Goal: Task Accomplishment & Management: Manage account settings

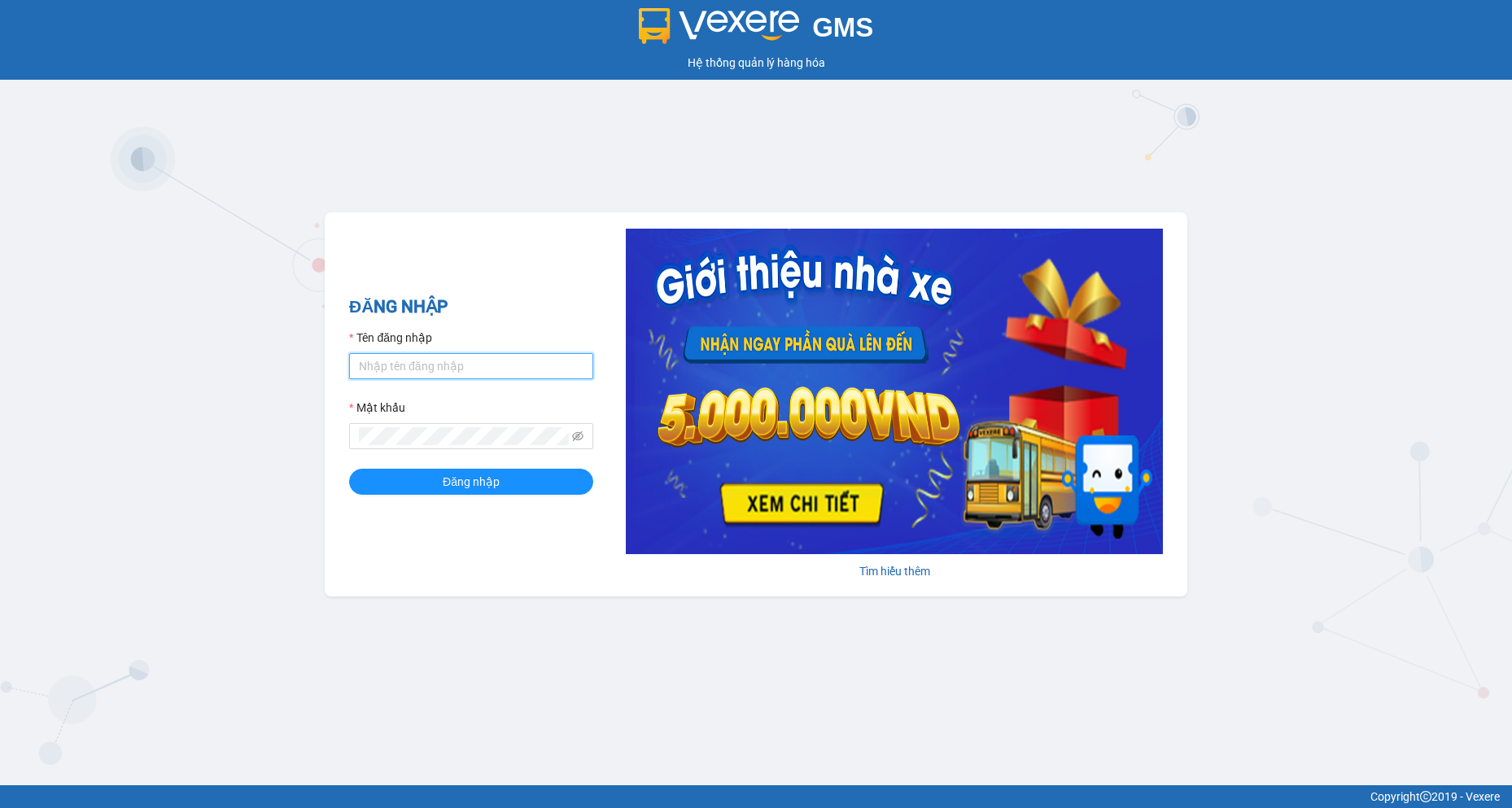
click at [514, 375] on input "Tên đăng nhập" at bounding box center [472, 366] width 244 height 26
type input "baotran.namhailimo"
click at [576, 435] on icon "eye-invisible" at bounding box center [578, 436] width 12 height 10
click at [349, 469] on button "Đăng nhập" at bounding box center [472, 482] width 244 height 26
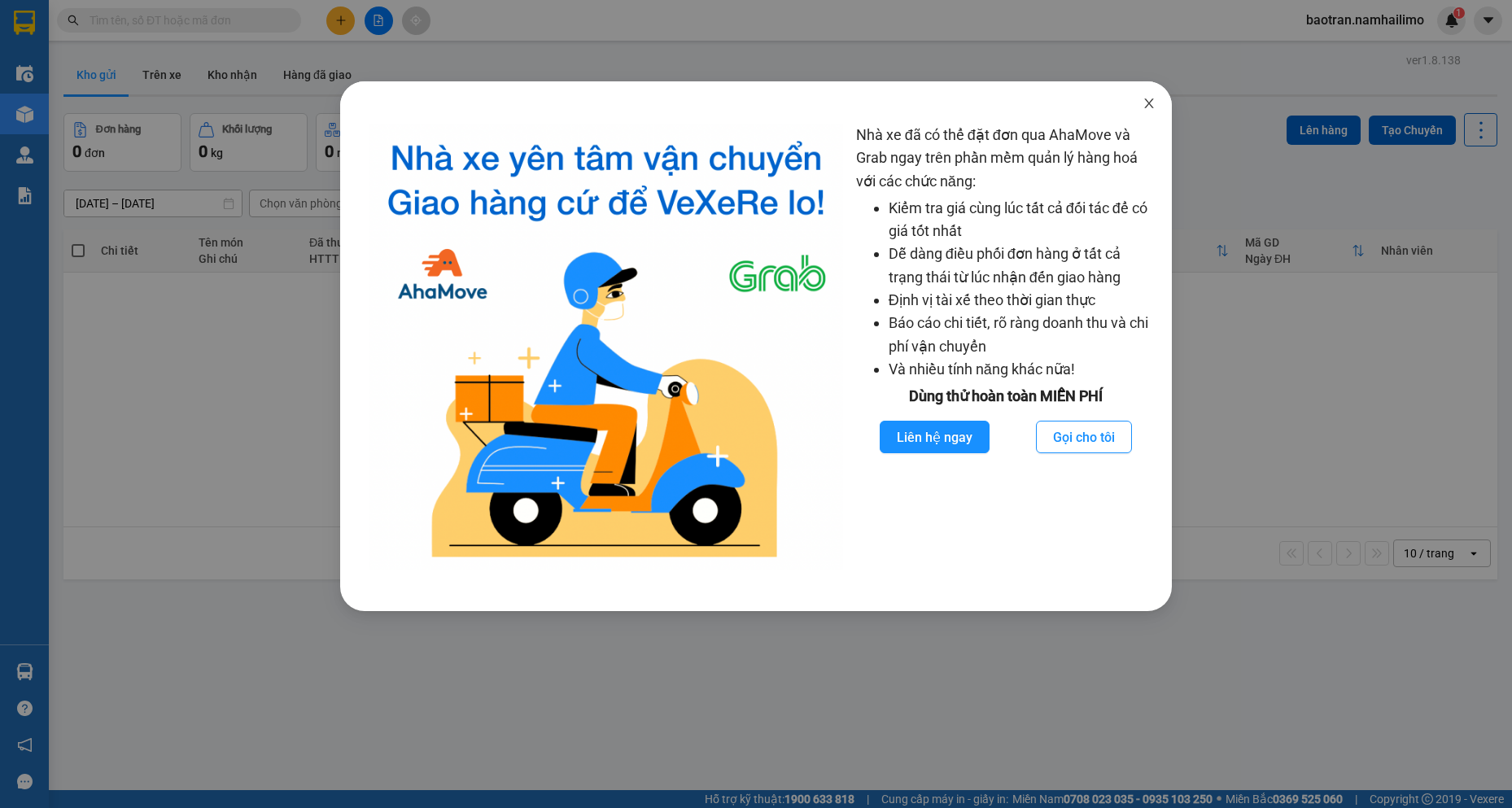
click at [1155, 106] on icon "close" at bounding box center [1148, 103] width 13 height 13
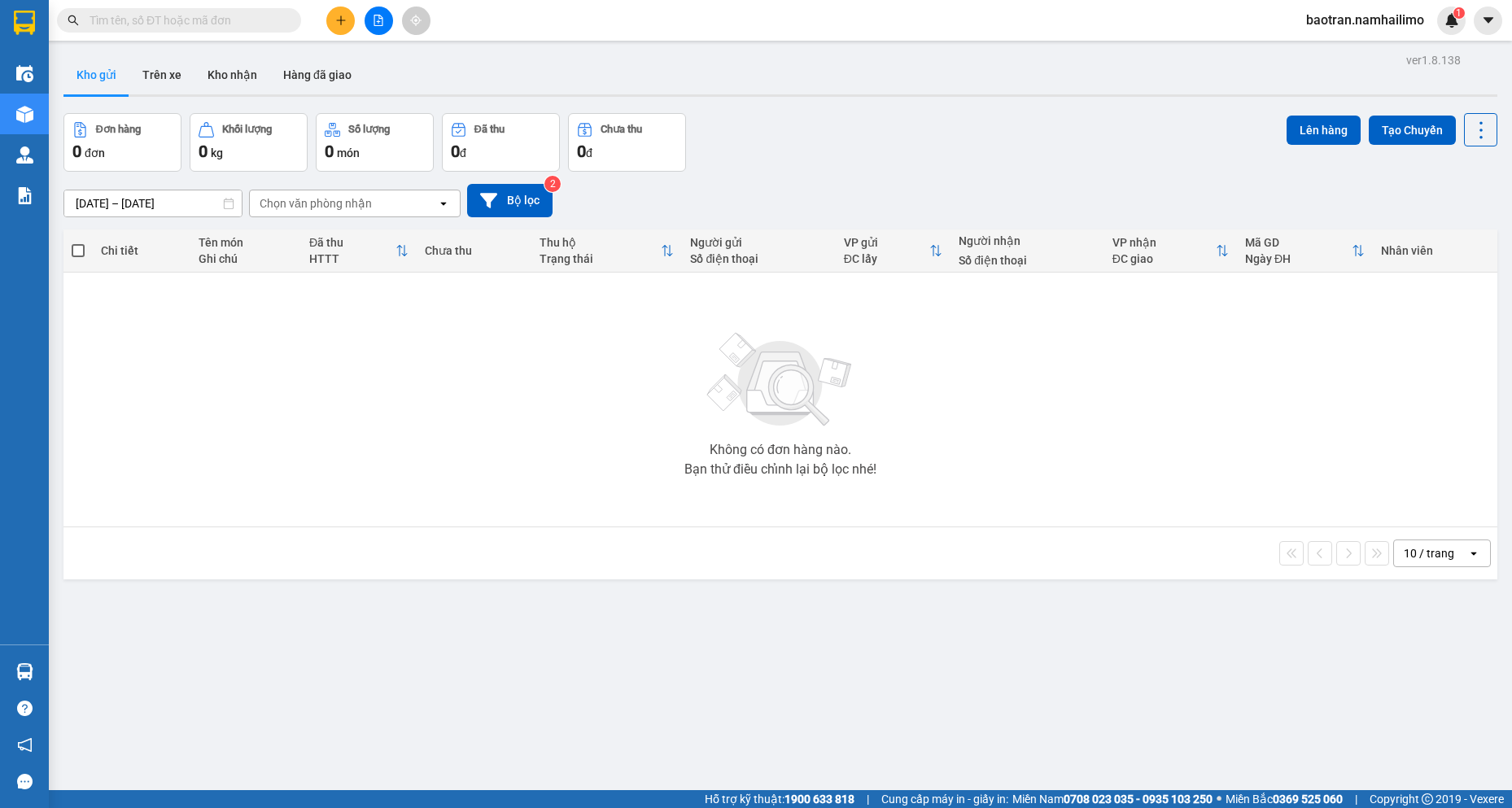
drag, startPoint x: 258, startPoint y: 29, endPoint x: 251, endPoint y: 12, distance: 18.4
click at [257, 29] on span at bounding box center [179, 20] width 244 height 24
click at [250, 11] on span at bounding box center [179, 20] width 244 height 24
click at [252, 14] on input "text" at bounding box center [185, 21] width 192 height 18
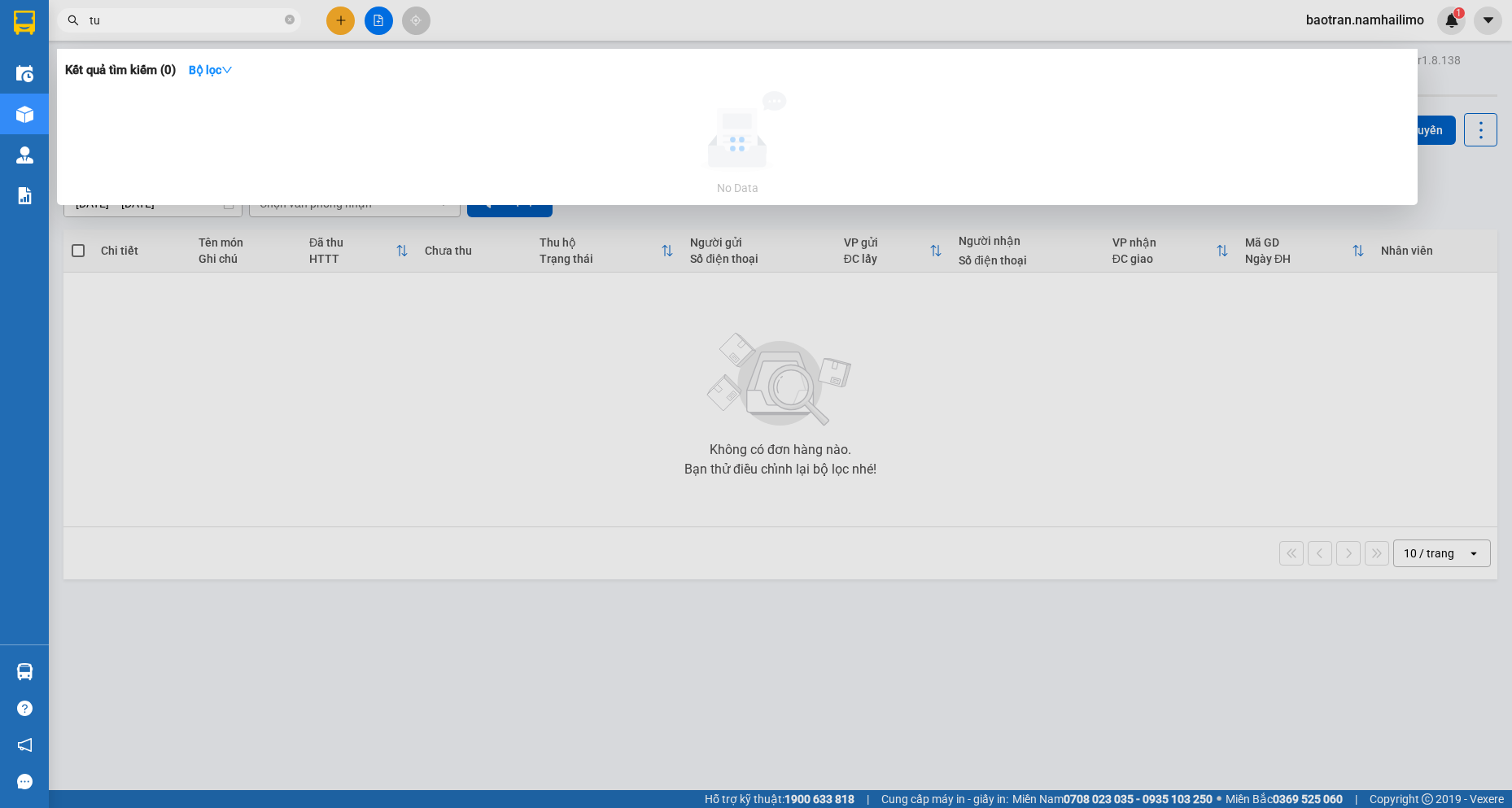
type input "t"
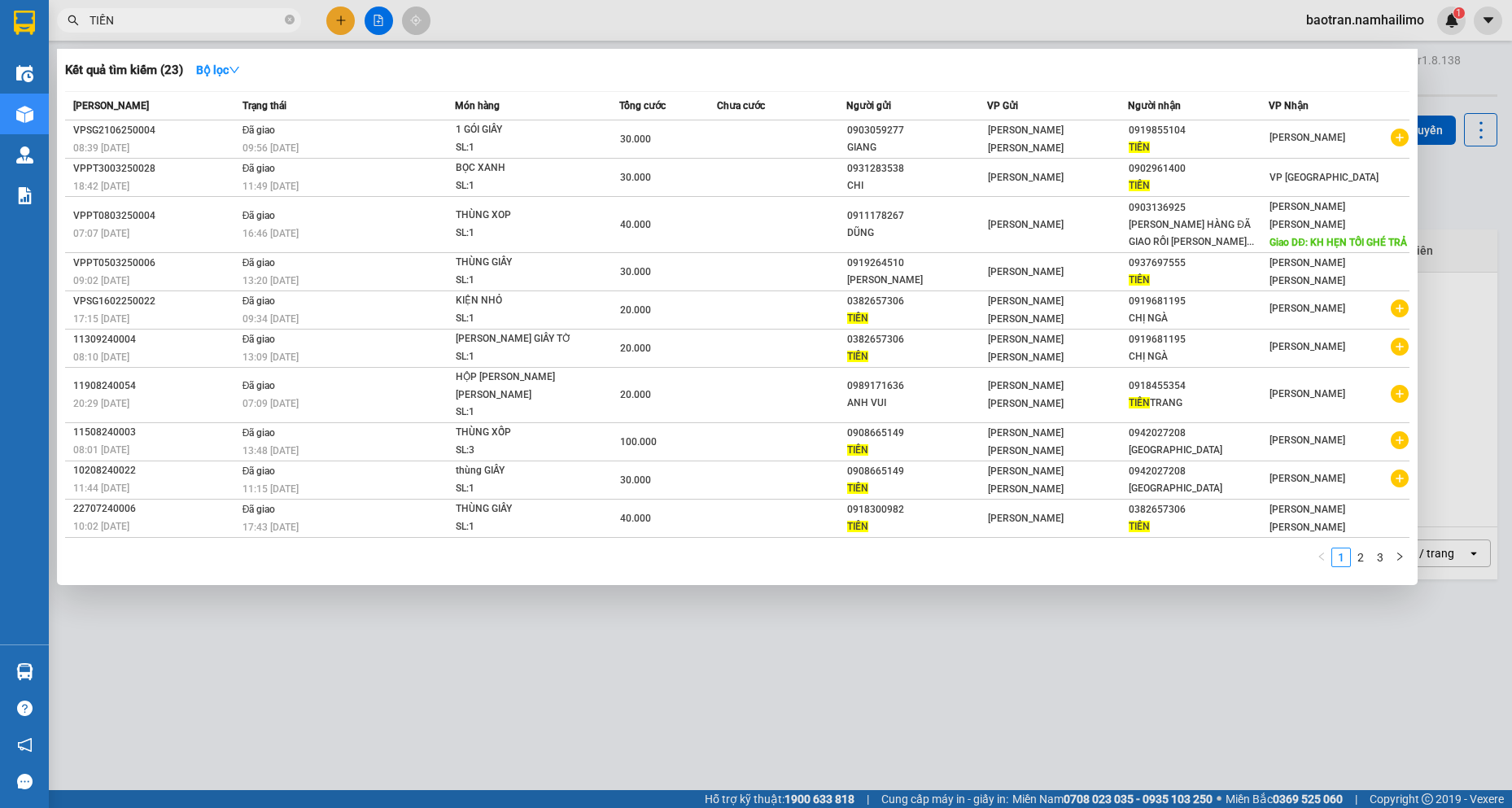
click at [175, 16] on input "TIỀN" at bounding box center [185, 21] width 192 height 18
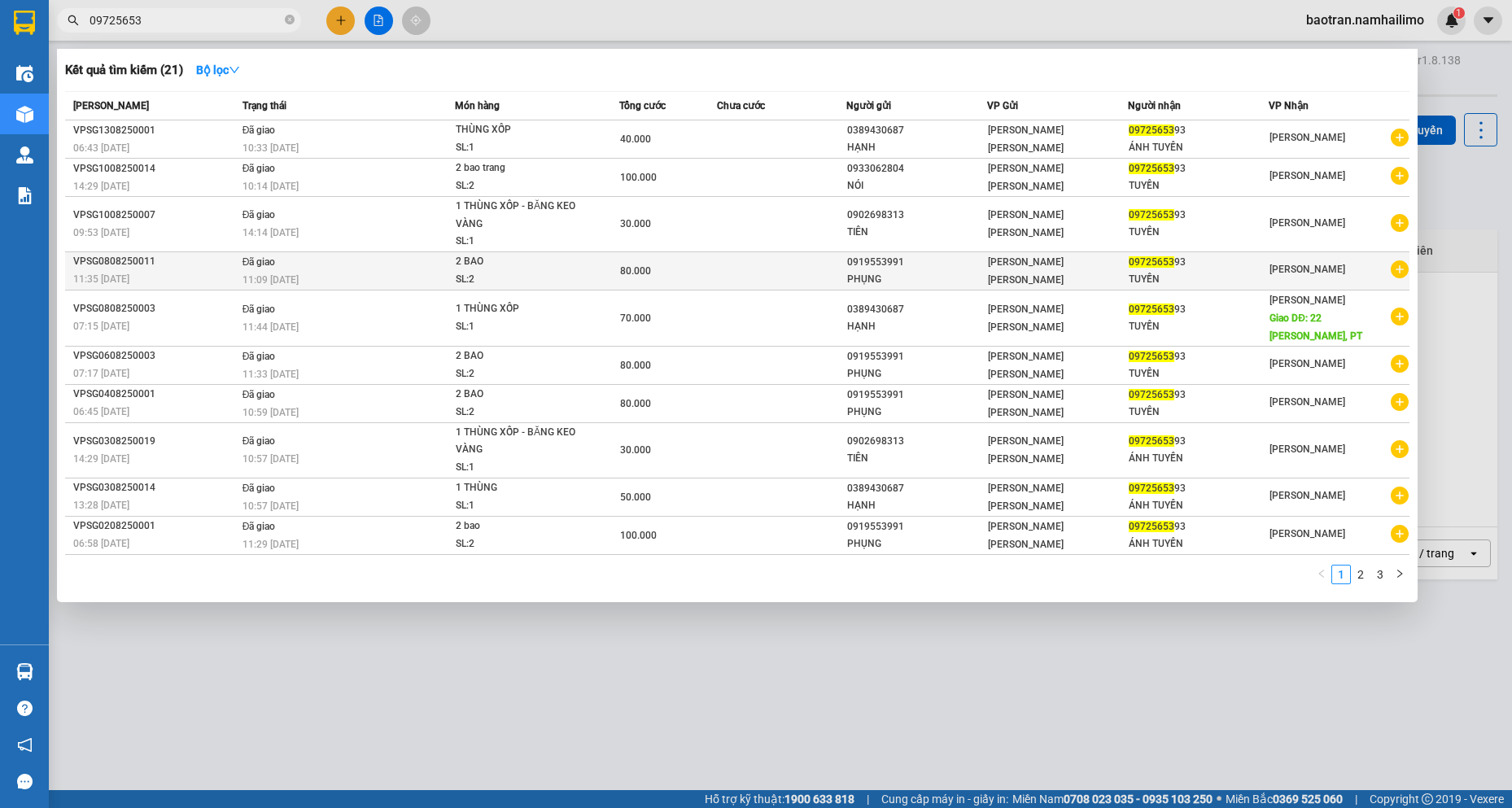
type input "09725653"
click at [1402, 266] on icon "plus-circle" at bounding box center [1400, 269] width 18 height 18
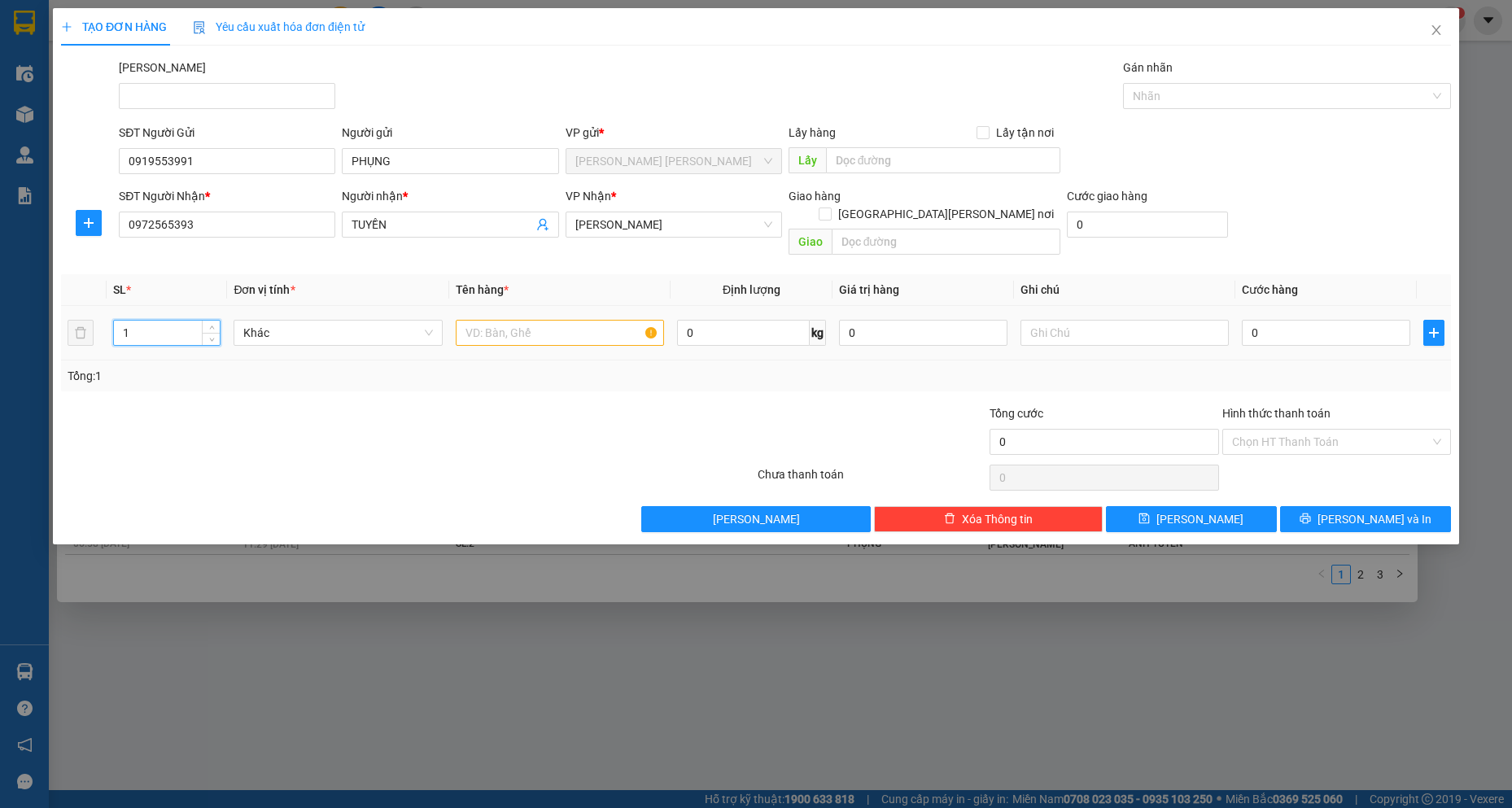
drag, startPoint x: 191, startPoint y: 312, endPoint x: 0, endPoint y: 322, distance: 191.3
click at [0, 324] on div "TẠO ĐƠN HÀNG Yêu cầu xuất hóa đơn điện tử Transit Pickup Surcharge Ids Transit …" at bounding box center [756, 404] width 1512 height 808
type input "2"
click at [530, 320] on input "text" at bounding box center [560, 333] width 210 height 26
type input "2 BAO"
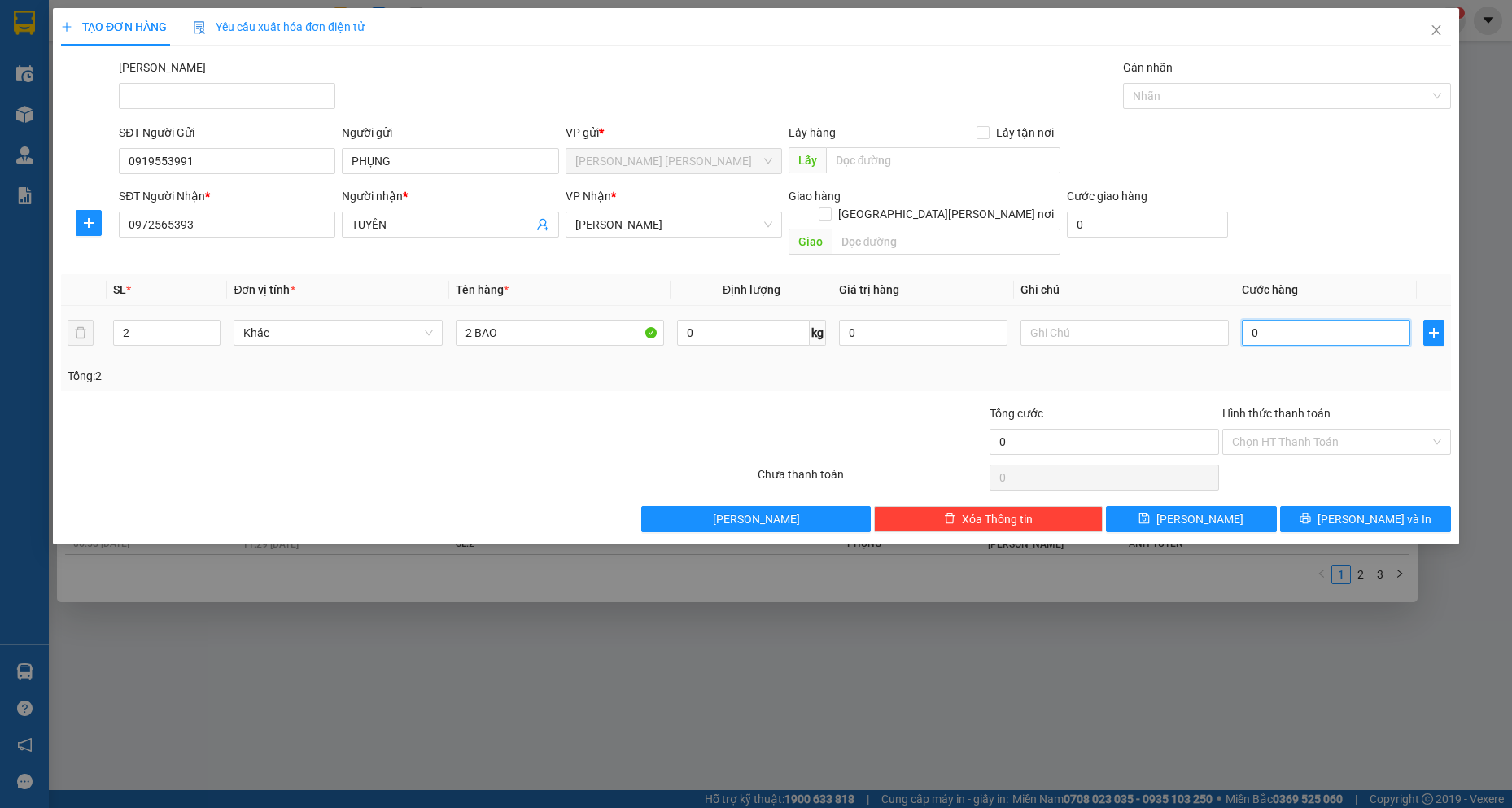
click at [1327, 320] on input "0" at bounding box center [1326, 333] width 168 height 26
type input "8"
type input "80"
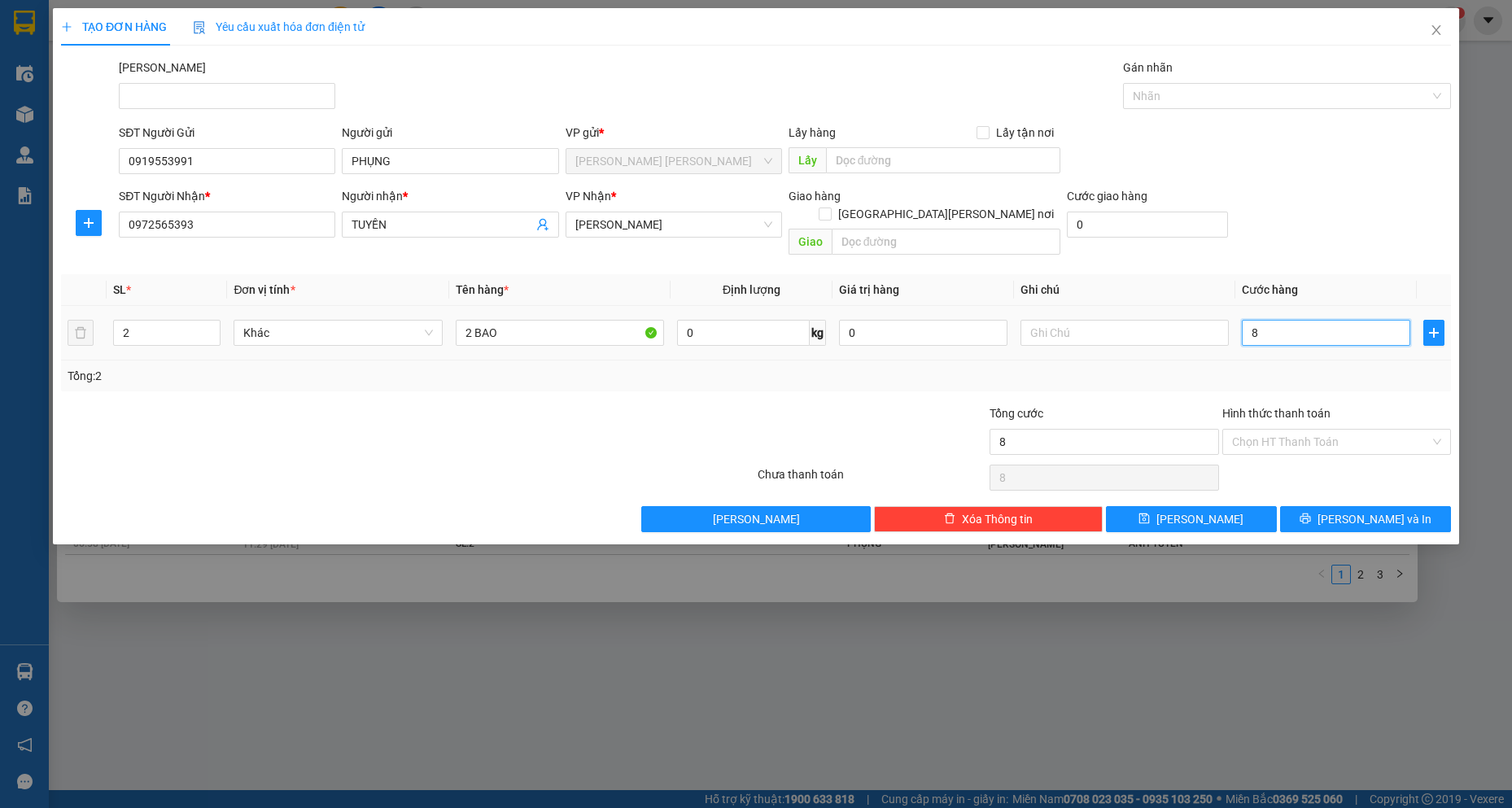
type input "80"
type input "800"
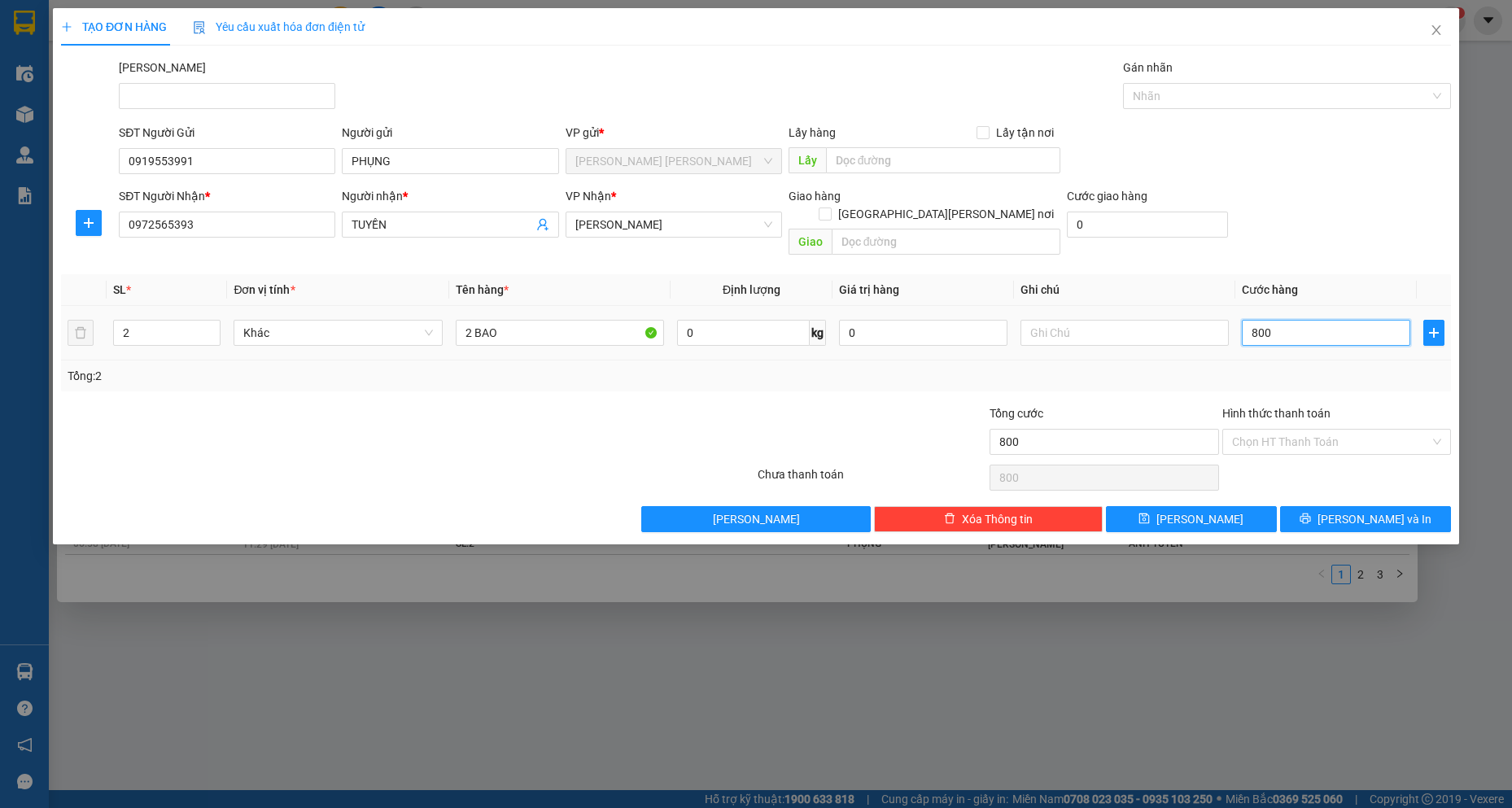
type input "8.000"
type input "80.000"
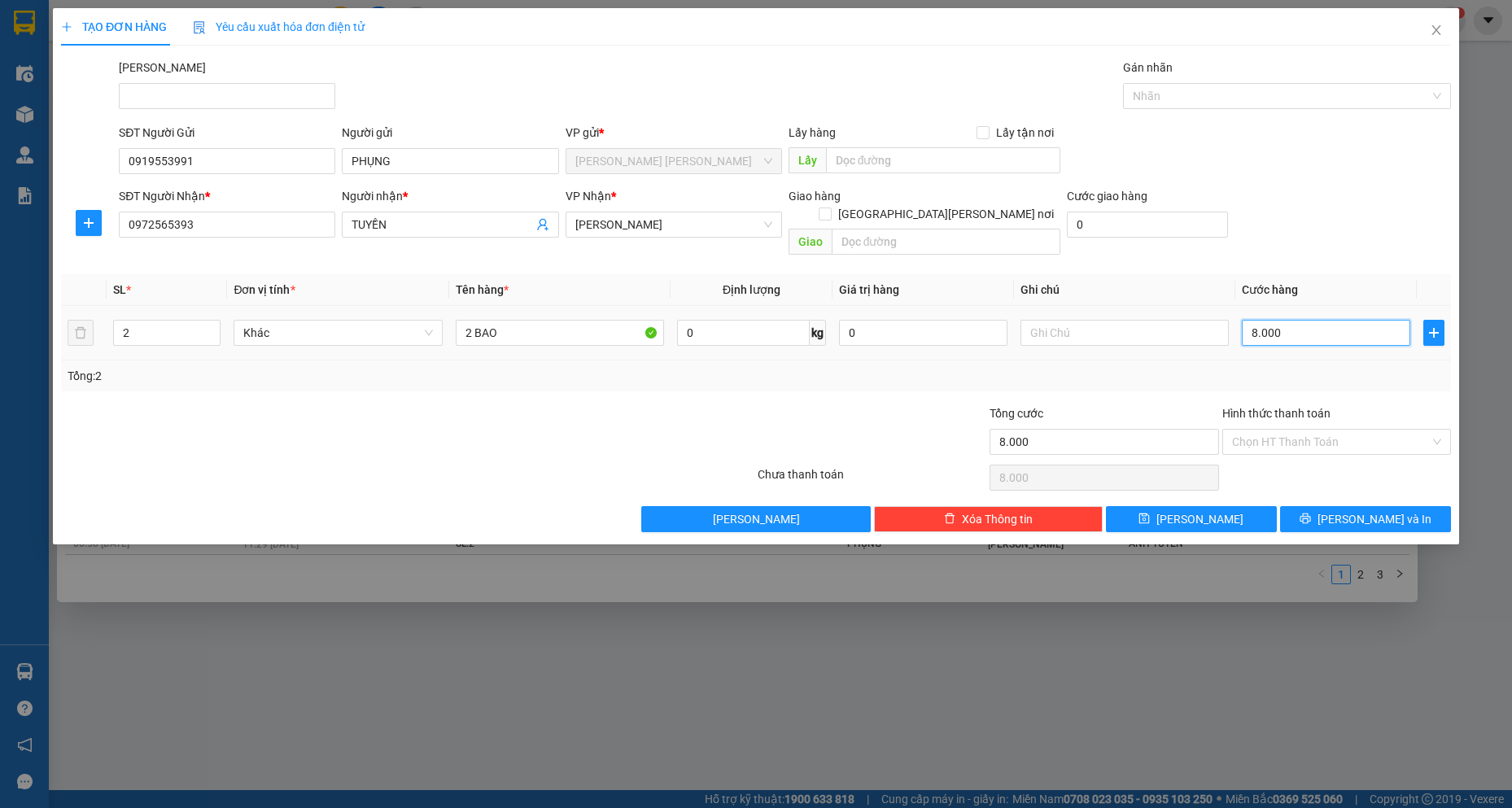
type input "80.000"
click at [1409, 516] on div "TẠO ĐƠN HÀNG Yêu cầu xuất hóa đơn điện tử Transit Pickup Surcharge Ids Transit …" at bounding box center [755, 276] width 1406 height 536
click at [1406, 507] on button "Lưu và In" at bounding box center [1366, 519] width 171 height 26
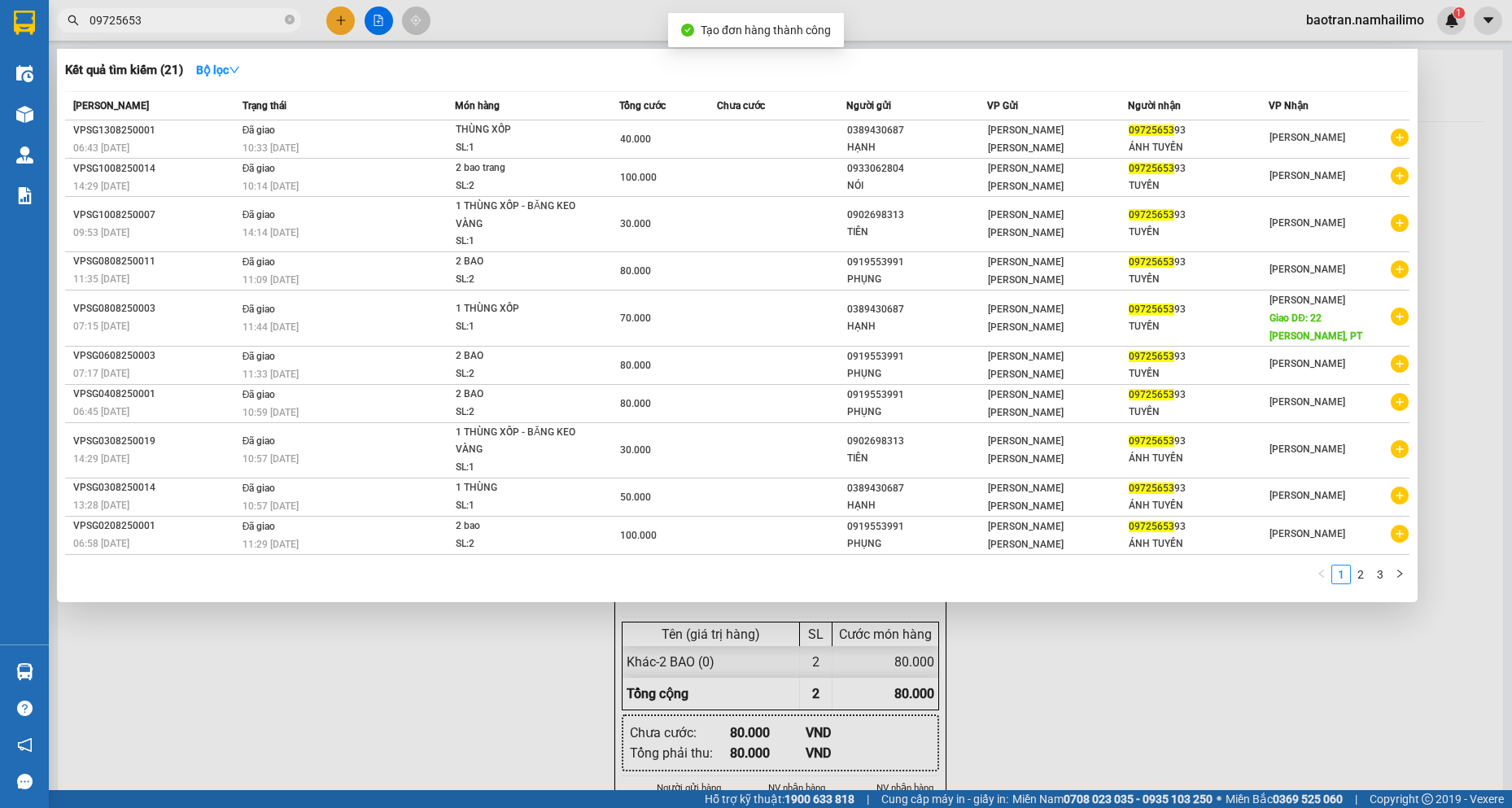
click at [809, 739] on div at bounding box center [756, 404] width 1512 height 808
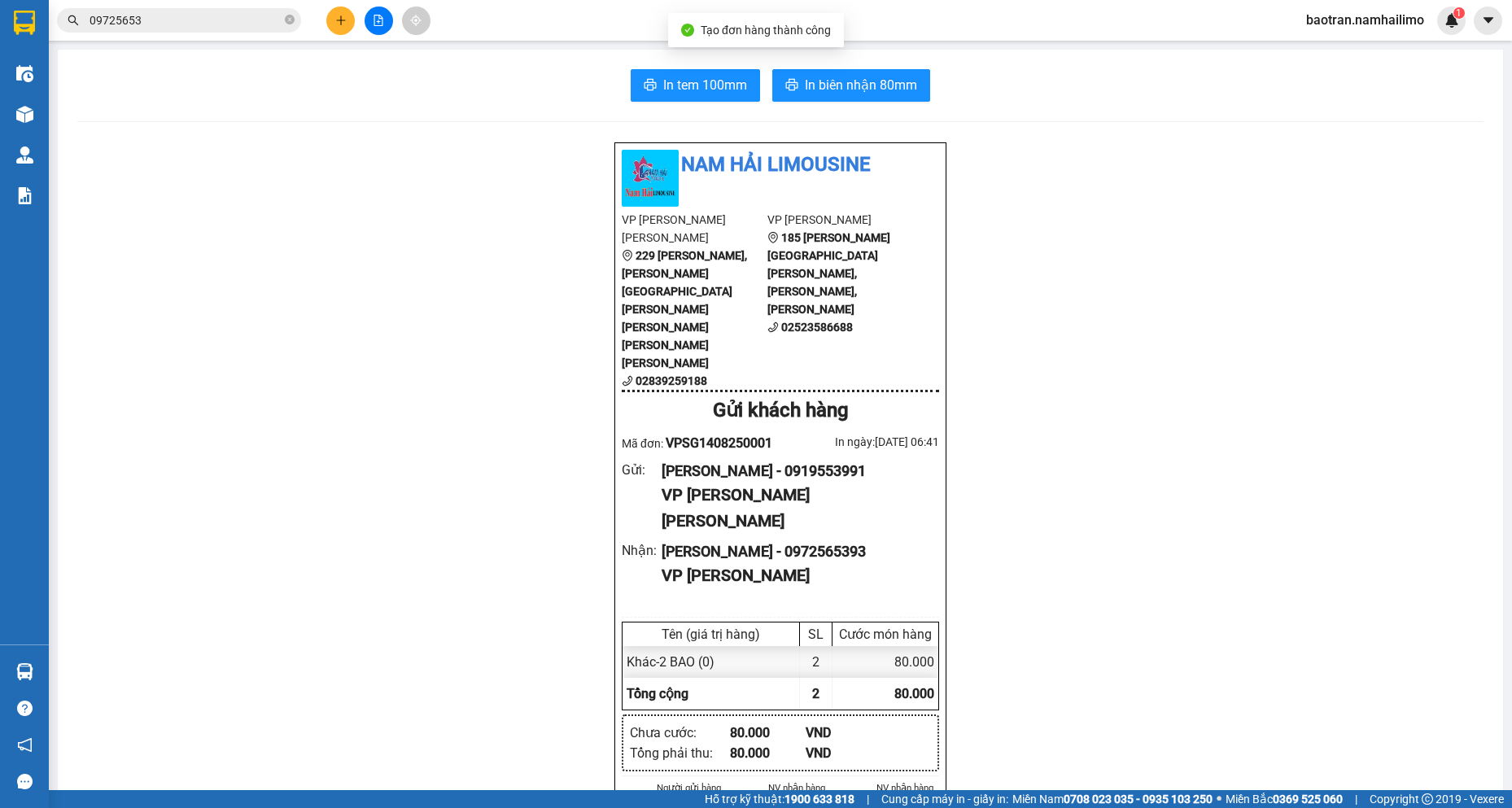
click at [855, 61] on div "In tem 100mm In biên nhận 80mm Nam Hải Limousine VP VP Phạm Ngũ Lão 229 Phạm Ng…" at bounding box center [780, 806] width 1445 height 1513
click at [865, 77] on span "In biên nhận 80mm" at bounding box center [861, 85] width 112 height 21
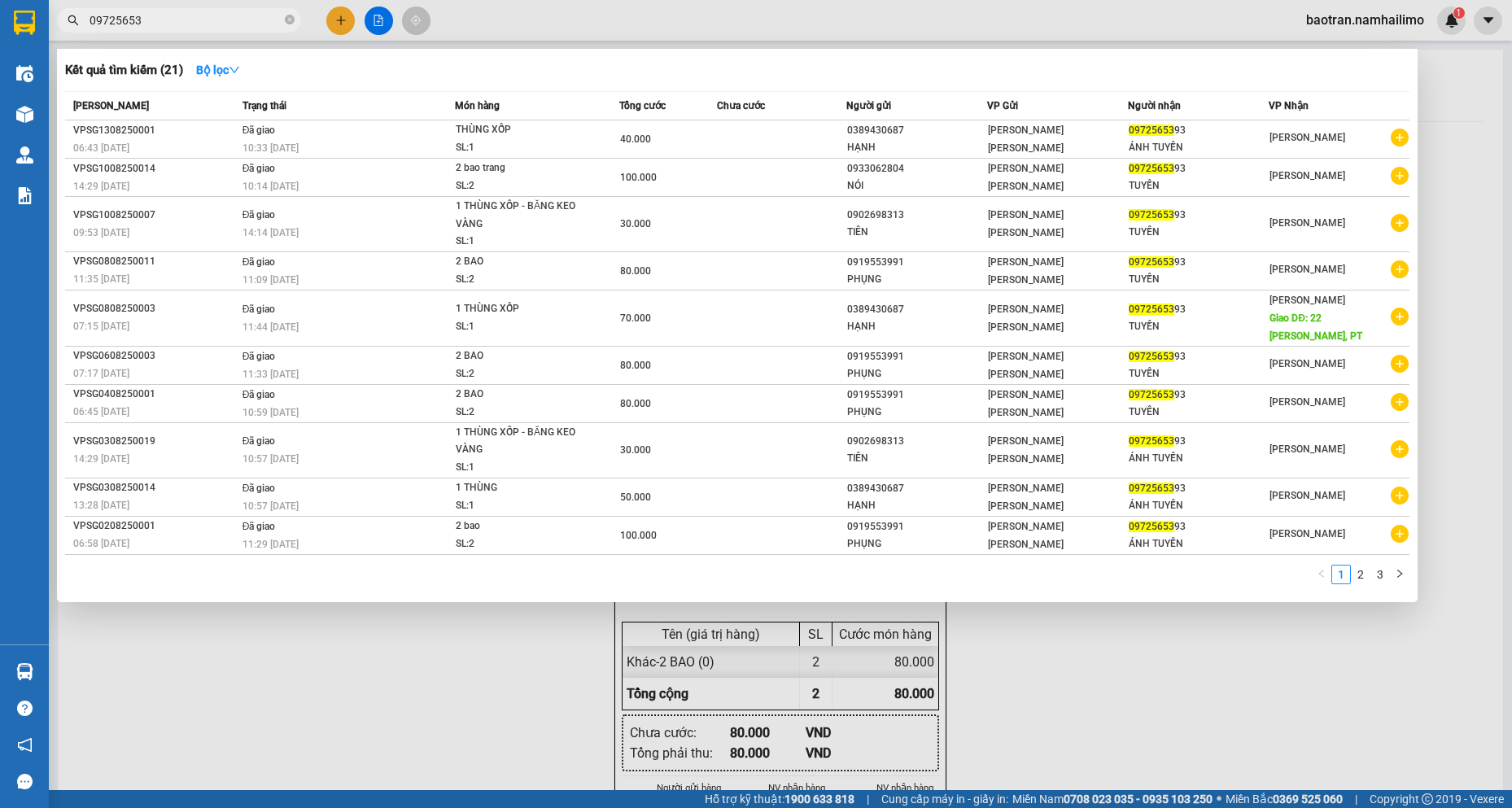
click at [227, 25] on input "09725653" at bounding box center [185, 21] width 192 height 18
type input "0"
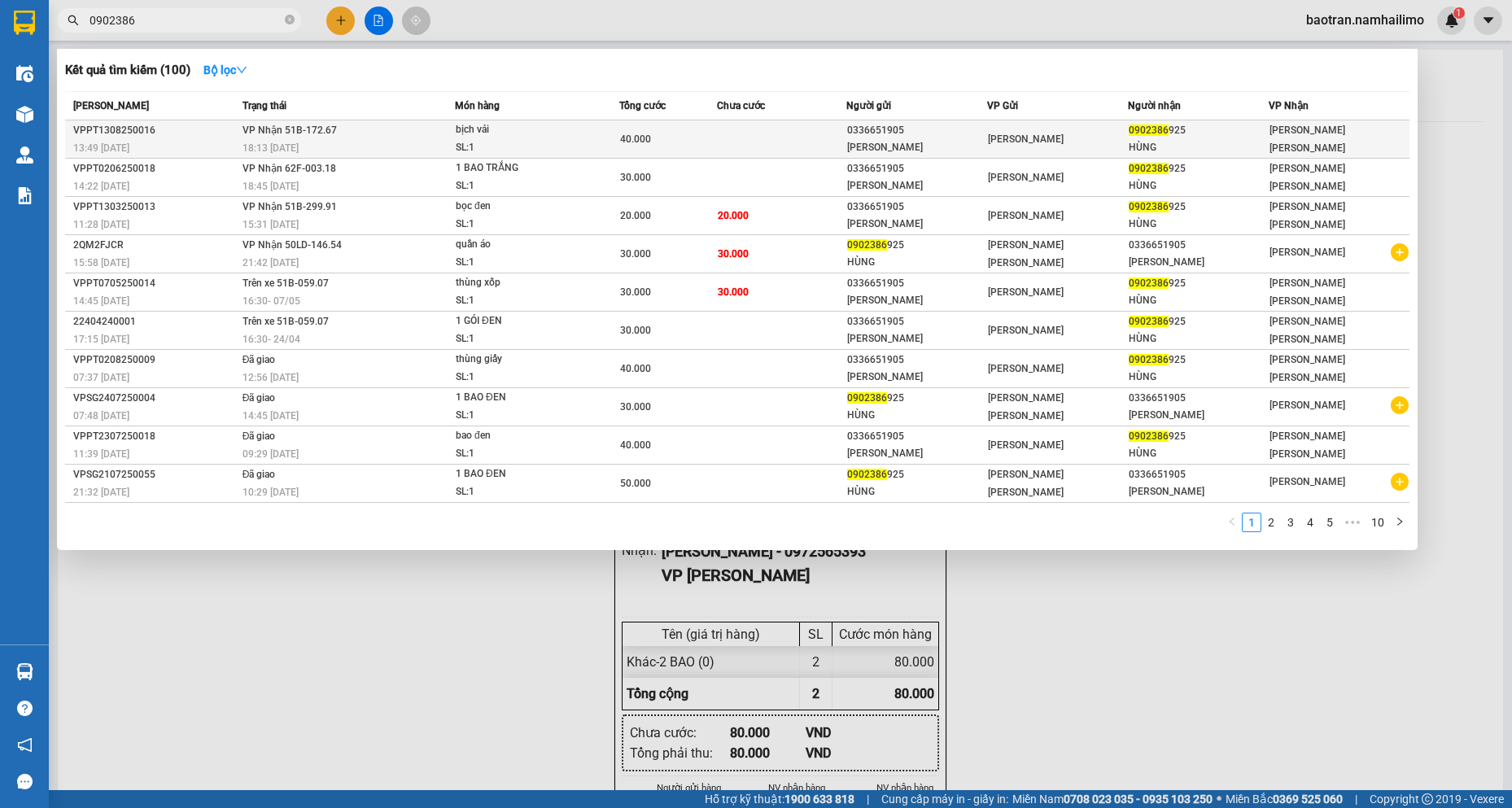
type input "0902386"
click at [694, 157] on td "40.000" at bounding box center [669, 139] width 98 height 38
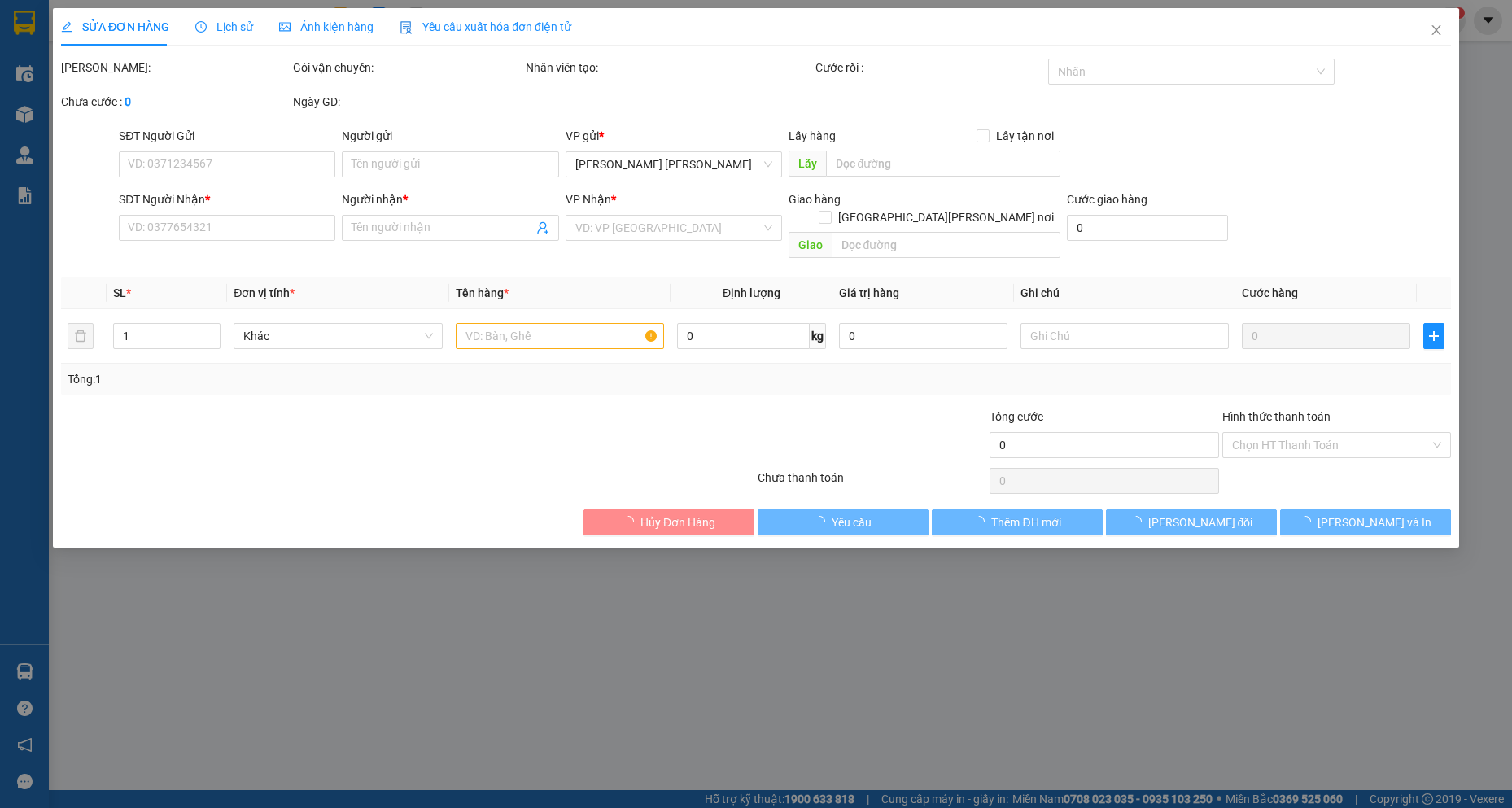
type input "0336651905"
type input "MỸ LINH"
type input "0902386925"
type input "HÙNG"
type input "40.000"
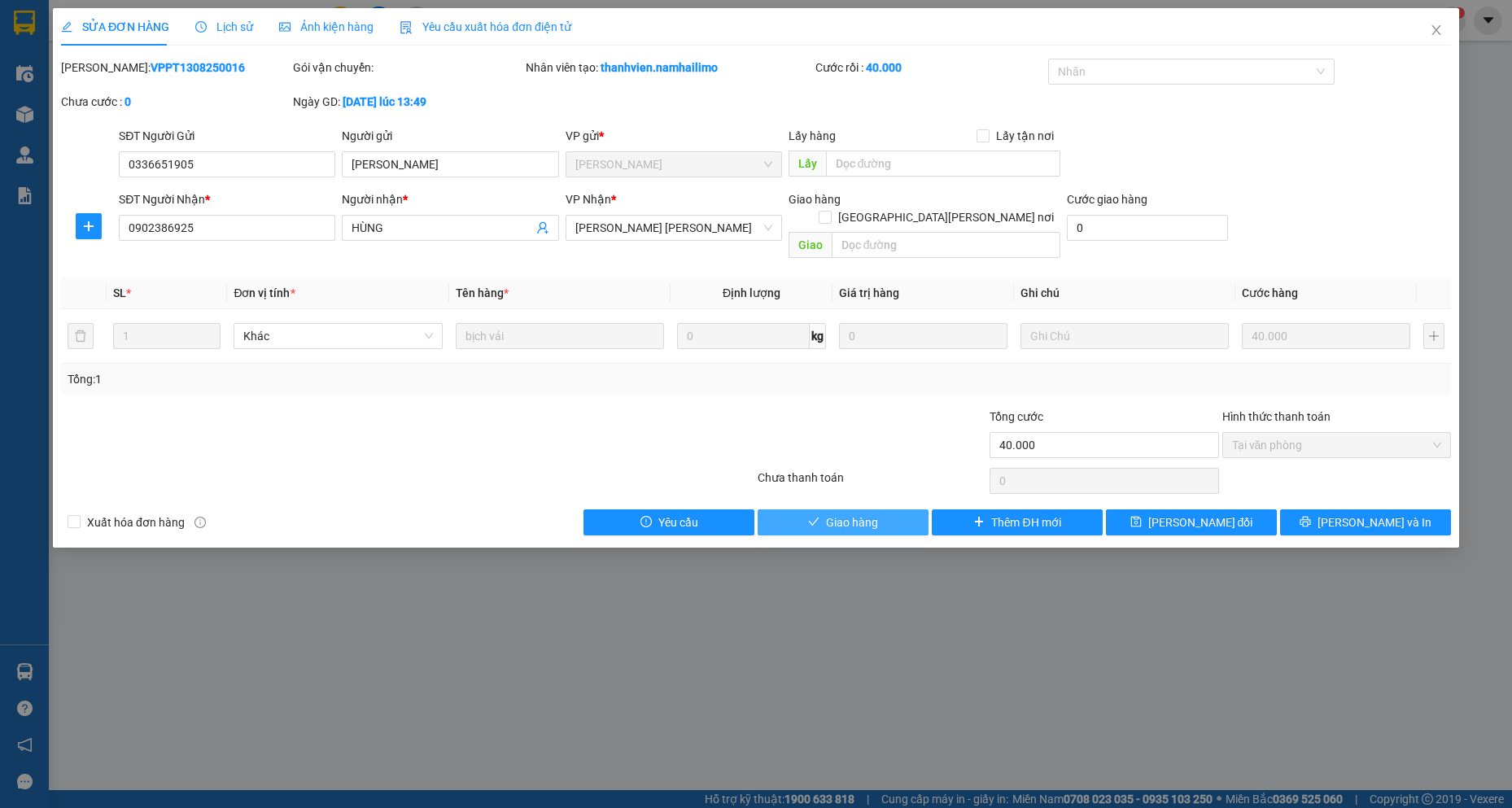
click at [857, 514] on span "Giao hàng" at bounding box center [851, 523] width 52 height 18
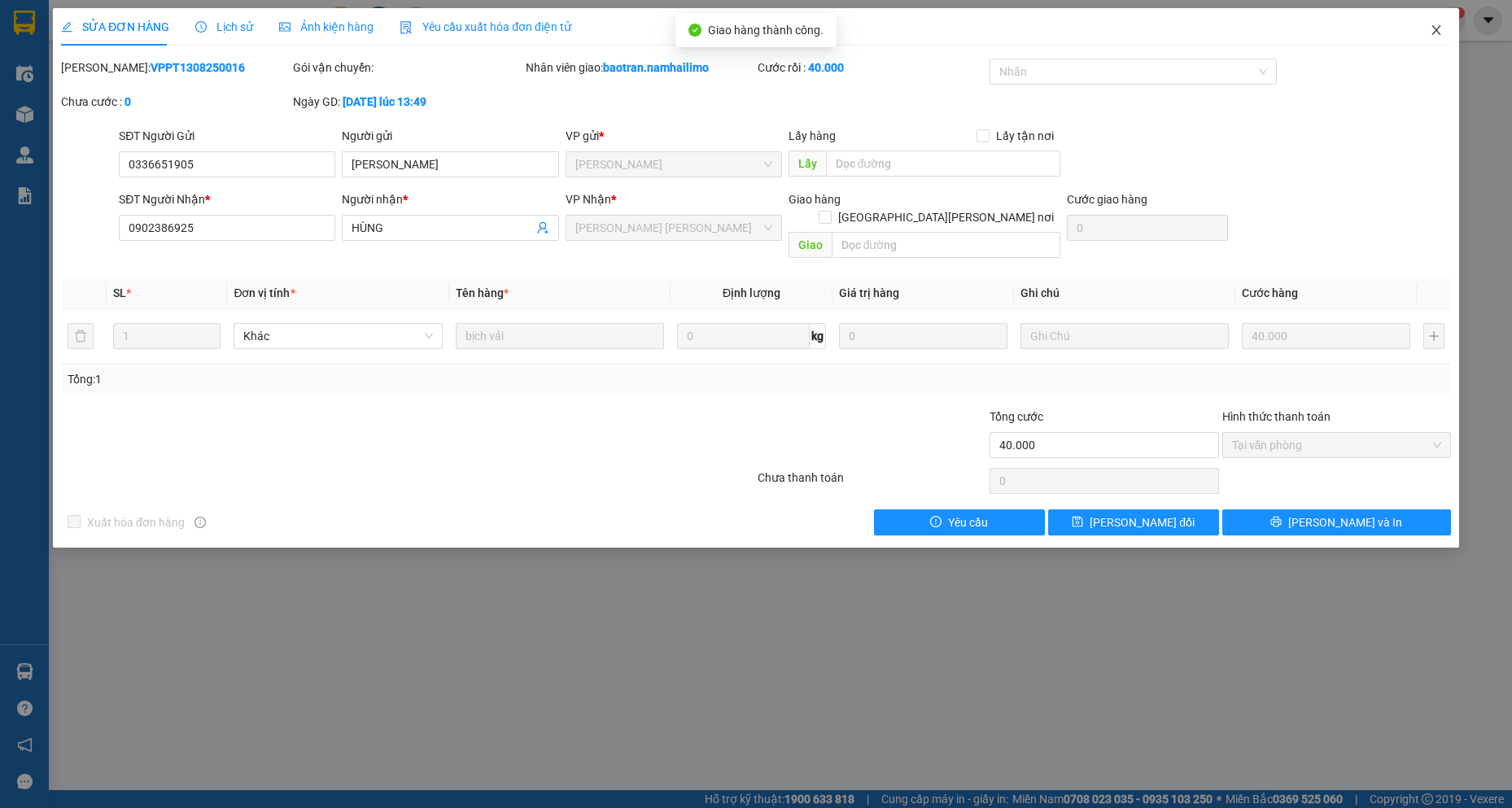
click at [1450, 27] on span "Close" at bounding box center [1435, 30] width 45 height 45
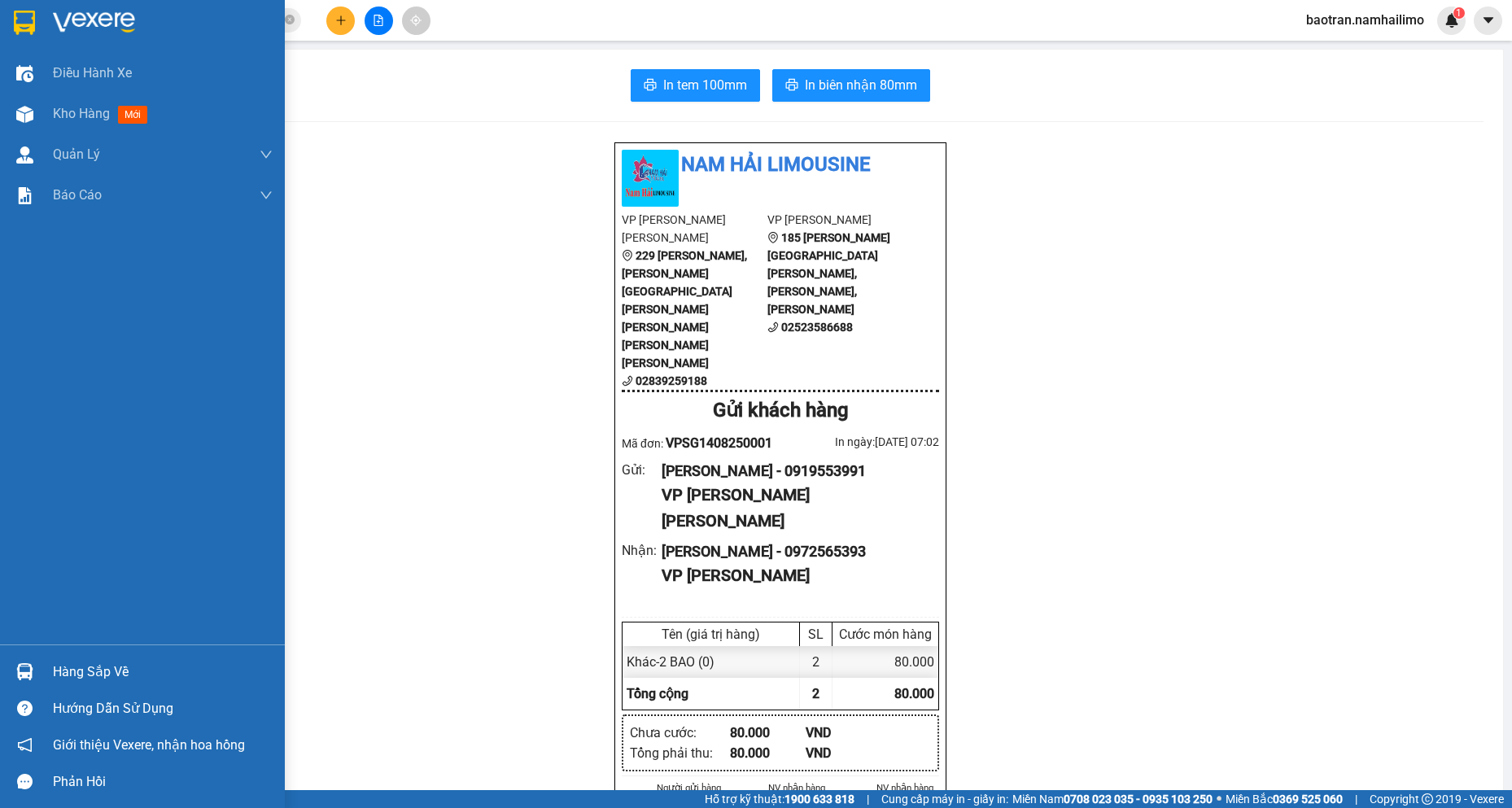
click at [66, 681] on div "Hàng sắp về" at bounding box center [162, 672] width 219 height 24
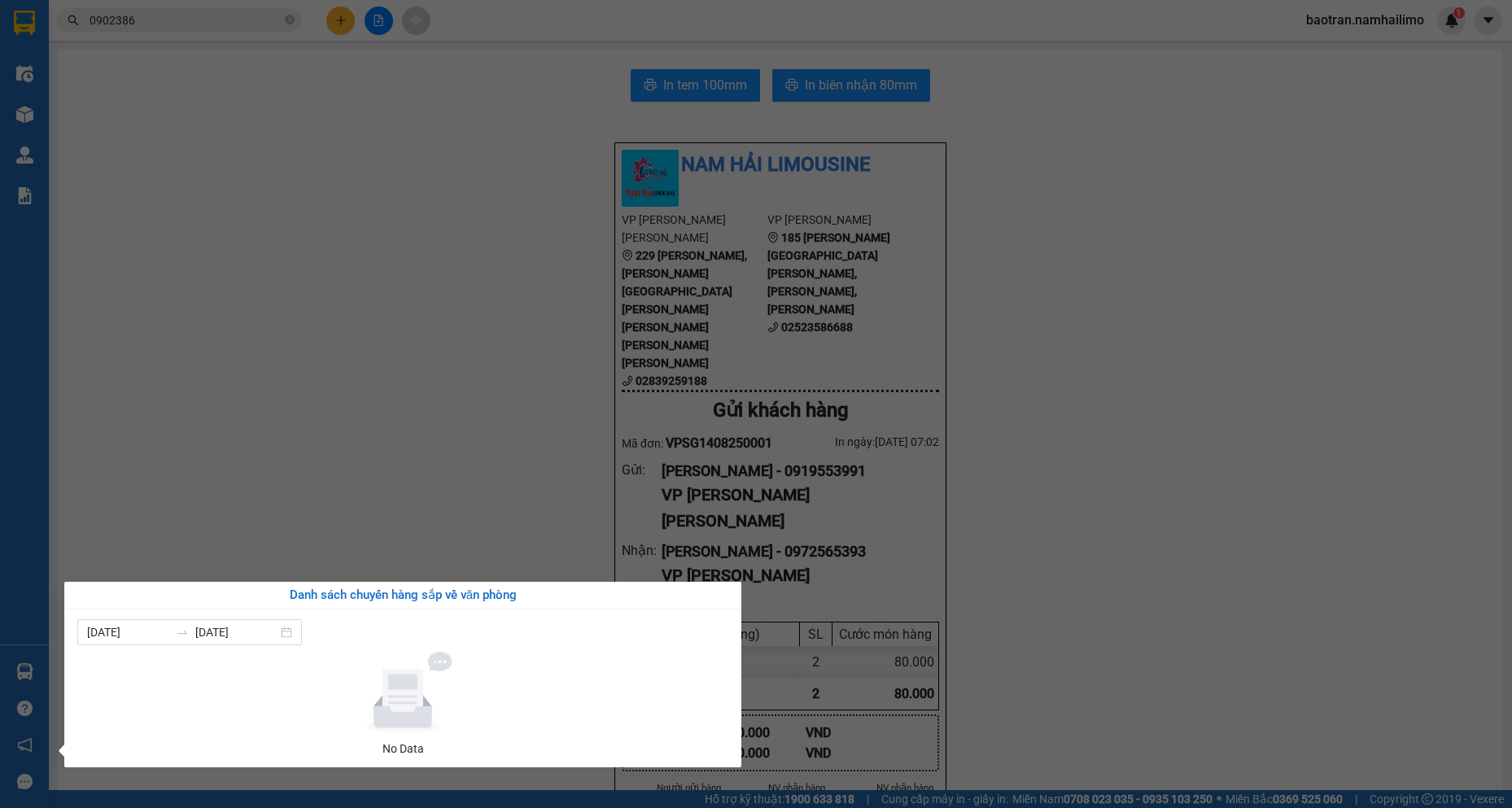
click at [338, 486] on section "Kết quả tìm kiếm ( 100 ) Bộ lọc Mã ĐH Trạng thái Món hàng Tổng cước Chưa cước N…" at bounding box center [756, 404] width 1512 height 808
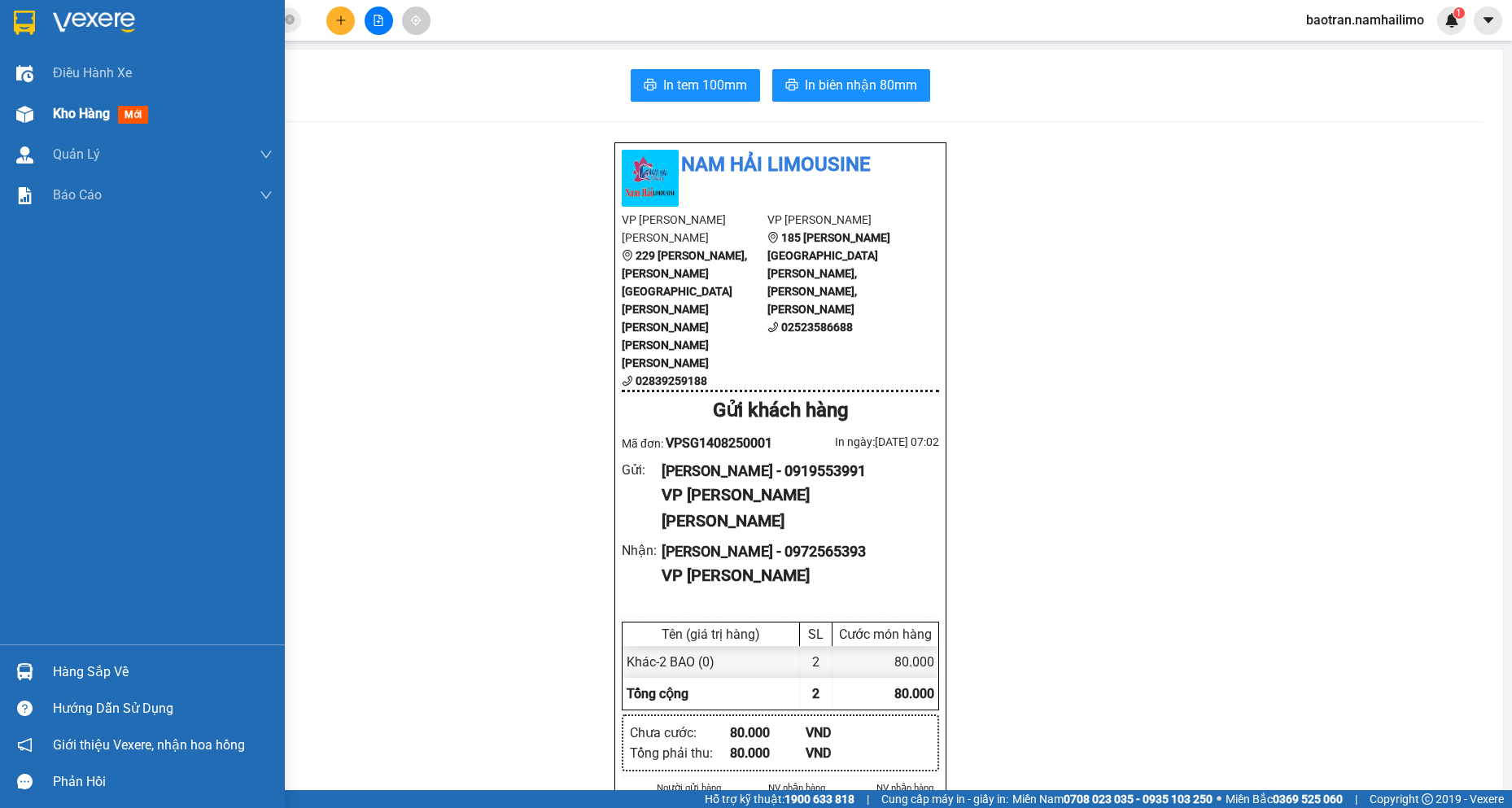
click at [52, 104] on div "Kho hàng mới" at bounding box center [142, 114] width 284 height 41
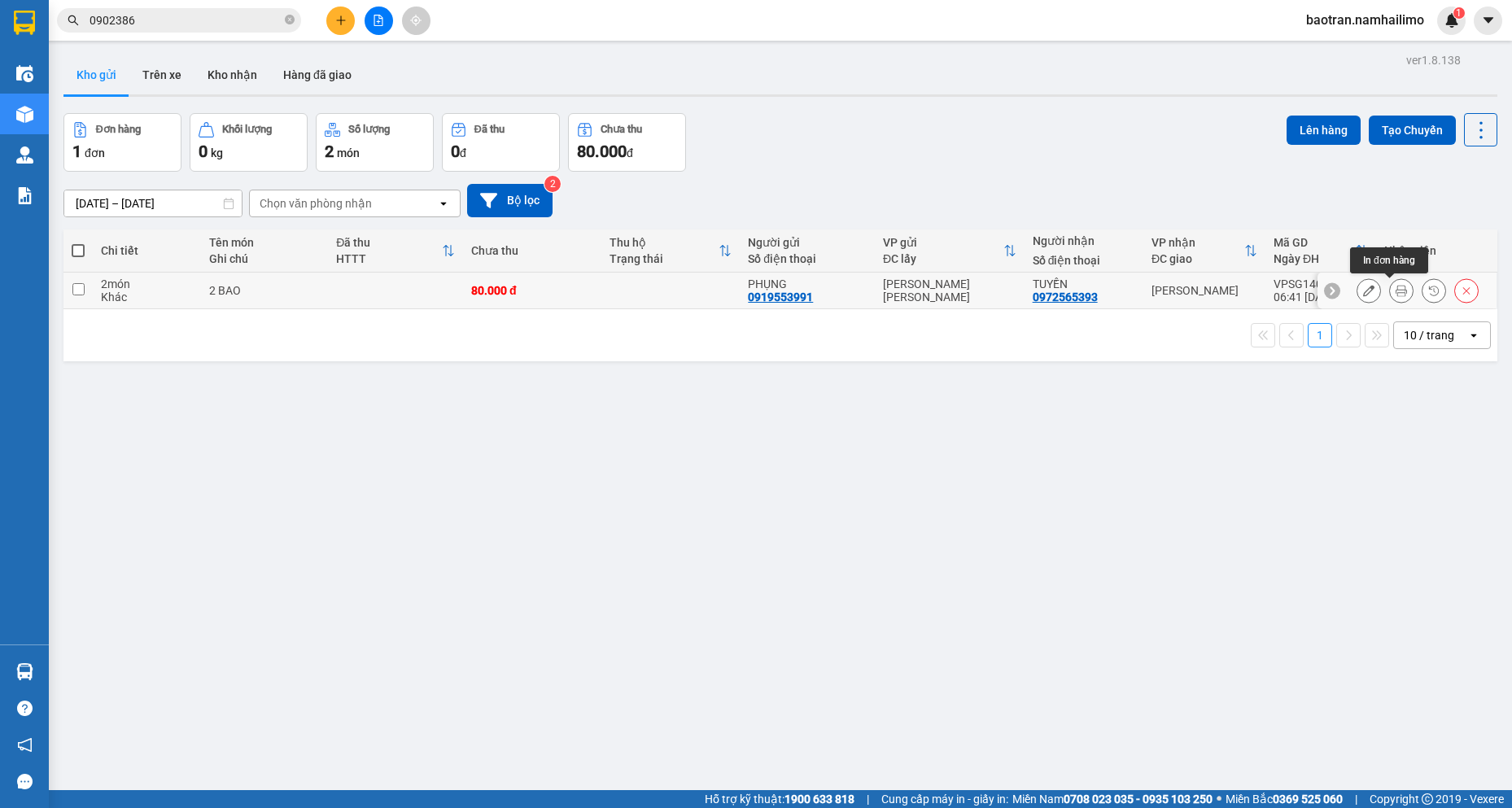
click at [1395, 287] on icon at bounding box center [1401, 290] width 12 height 12
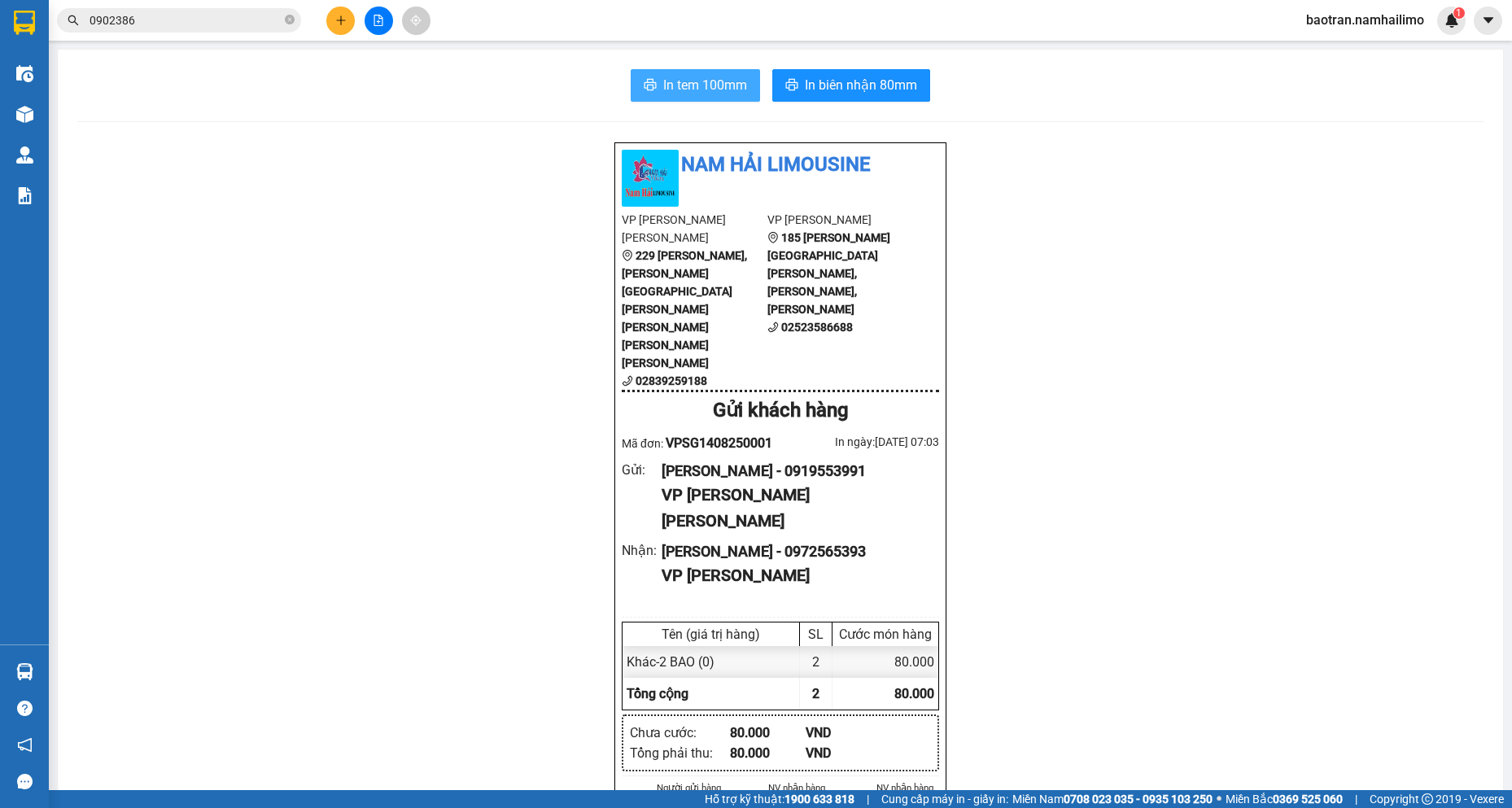
drag, startPoint x: 693, startPoint y: 95, endPoint x: 682, endPoint y: 83, distance: 16.3
click at [685, 87] on span "In tem 100mm" at bounding box center [705, 85] width 84 height 21
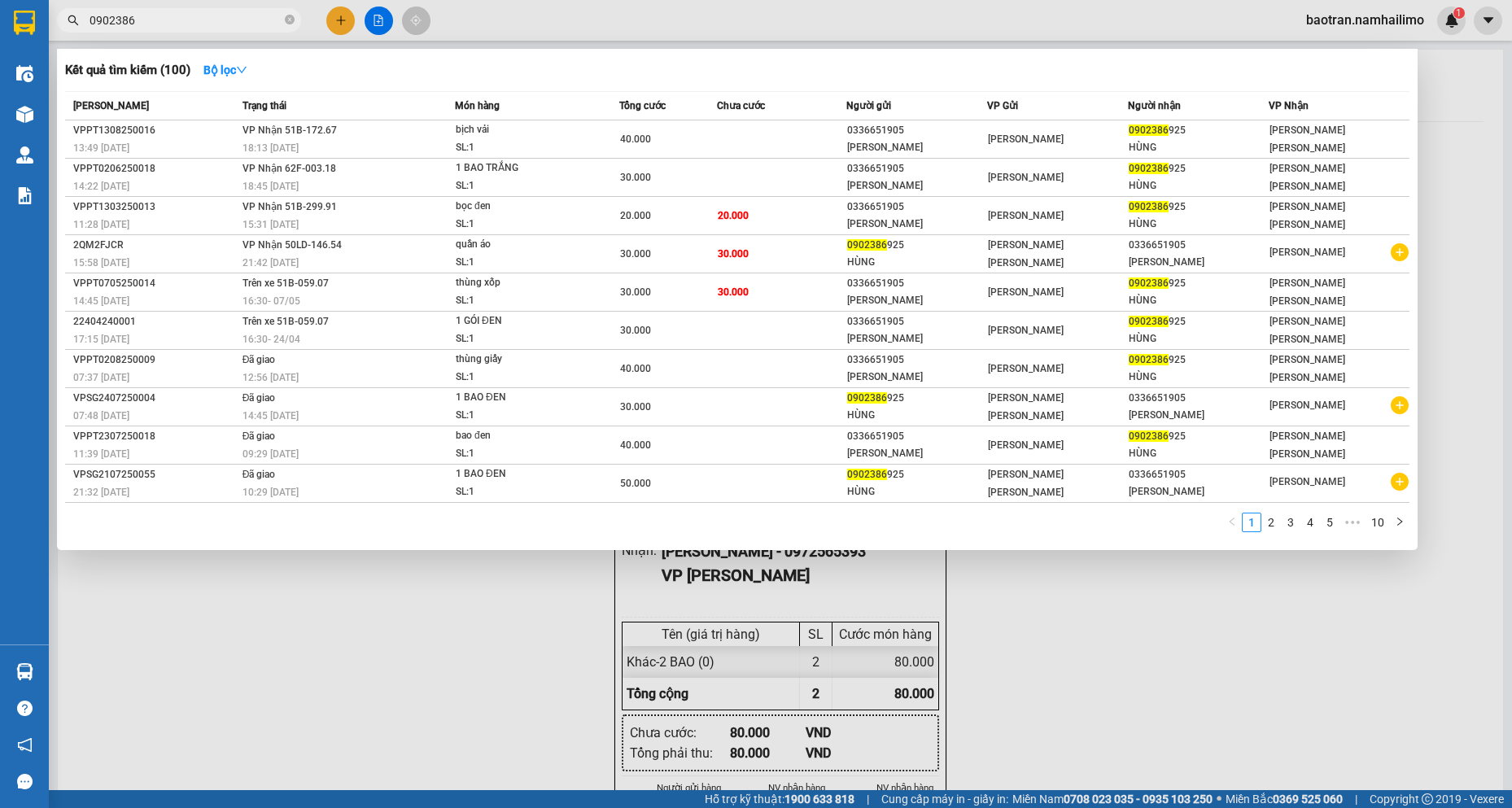
click at [177, 21] on input "0902386" at bounding box center [185, 21] width 192 height 18
click at [175, 21] on input "0902386" at bounding box center [185, 21] width 192 height 18
click at [174, 22] on input "0902386" at bounding box center [185, 21] width 192 height 18
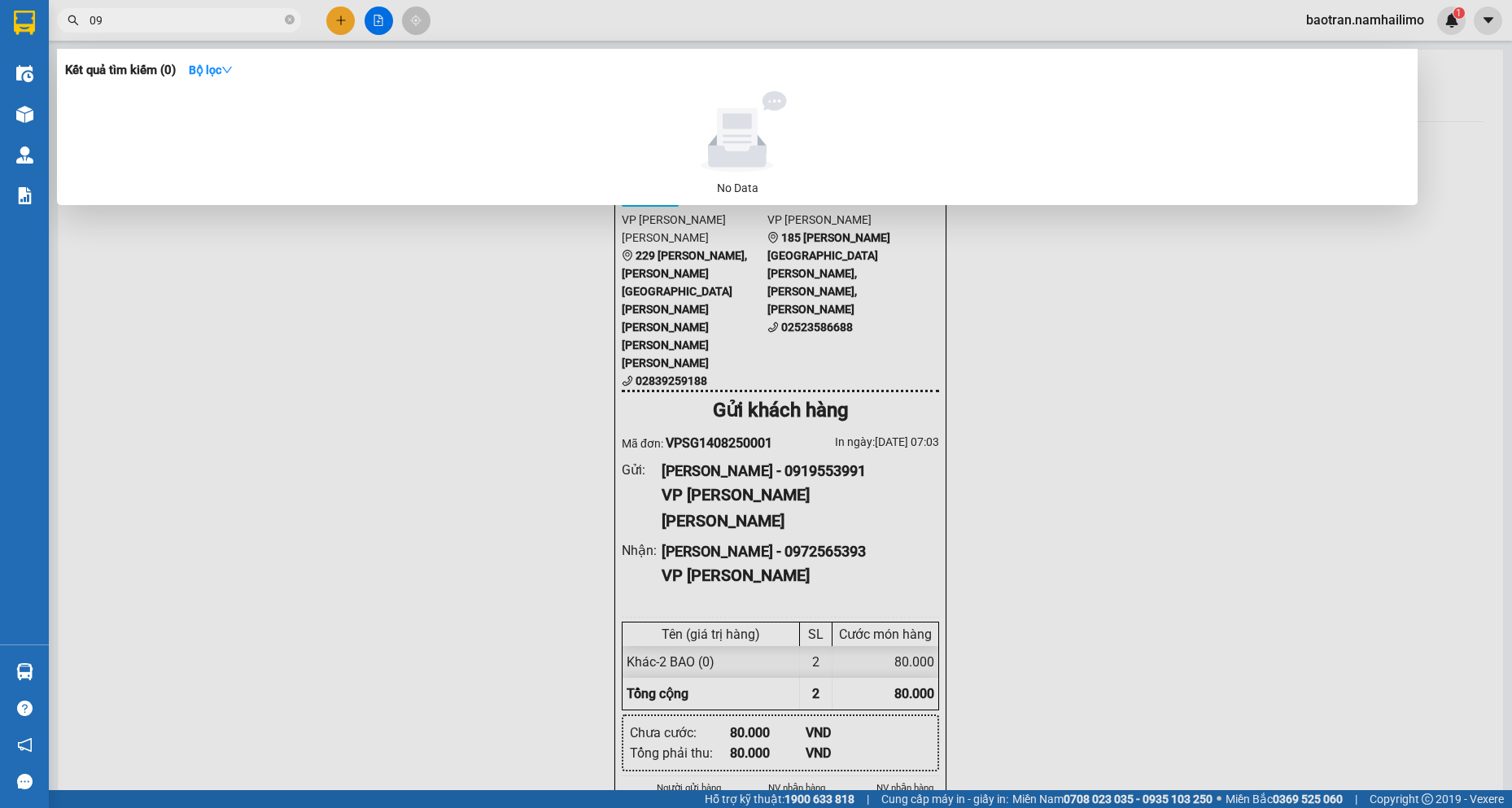
type input "0"
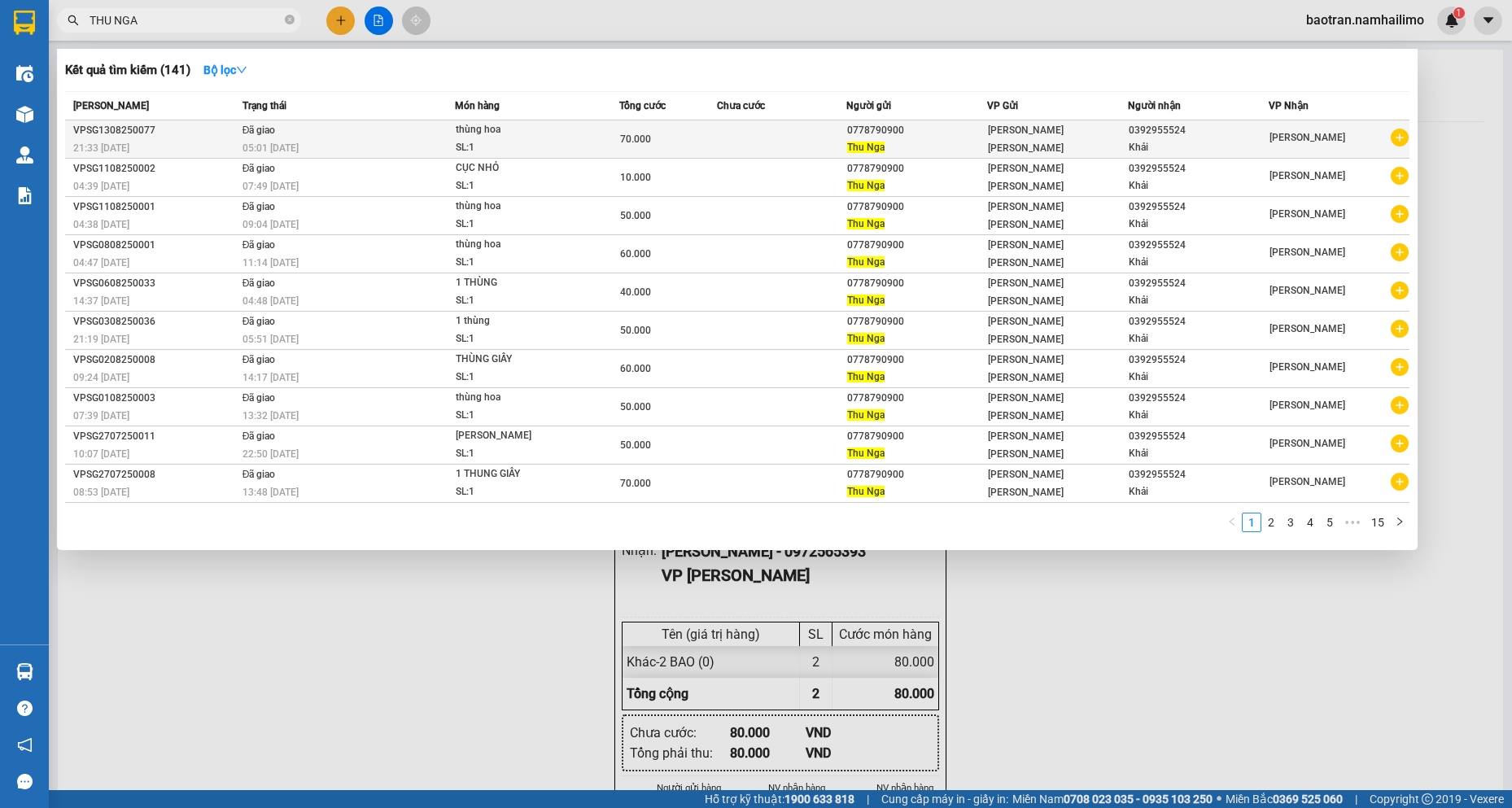
type input "THU NGA"
click at [1401, 136] on icon "plus-circle" at bounding box center [1400, 137] width 18 height 18
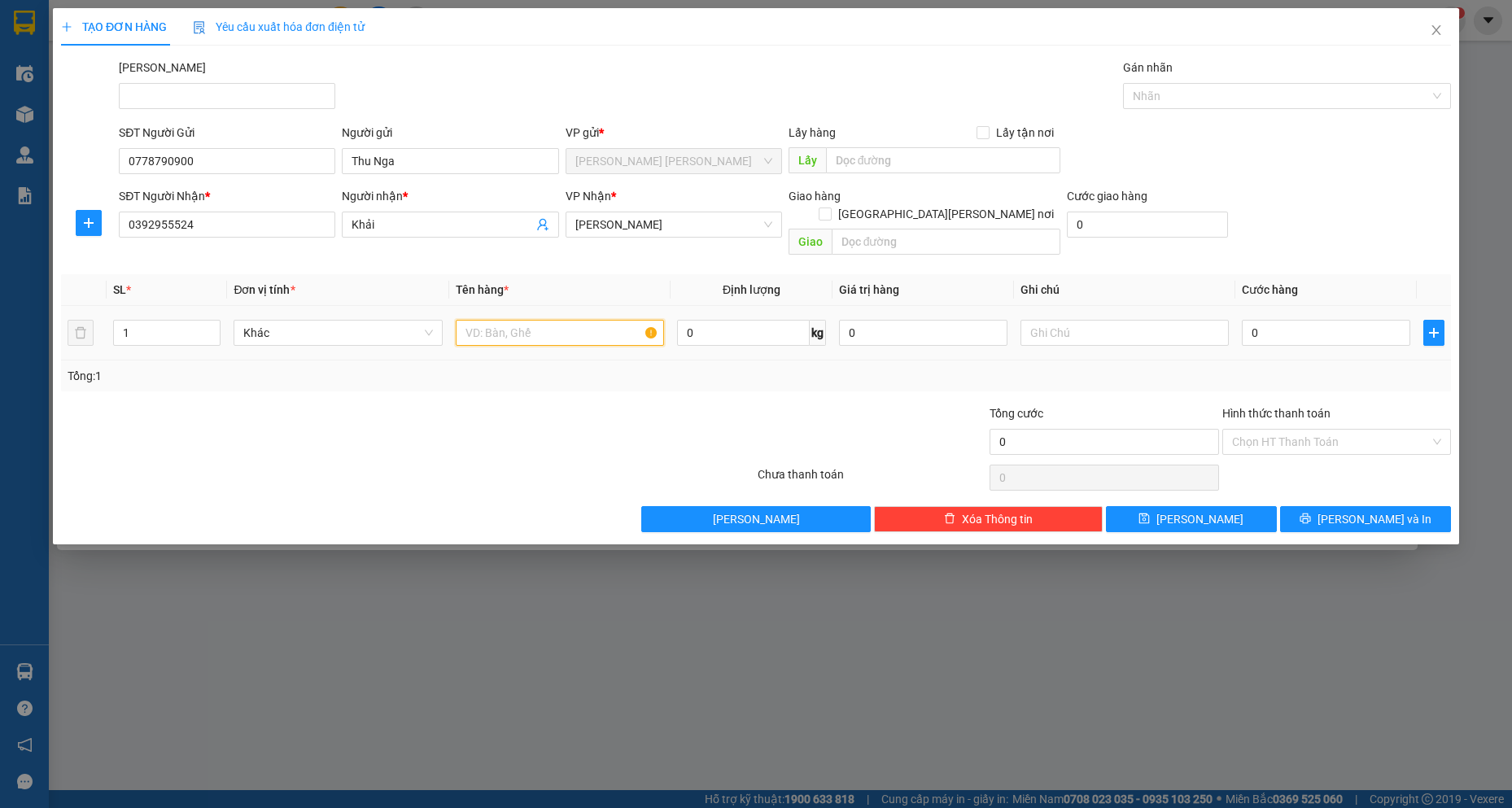
click at [536, 320] on input "text" at bounding box center [560, 333] width 210 height 26
type input "R"
type input "THUNG HOA"
drag, startPoint x: 1331, startPoint y: 331, endPoint x: 1318, endPoint y: 326, distance: 13.9
click at [1327, 325] on td "0" at bounding box center [1326, 333] width 182 height 54
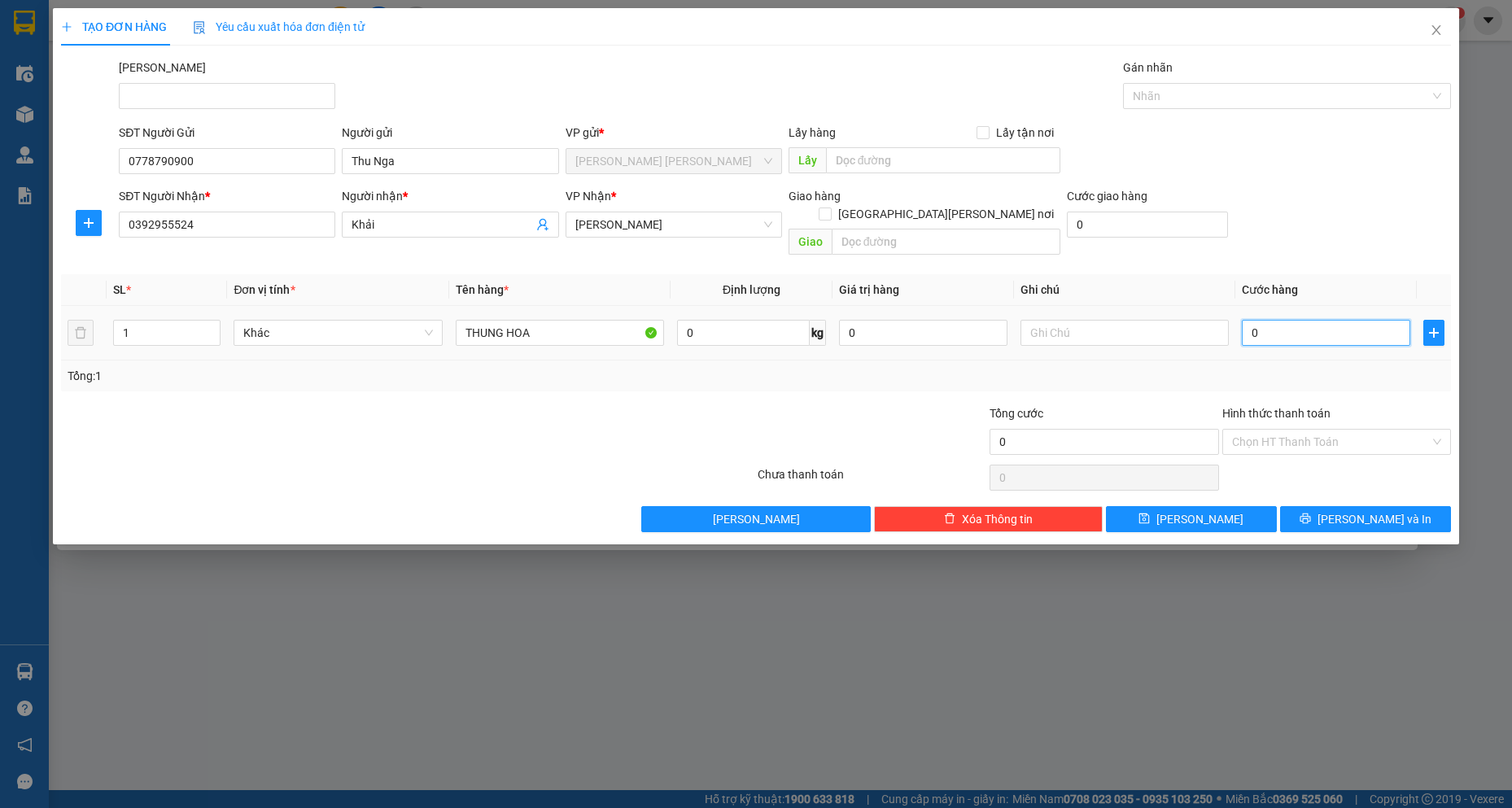
type input "6"
type input "60"
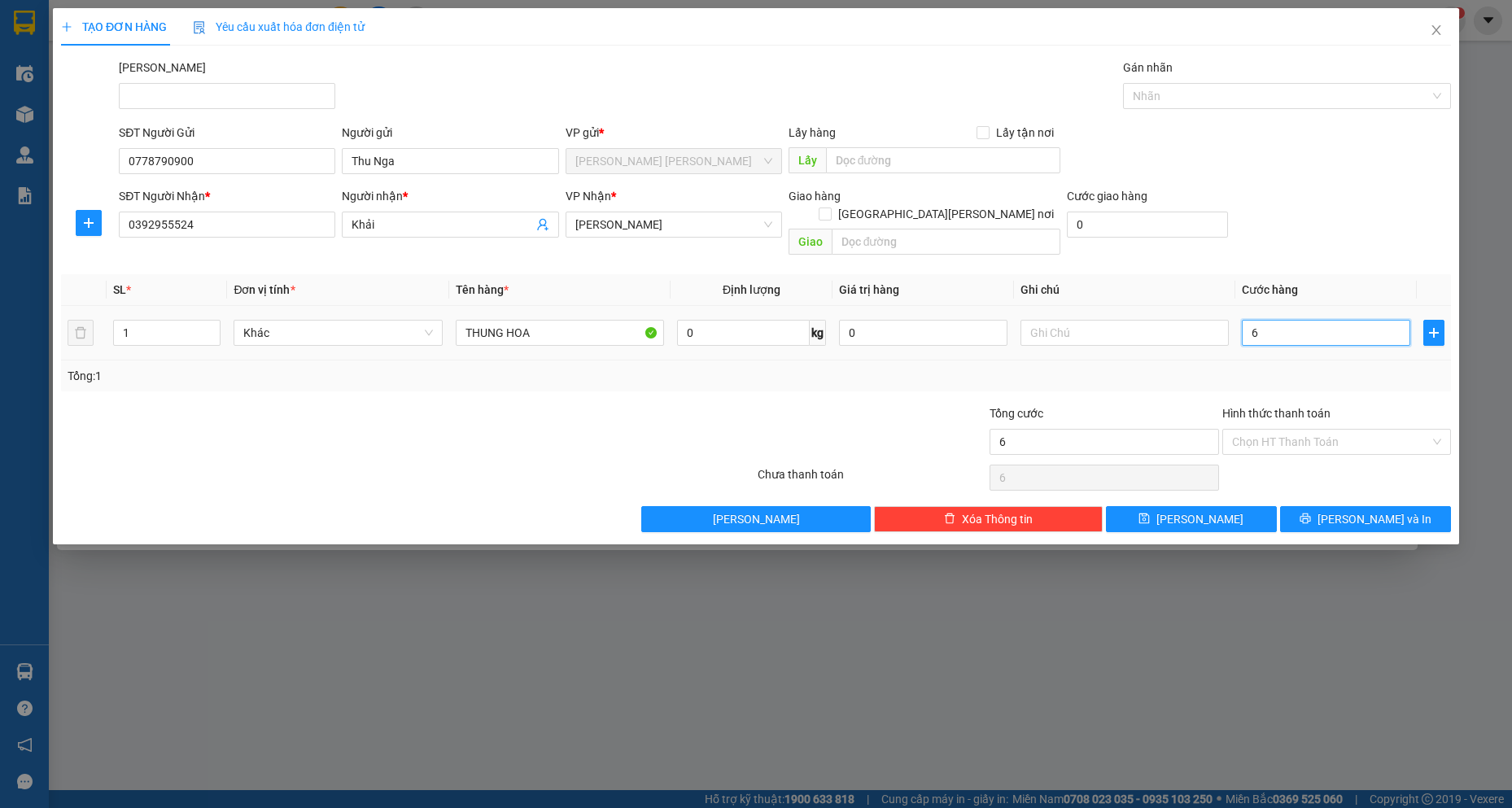
type input "60"
type input "600"
type input "6.000"
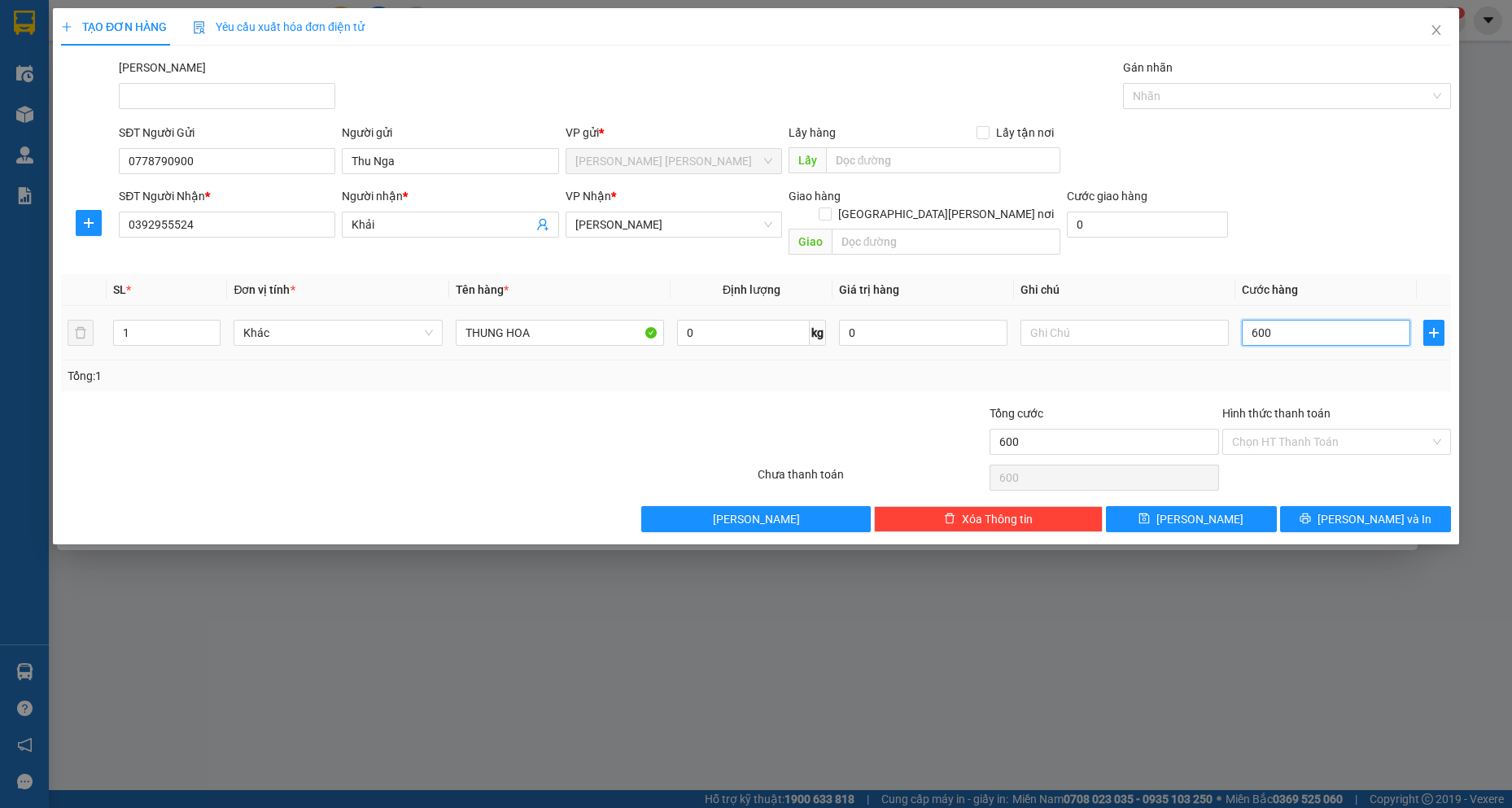
type input "6.000"
type input "60.000"
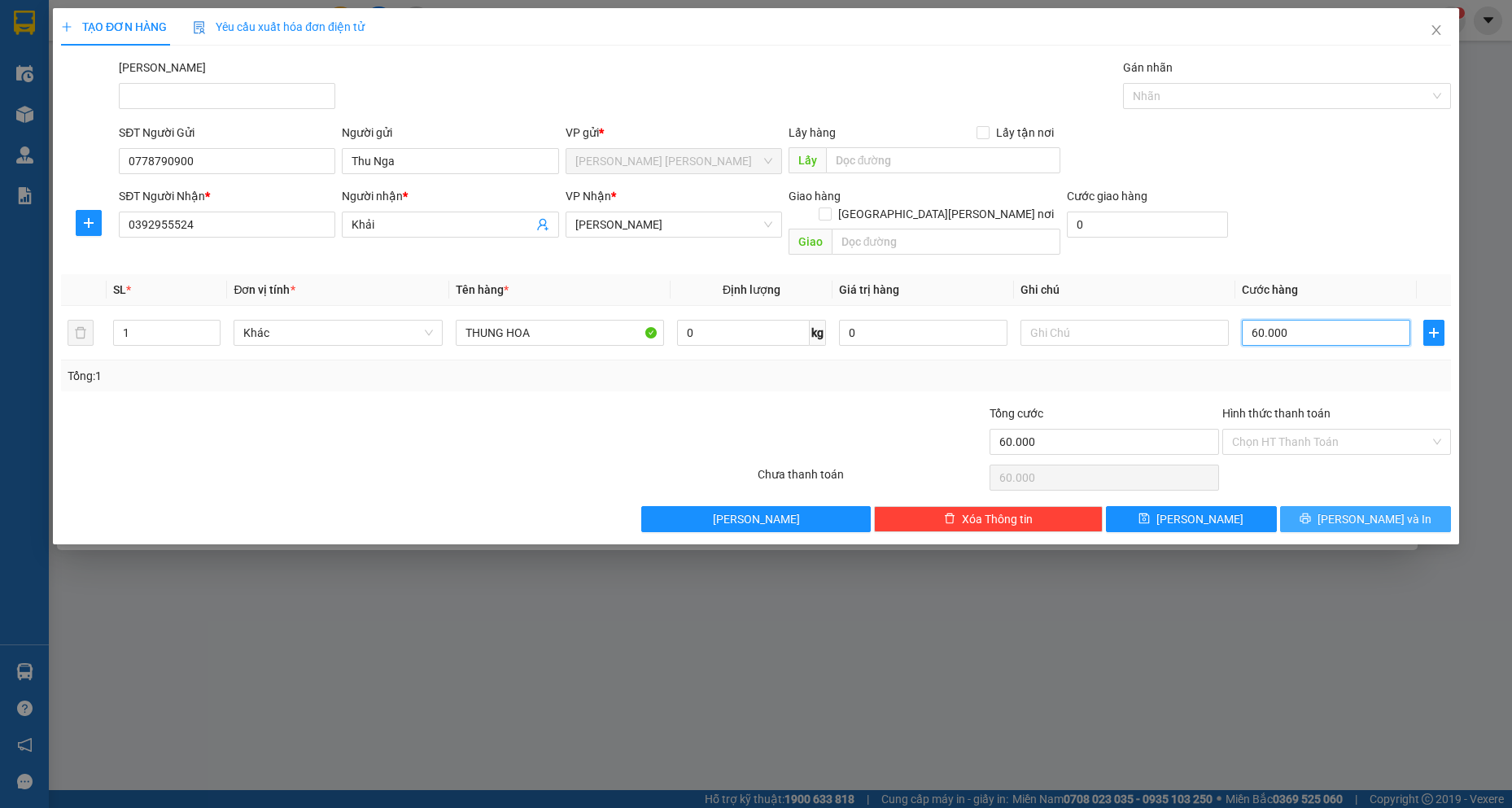
type input "60.000"
click at [1355, 510] on span "Lưu và In" at bounding box center [1375, 519] width 114 height 18
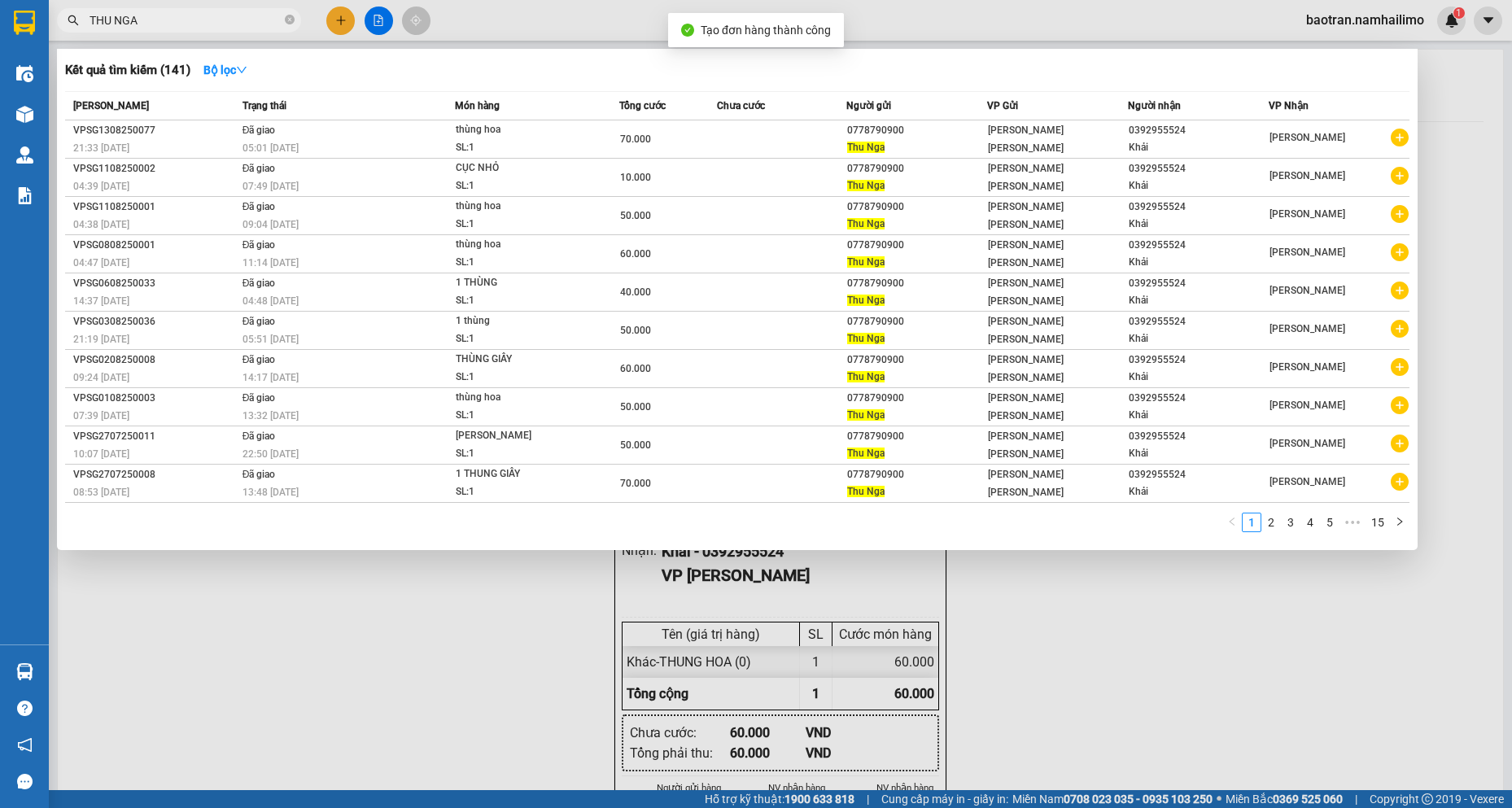
drag, startPoint x: 1162, startPoint y: 689, endPoint x: 855, endPoint y: 424, distance: 405.6
click at [1161, 689] on div at bounding box center [756, 404] width 1512 height 808
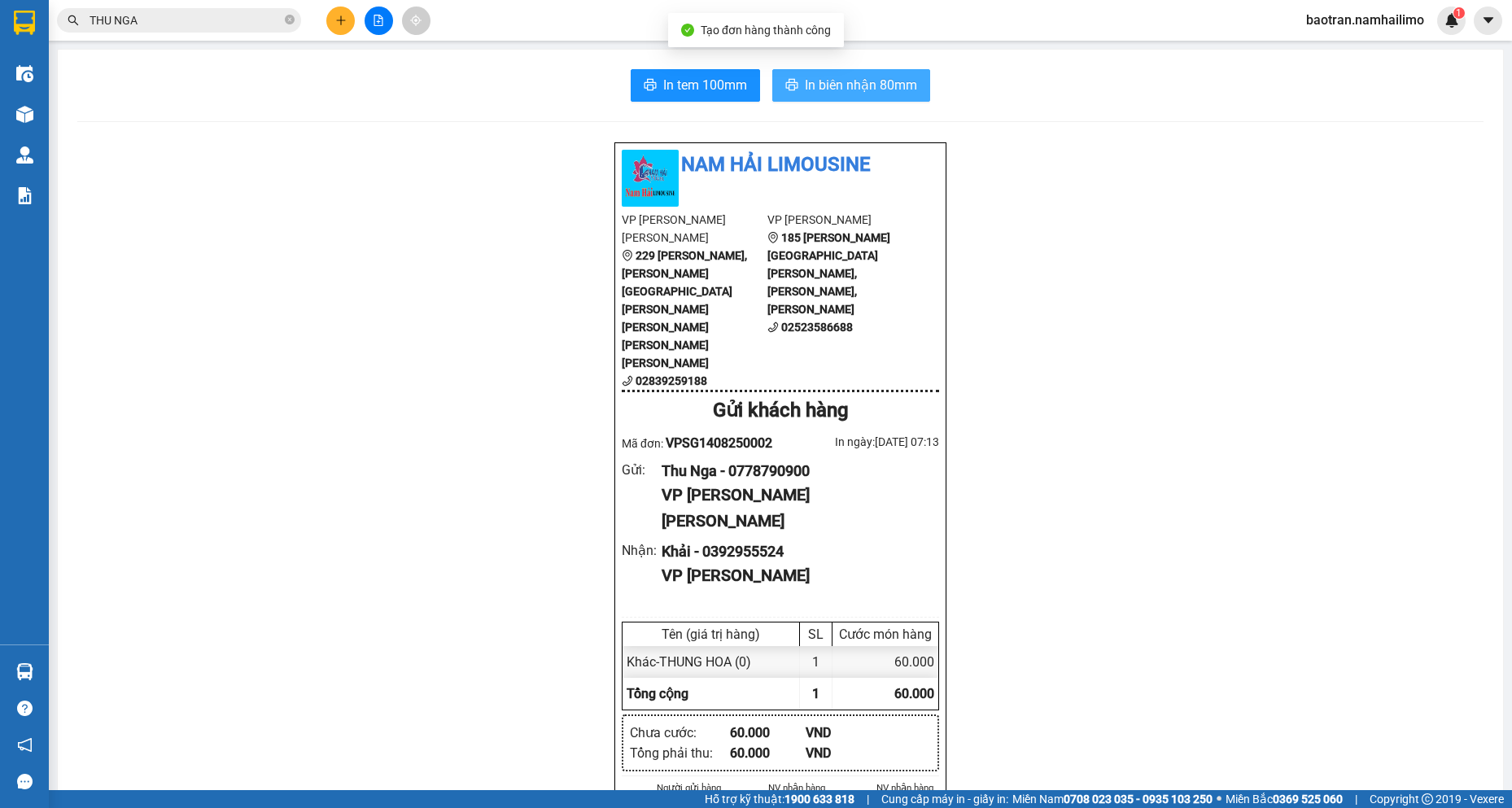
click at [869, 87] on span "In biên nhận 80mm" at bounding box center [861, 85] width 112 height 21
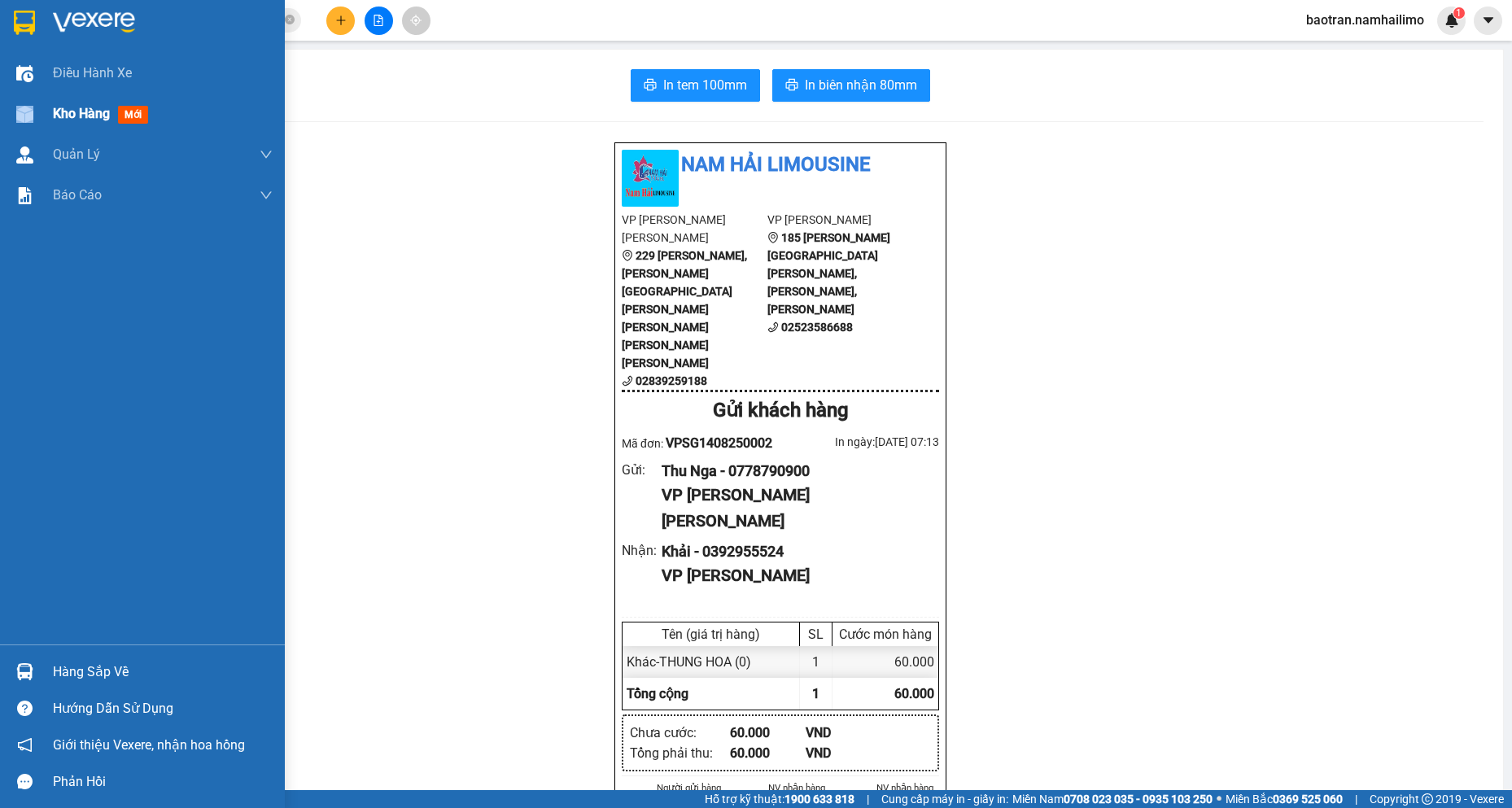
drag, startPoint x: 23, startPoint y: 128, endPoint x: 35, endPoint y: 108, distance: 23.3
click at [33, 111] on div "Kho hàng mới" at bounding box center [142, 114] width 284 height 41
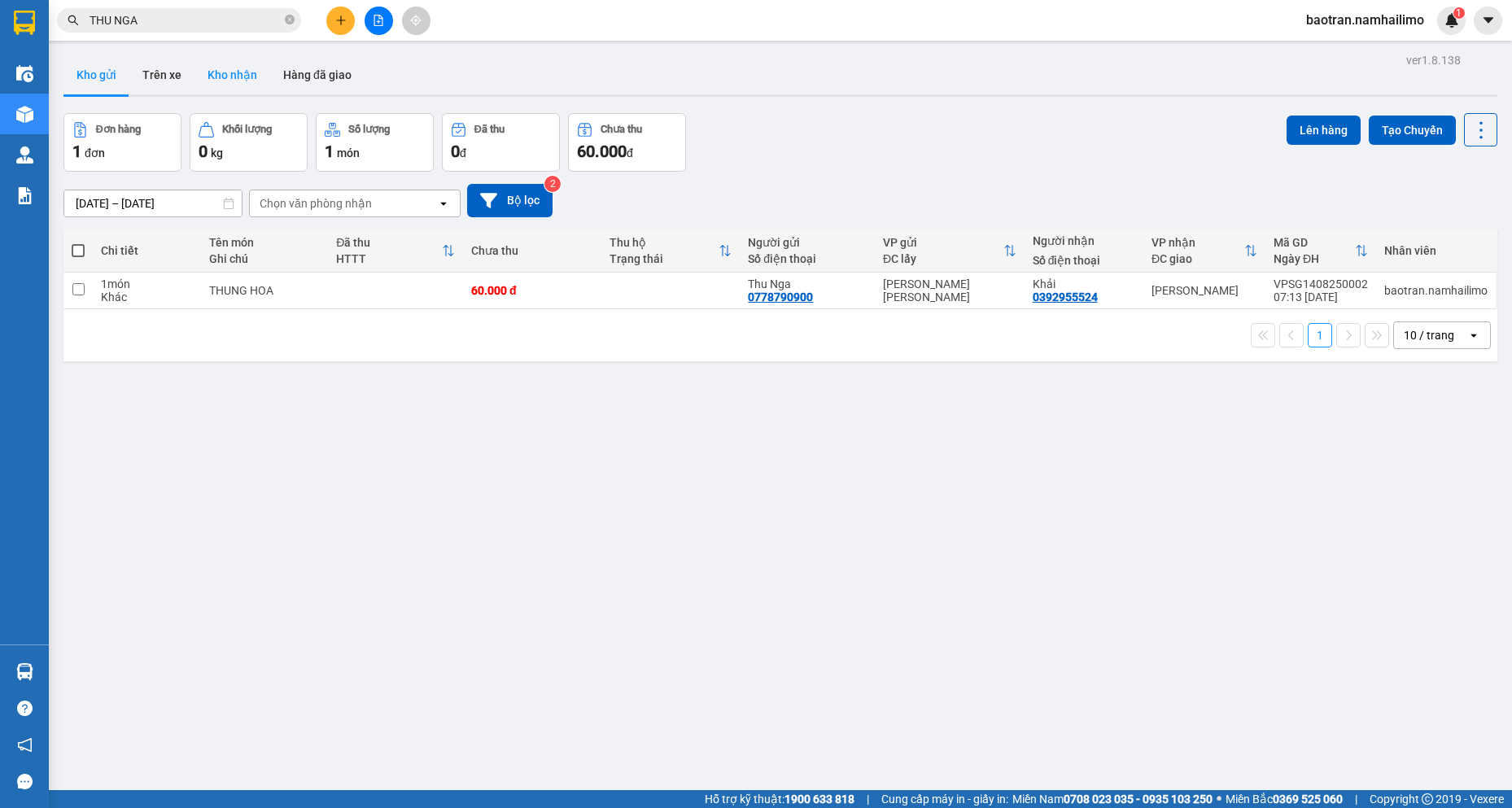
click at [225, 70] on button "Kho nhận" at bounding box center [232, 75] width 76 height 39
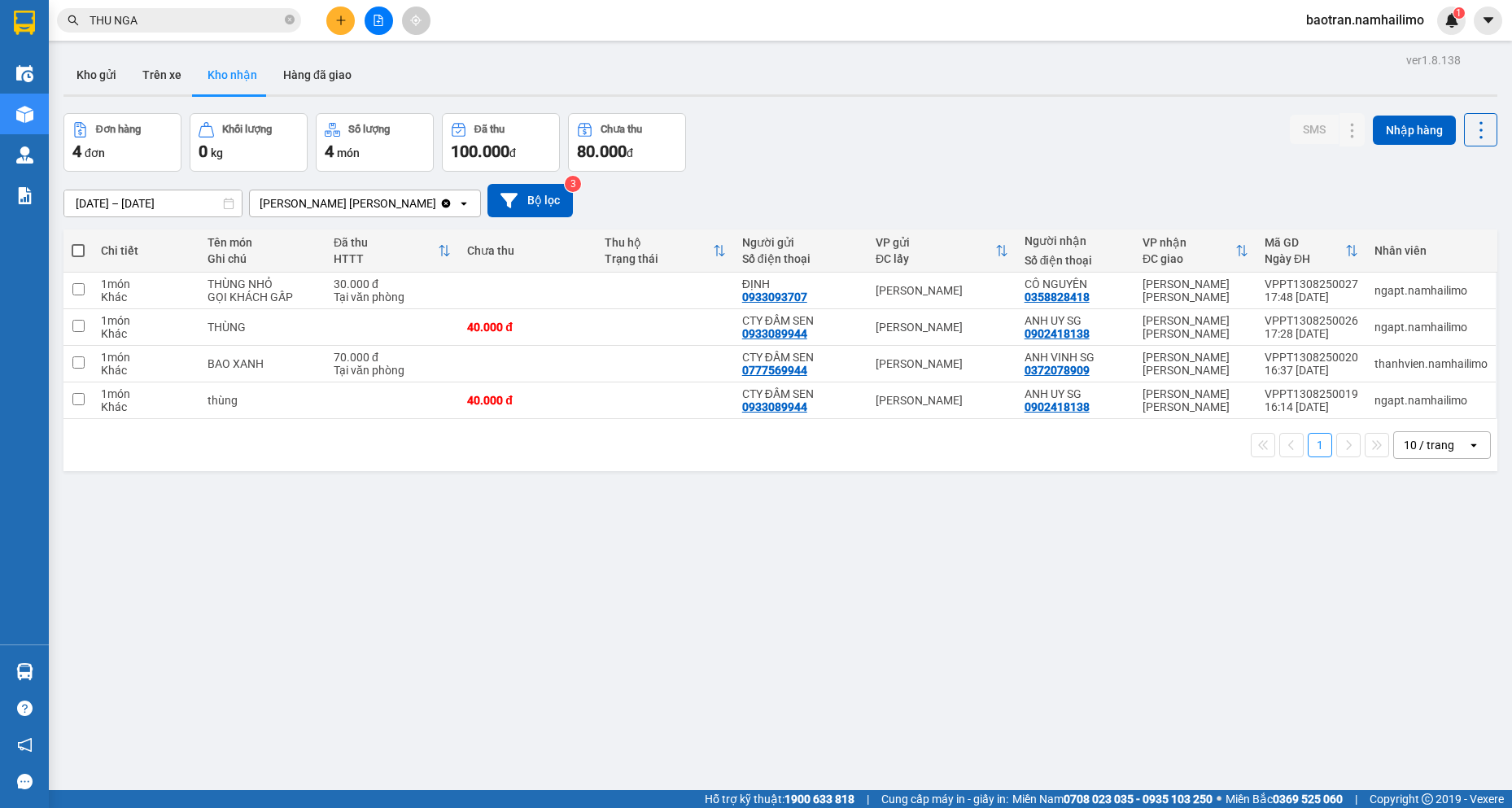
click at [1366, 731] on div "ver 1.8.138 Kho gửi Trên xe Kho nhận Hàng đã giao Đơn hàng 4 đơn Khối lượng 0 k…" at bounding box center [780, 453] width 1447 height 808
click at [333, 569] on div "ver 1.8.138 Kho gửi Trên xe Kho nhận Hàng đã giao Đơn hàng 4 đơn Khối lượng 0 k…" at bounding box center [780, 453] width 1447 height 808
click at [1314, 326] on icon at bounding box center [1319, 327] width 12 height 12
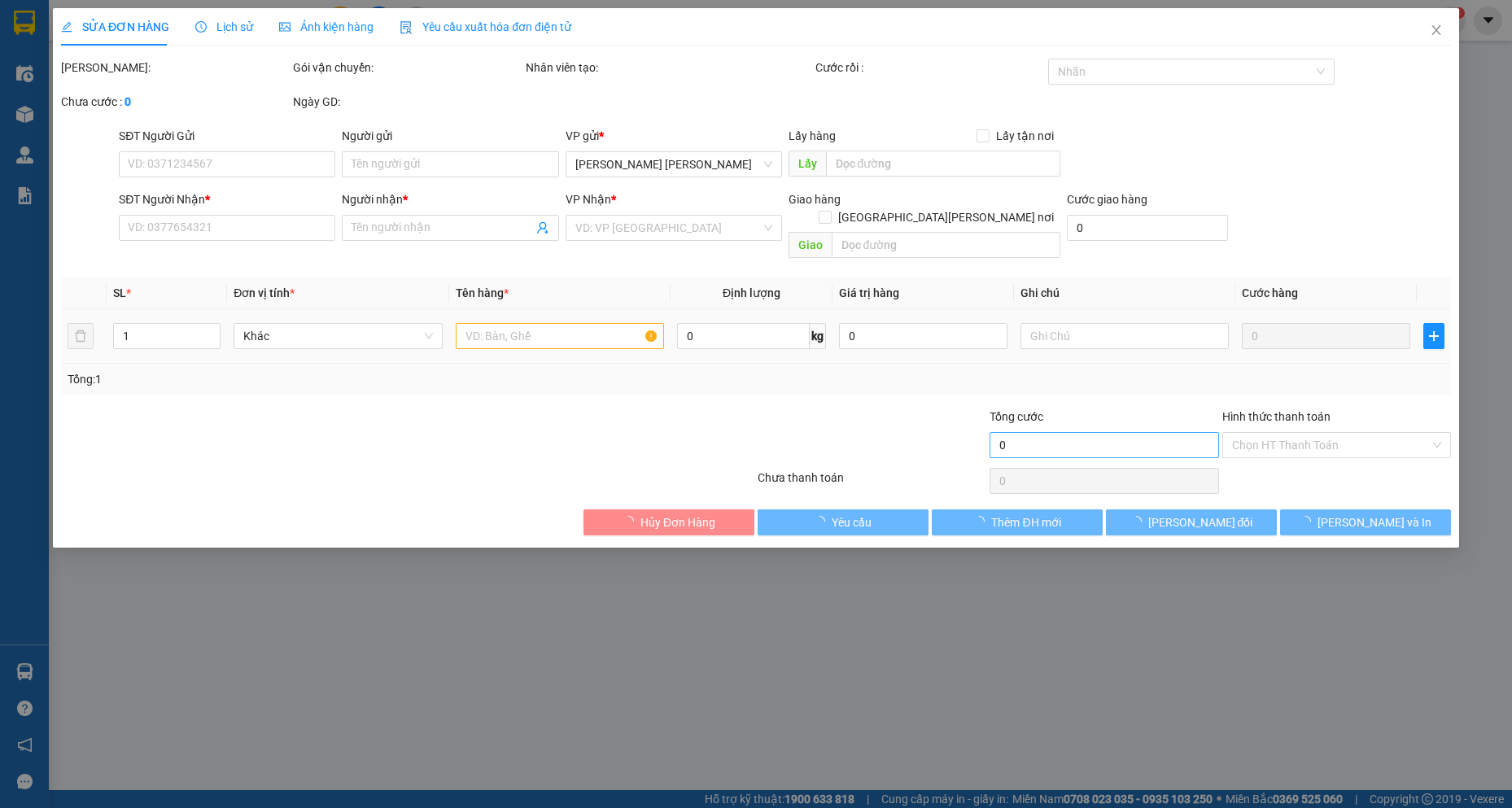
type input "0933089944"
type input "CTY ĐẦM SEN"
type input "0902418138"
type input "ANH UY SG"
type input "40.000"
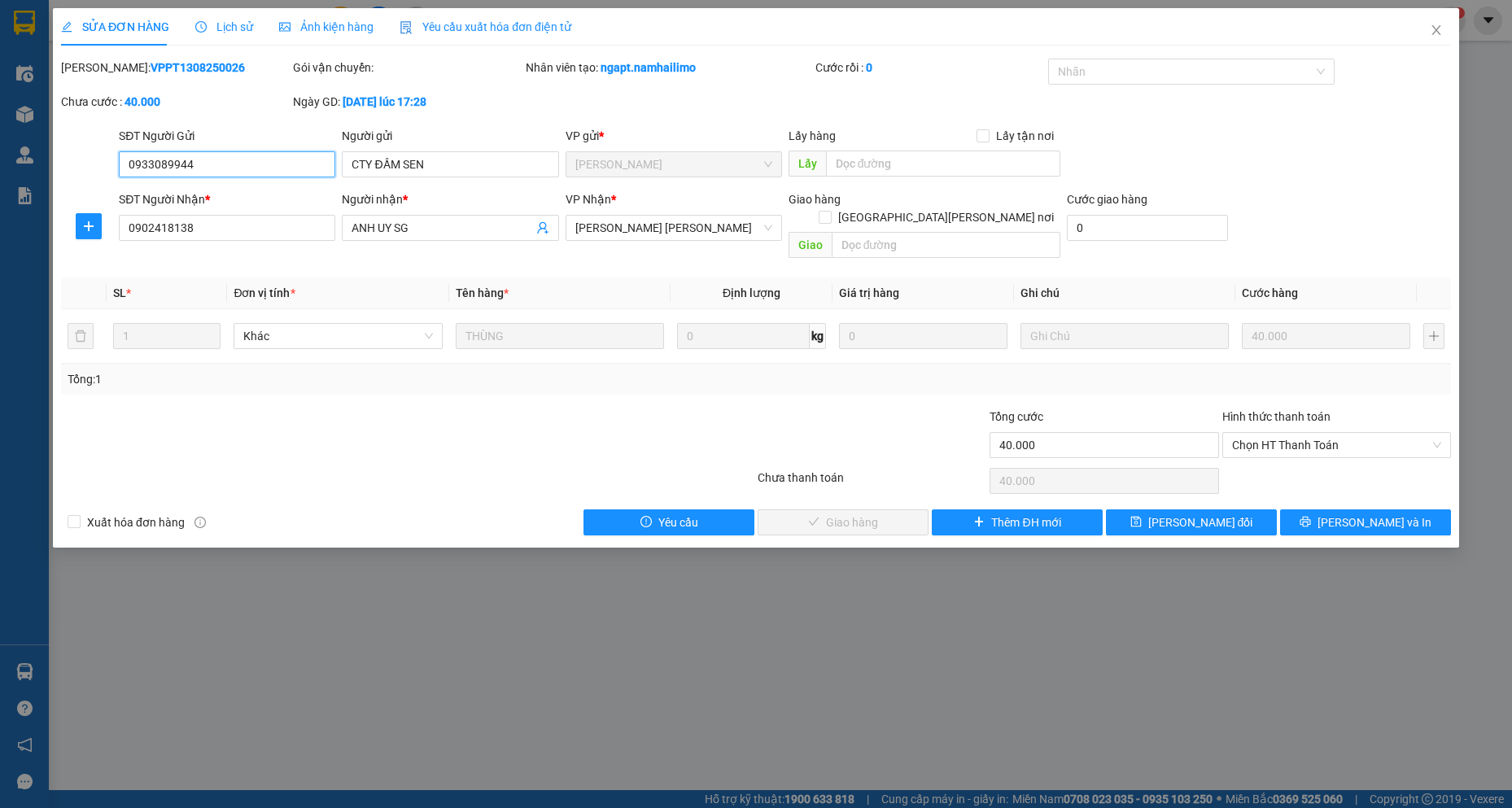
drag, startPoint x: 1311, startPoint y: 431, endPoint x: 1297, endPoint y: 452, distance: 25.2
click at [1303, 443] on div "Hình thức thanh toán Chọn HT Thanh Toán" at bounding box center [1336, 436] width 228 height 57
click at [1286, 433] on span "Chọn HT Thanh Toán" at bounding box center [1336, 445] width 210 height 24
click at [1284, 453] on div "Tại văn phòng" at bounding box center [1336, 460] width 210 height 18
type input "0"
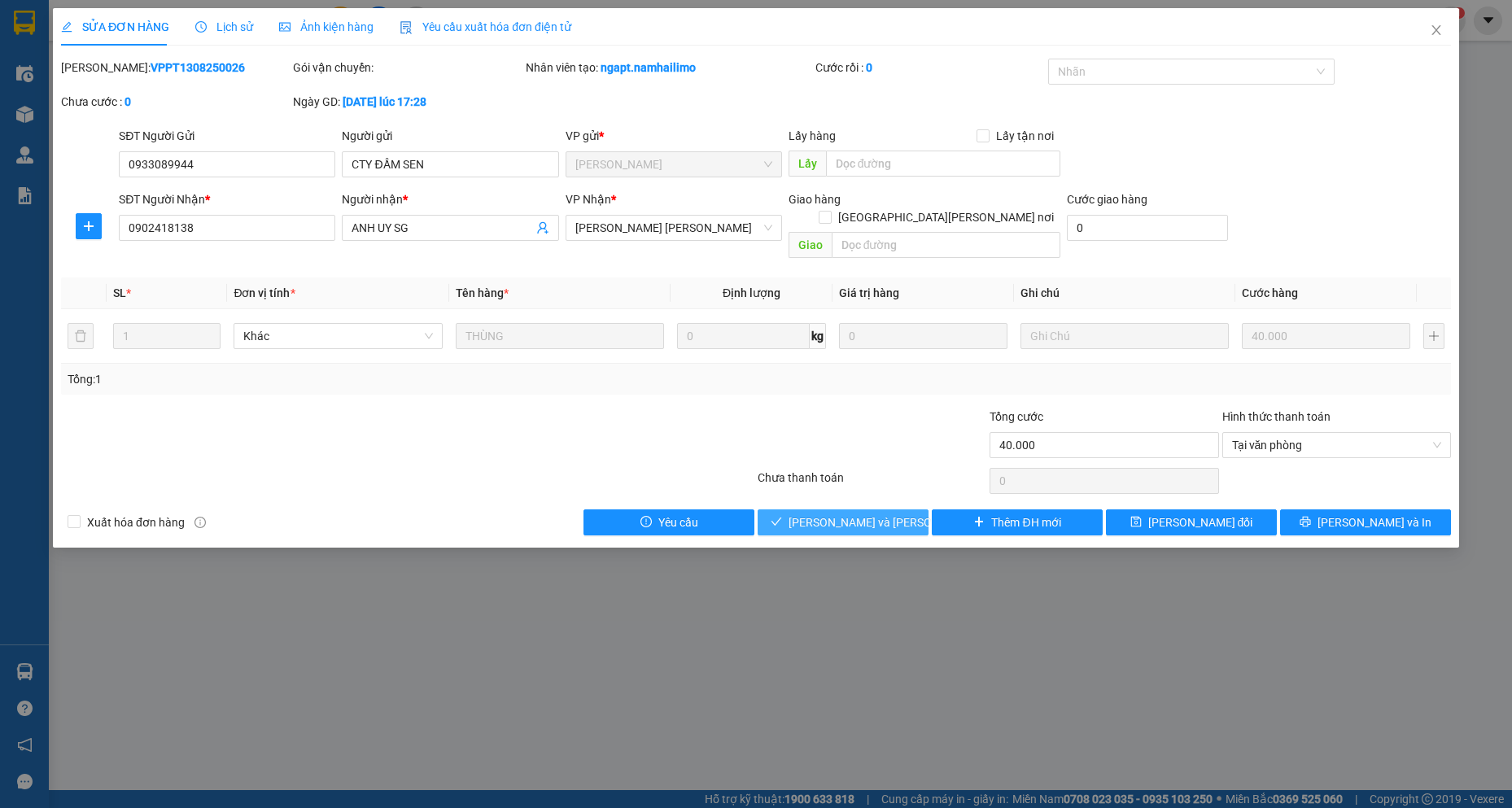
click at [865, 515] on button "Lưu và Giao hàng" at bounding box center [843, 522] width 171 height 26
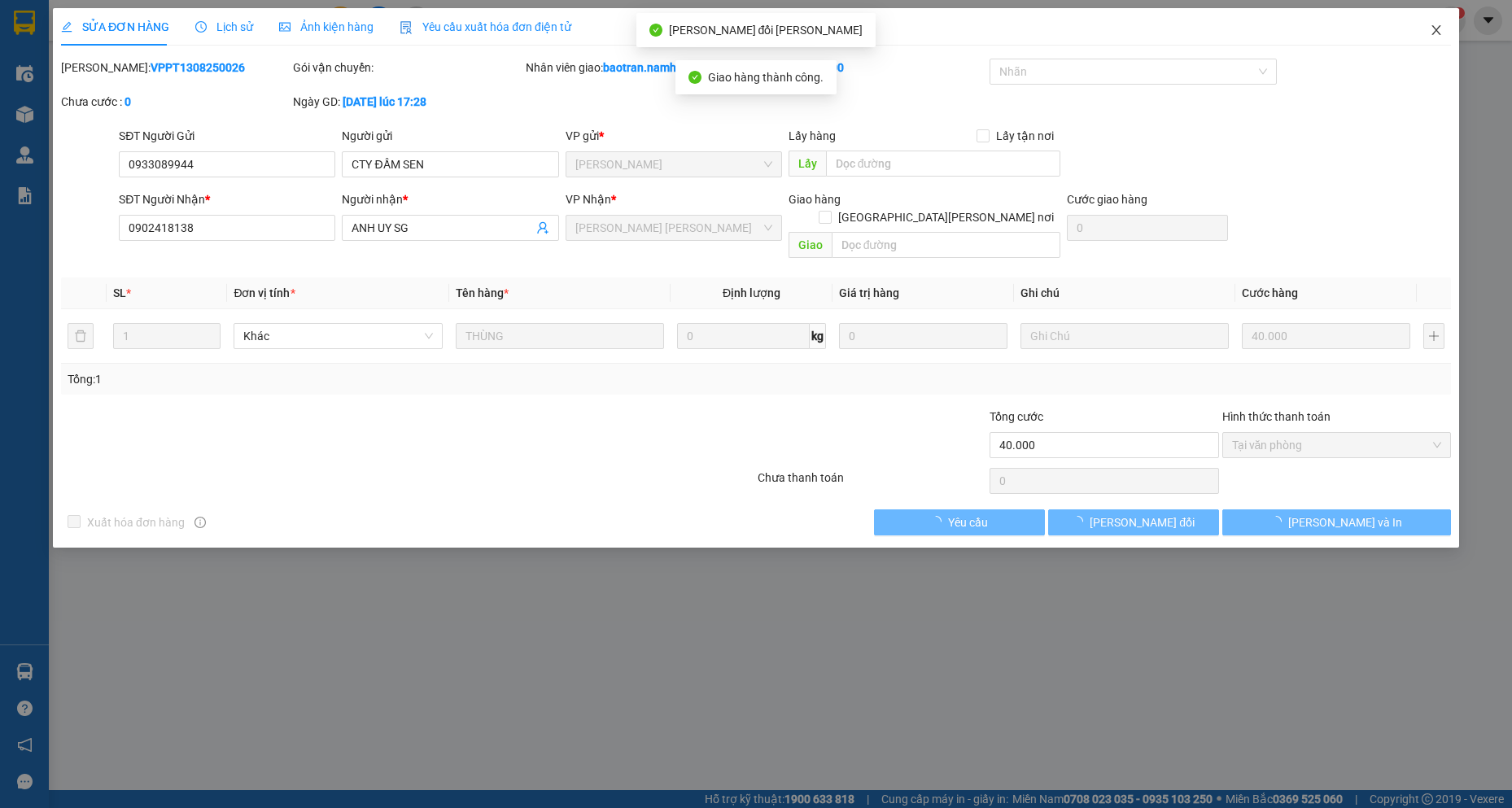
click at [1432, 25] on icon "close" at bounding box center [1436, 29] width 13 height 13
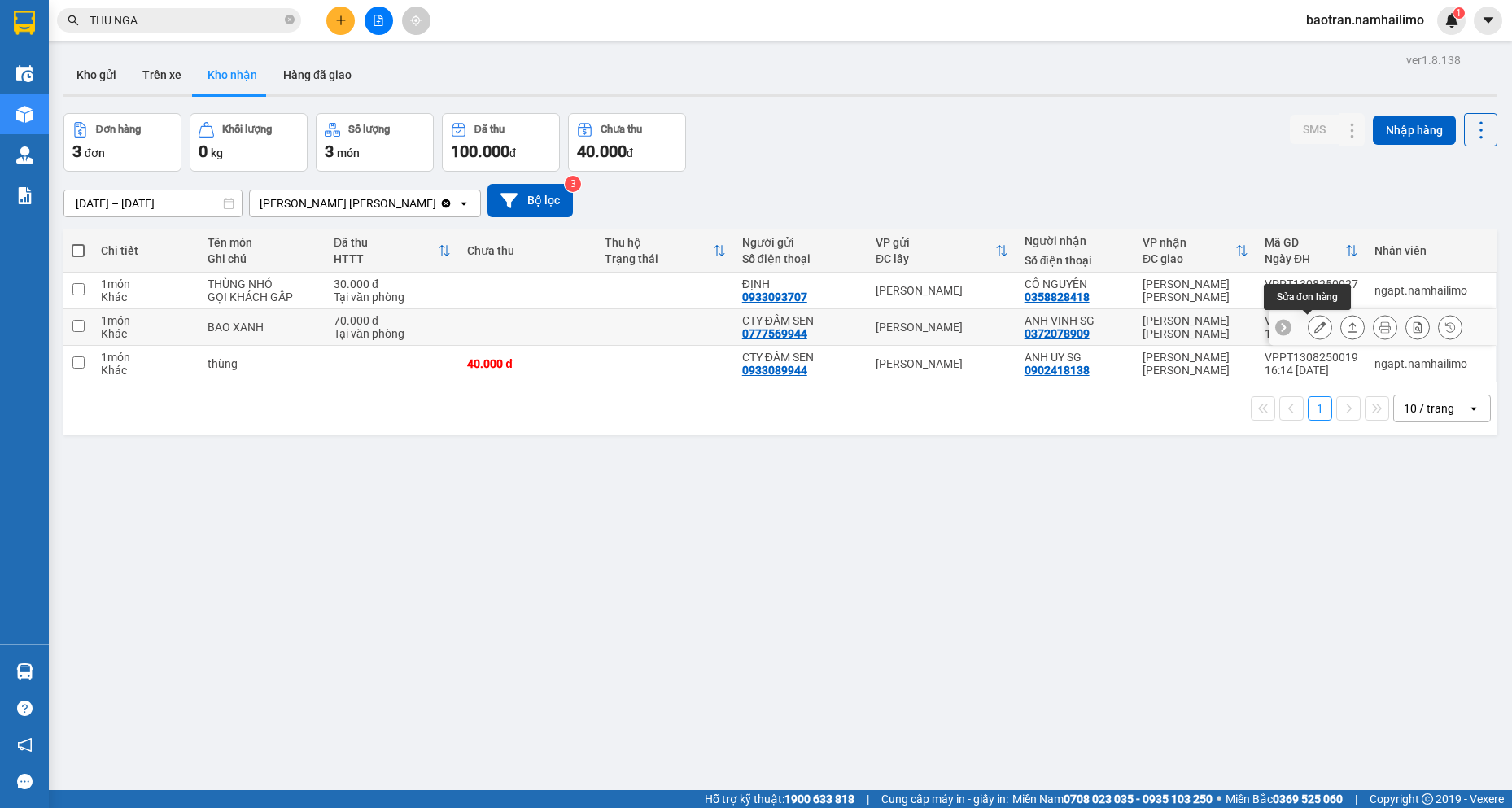
click at [1314, 330] on icon at bounding box center [1319, 327] width 12 height 12
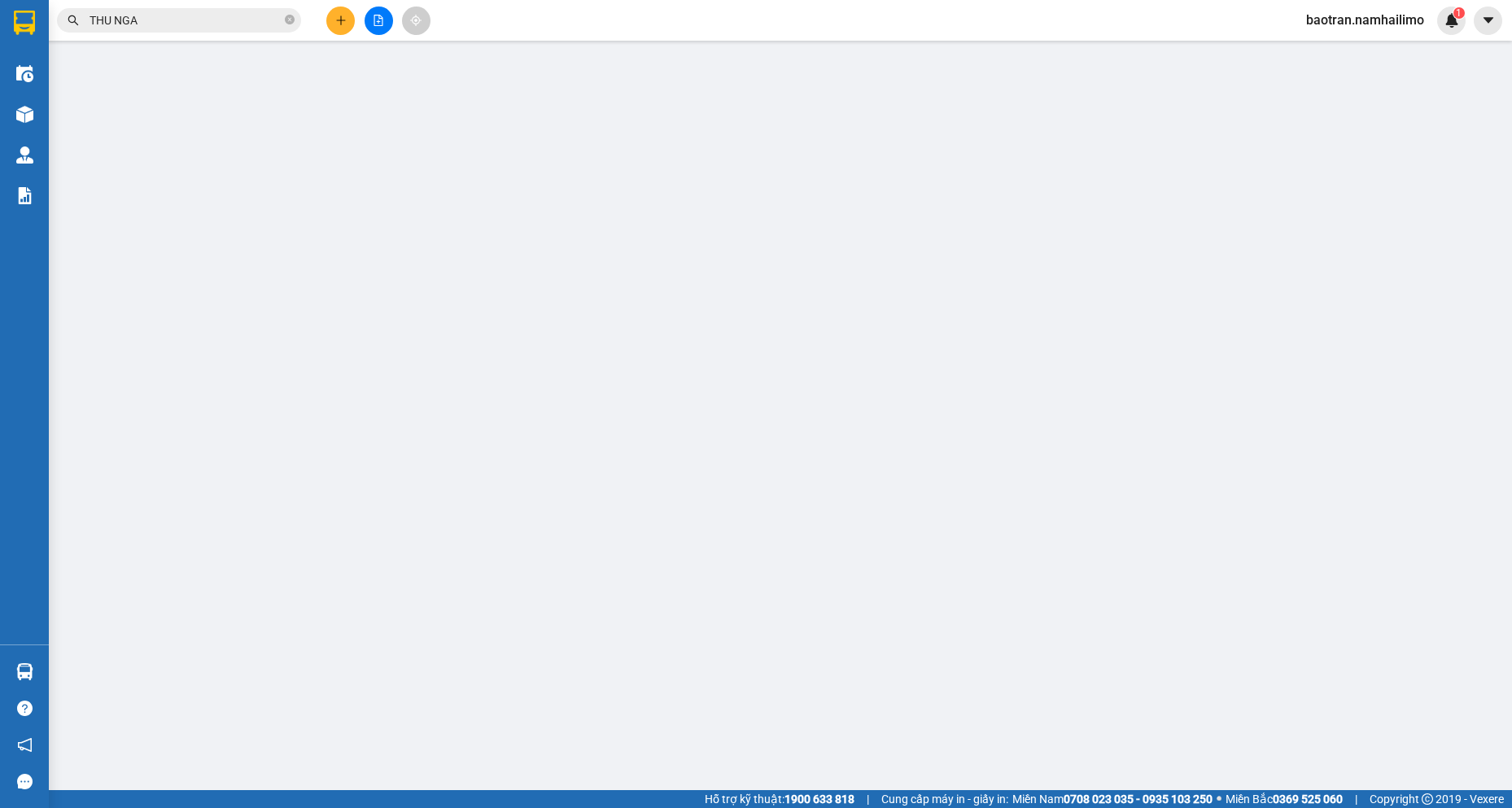
type input "0777569944"
type input "CTY ĐẦM SEN"
type input "0372078909"
type input "ANH VINH SG"
type input "70.000"
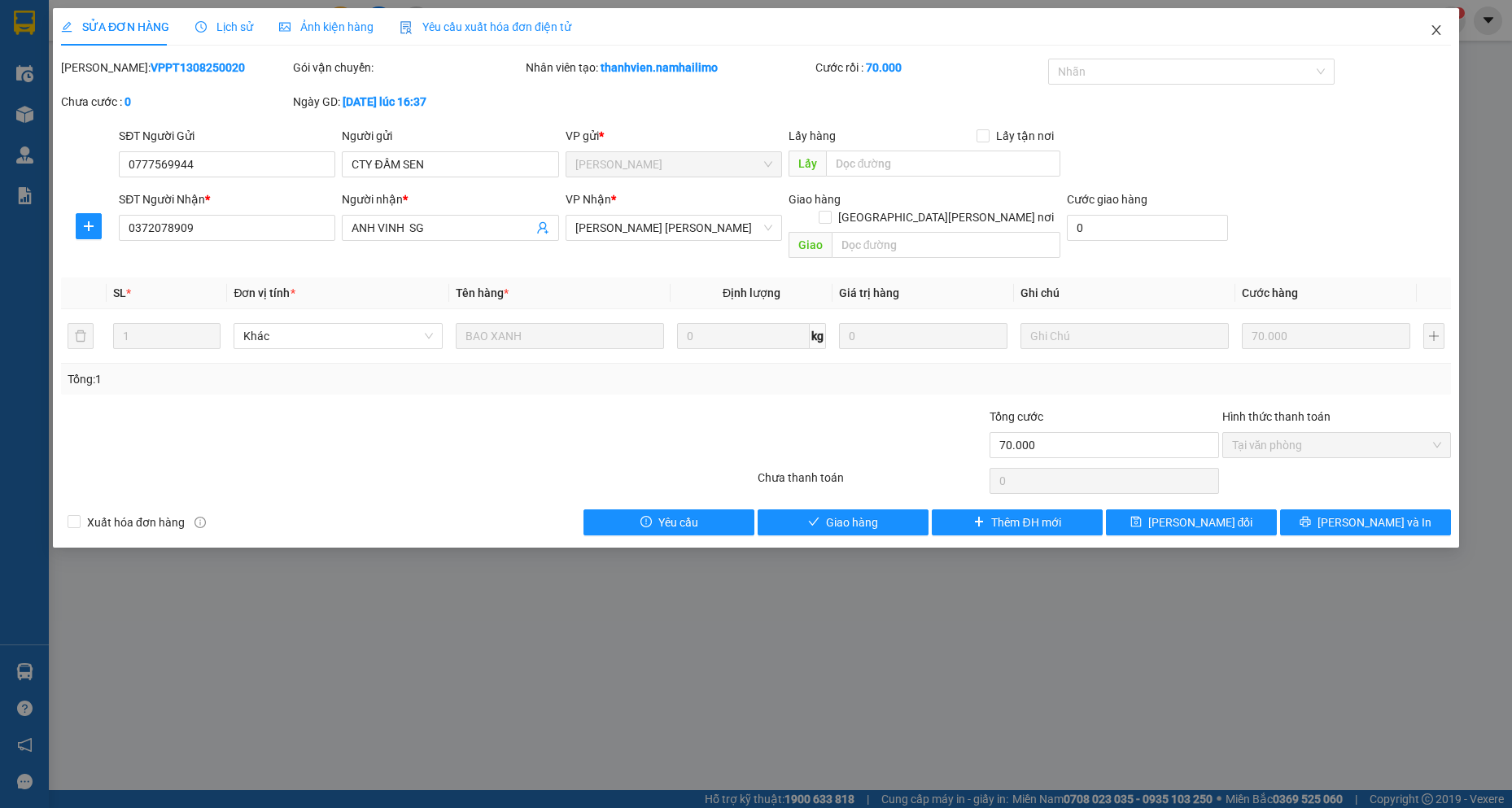
click at [1428, 23] on span "Close" at bounding box center [1435, 30] width 45 height 45
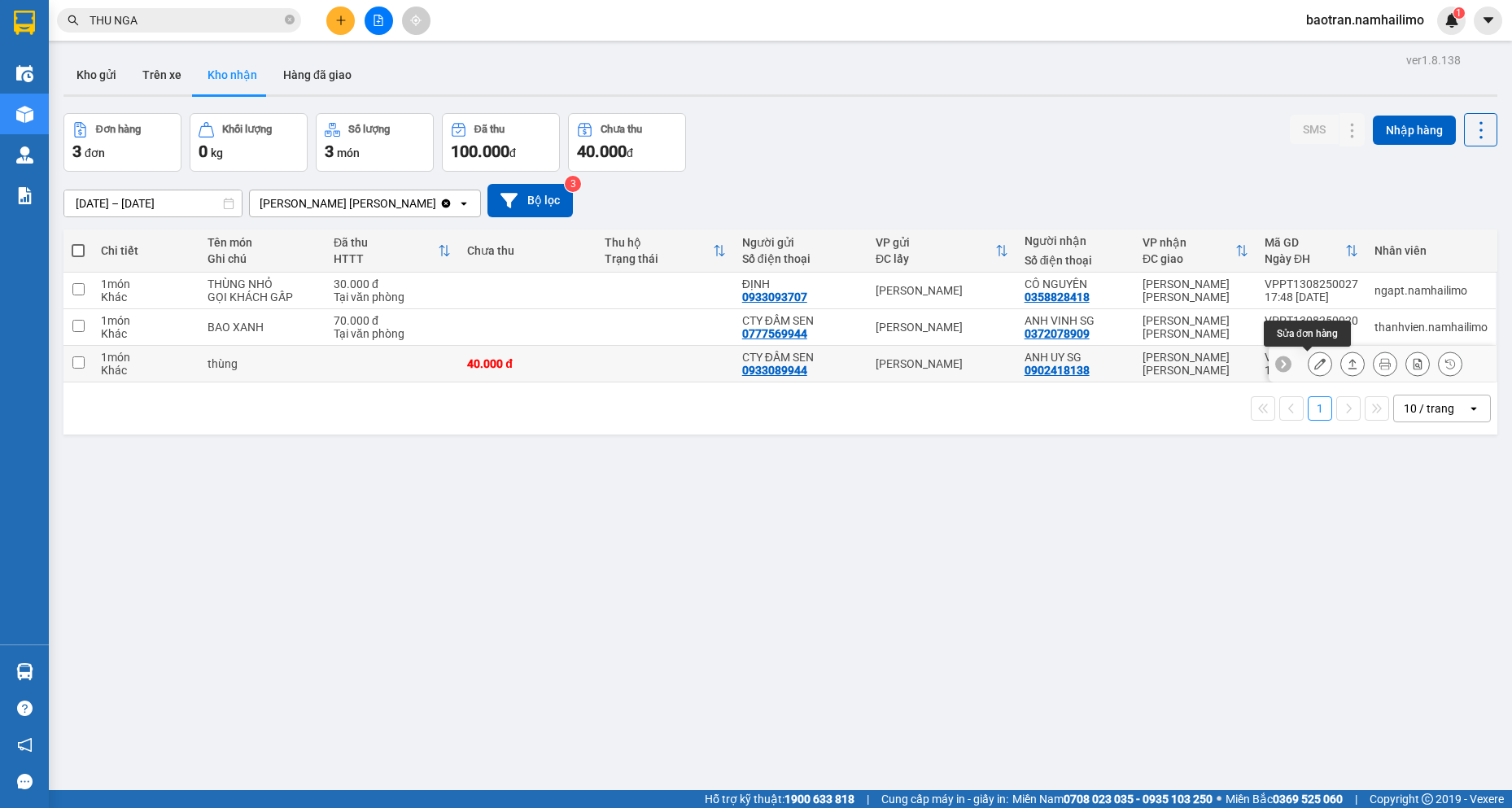
click at [1314, 362] on icon at bounding box center [1319, 364] width 12 height 12
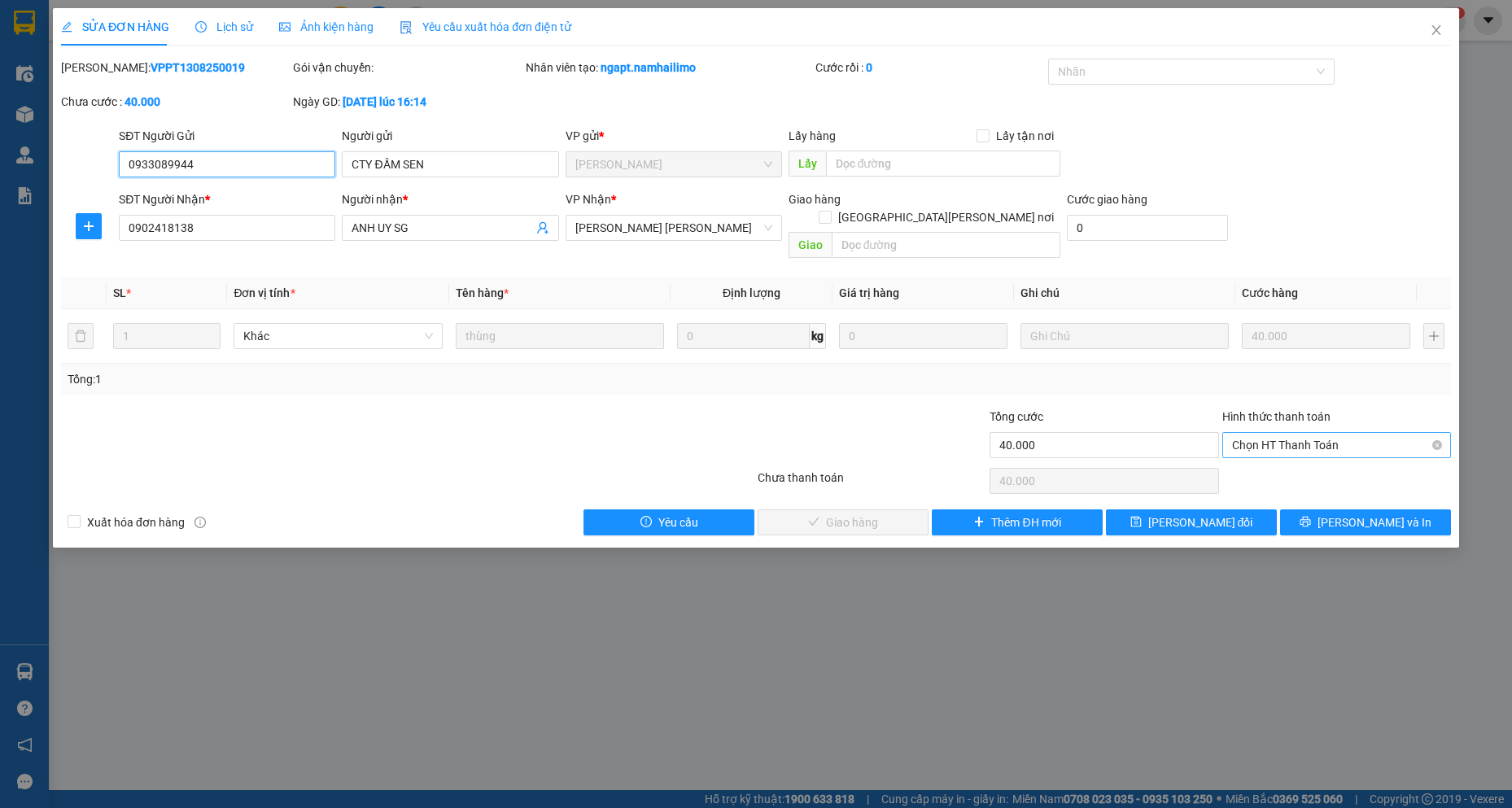
click at [1271, 433] on span "Chọn HT Thanh Toán" at bounding box center [1336, 445] width 210 height 24
click at [1261, 458] on div "Tại văn phòng" at bounding box center [1336, 460] width 210 height 18
type input "0"
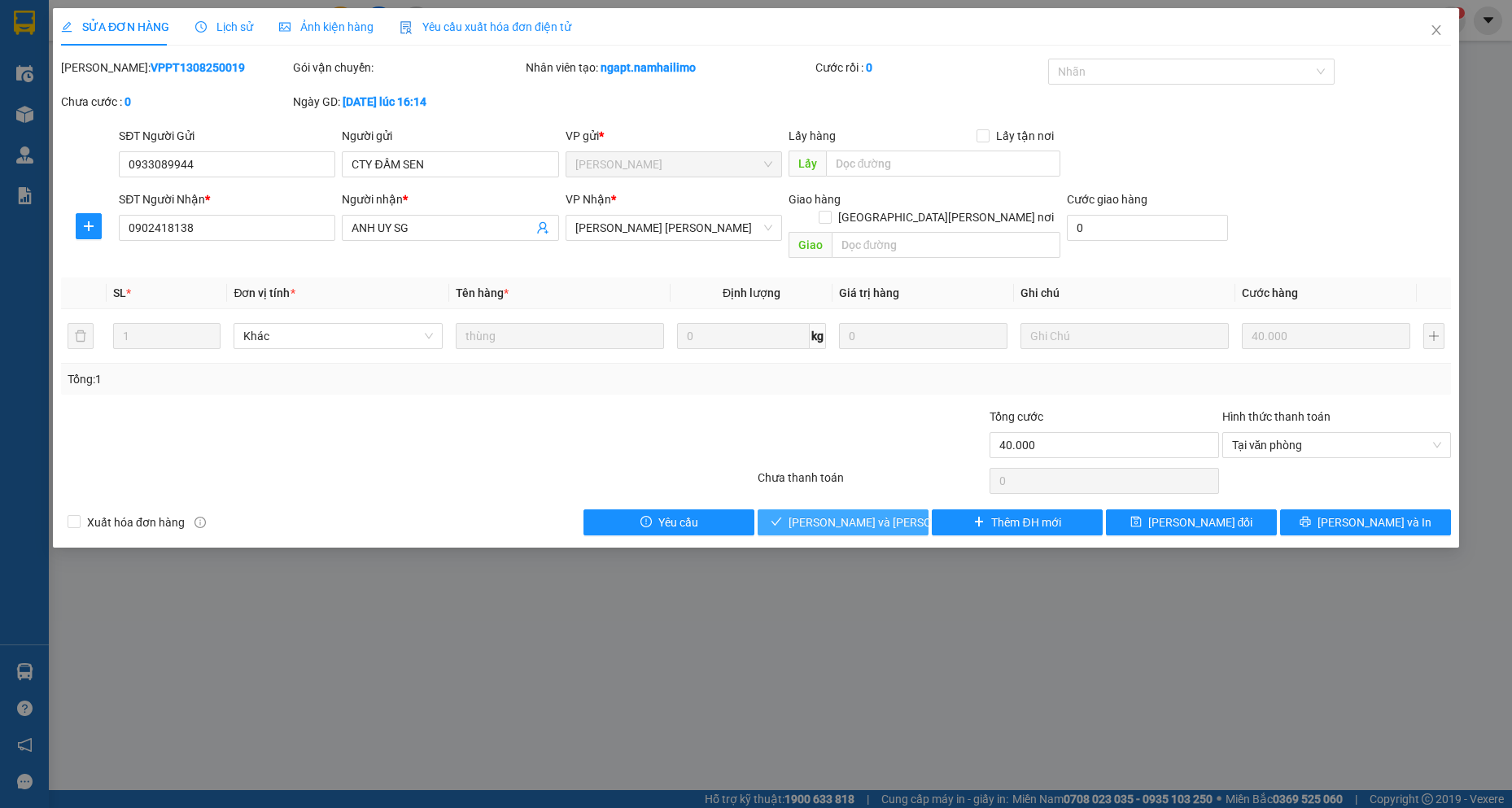
click at [878, 514] on span "Lưu và Giao hàng" at bounding box center [898, 523] width 219 height 18
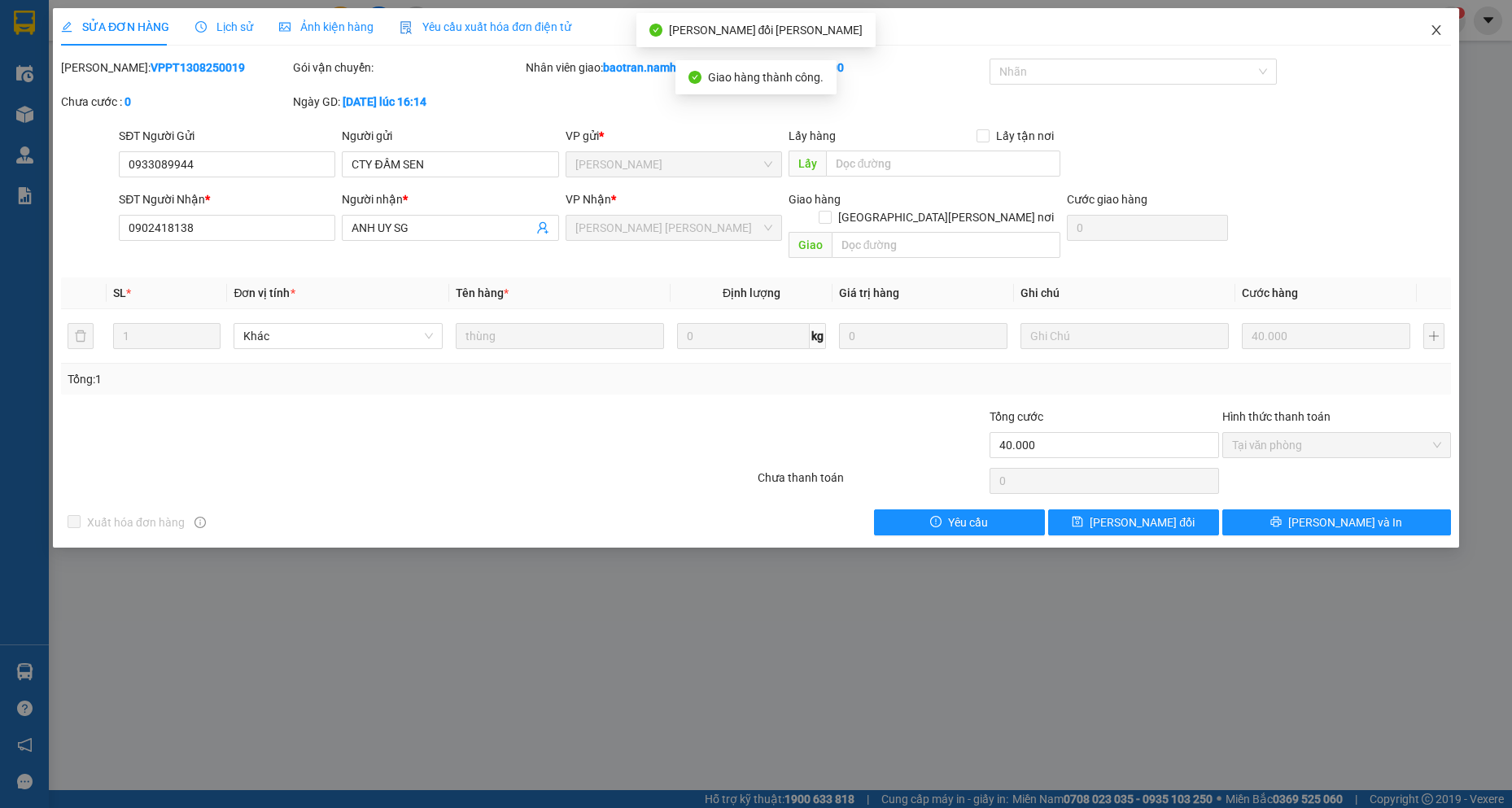
click at [1430, 28] on icon "close" at bounding box center [1436, 29] width 13 height 13
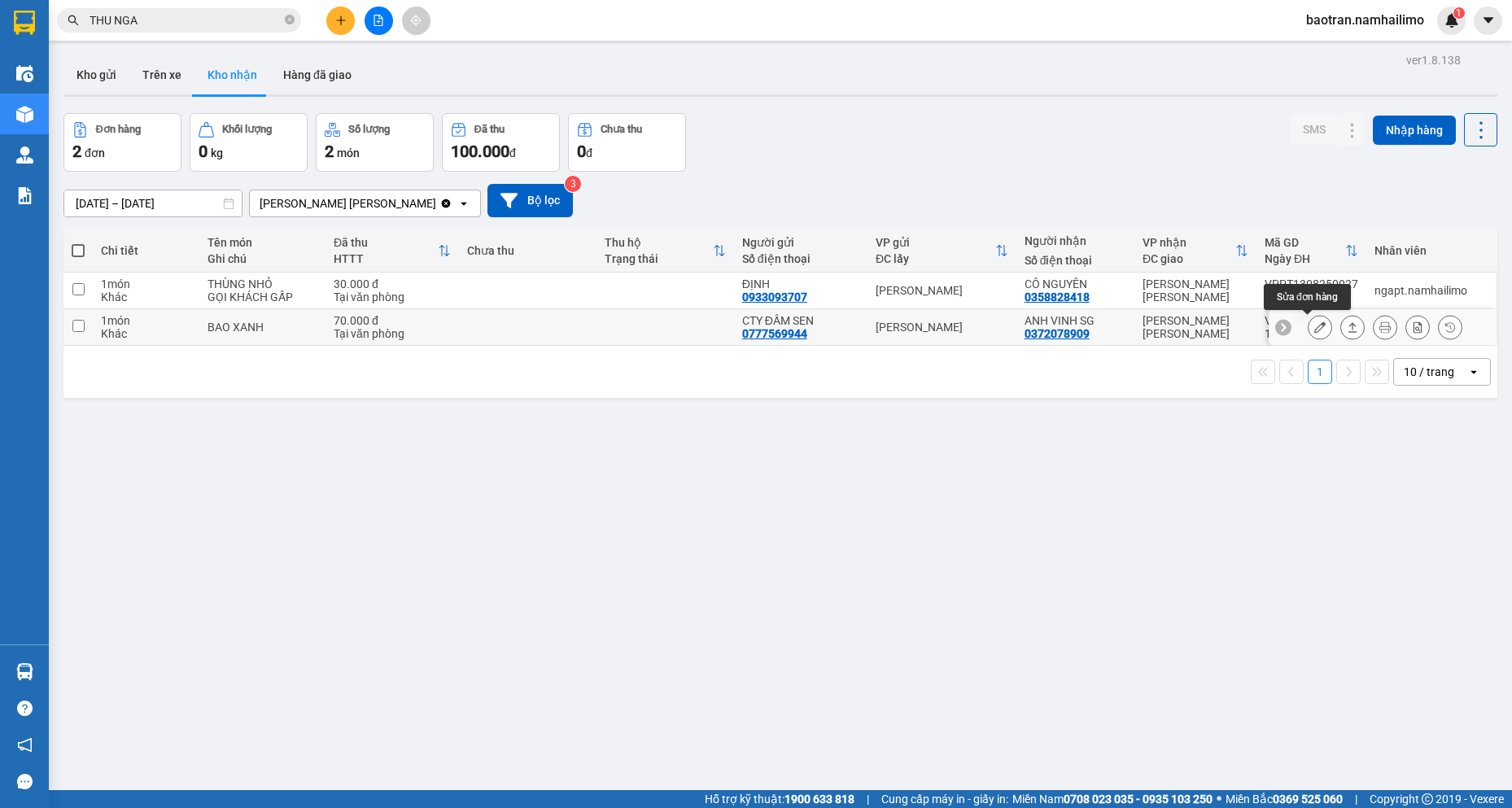
click at [1314, 324] on icon at bounding box center [1319, 327] width 12 height 12
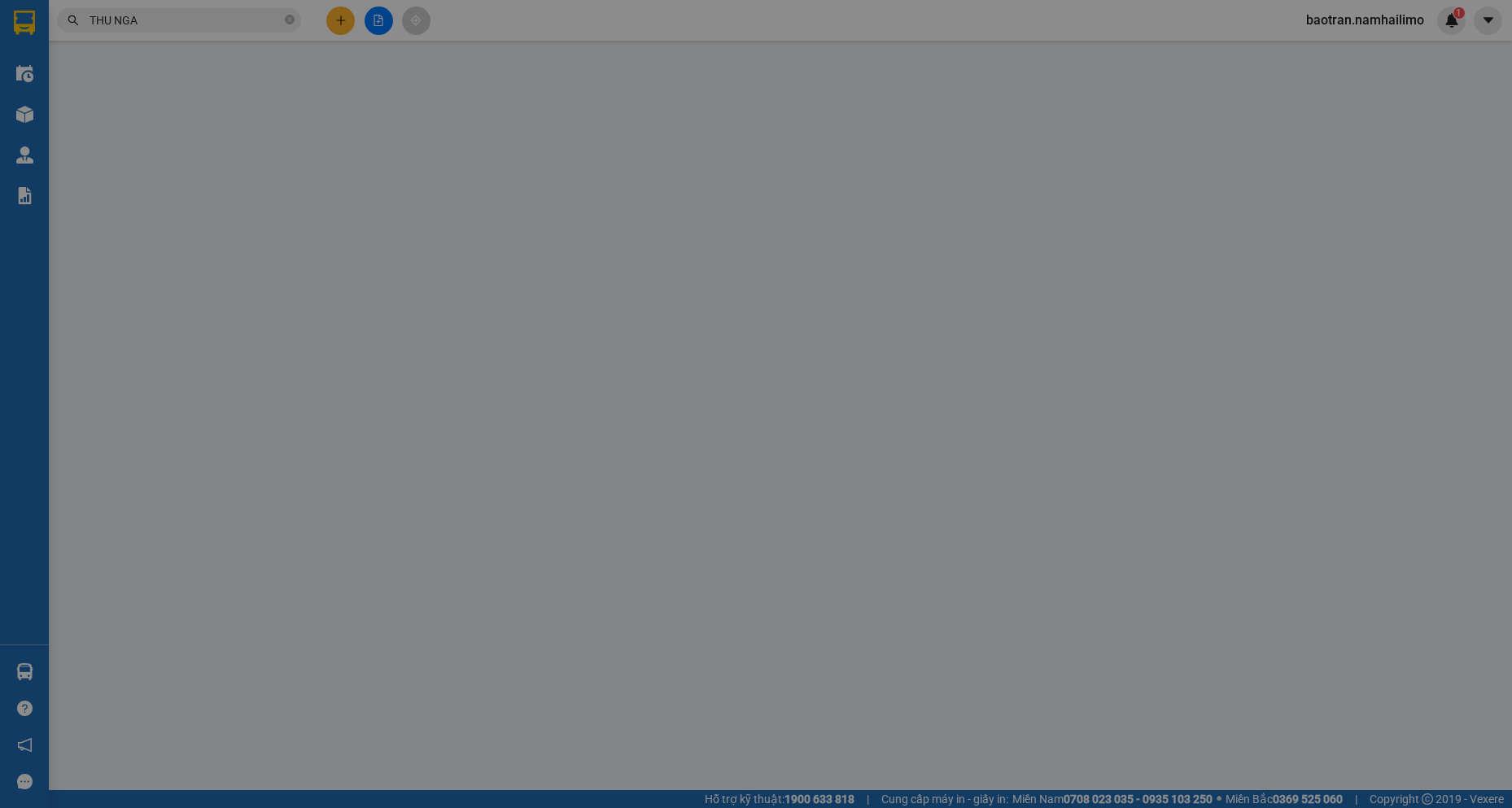
type input "0777569944"
type input "CTY ĐẦM SEN"
type input "0372078909"
type input "ANH VINH SG"
type input "70.000"
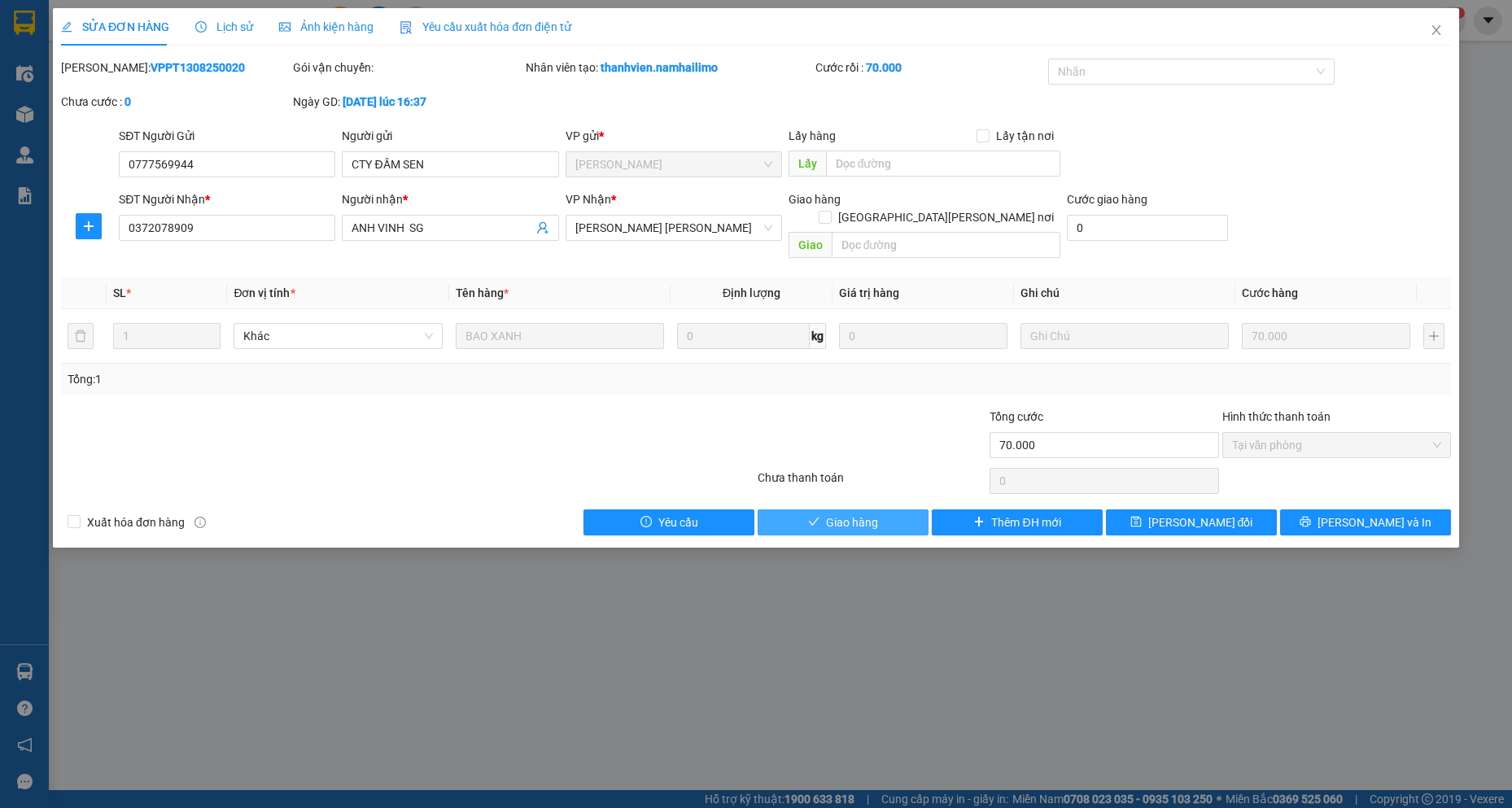
drag, startPoint x: 816, startPoint y: 514, endPoint x: 801, endPoint y: 517, distance: 15.3
click at [815, 515] on button "Giao hàng" at bounding box center [843, 522] width 171 height 26
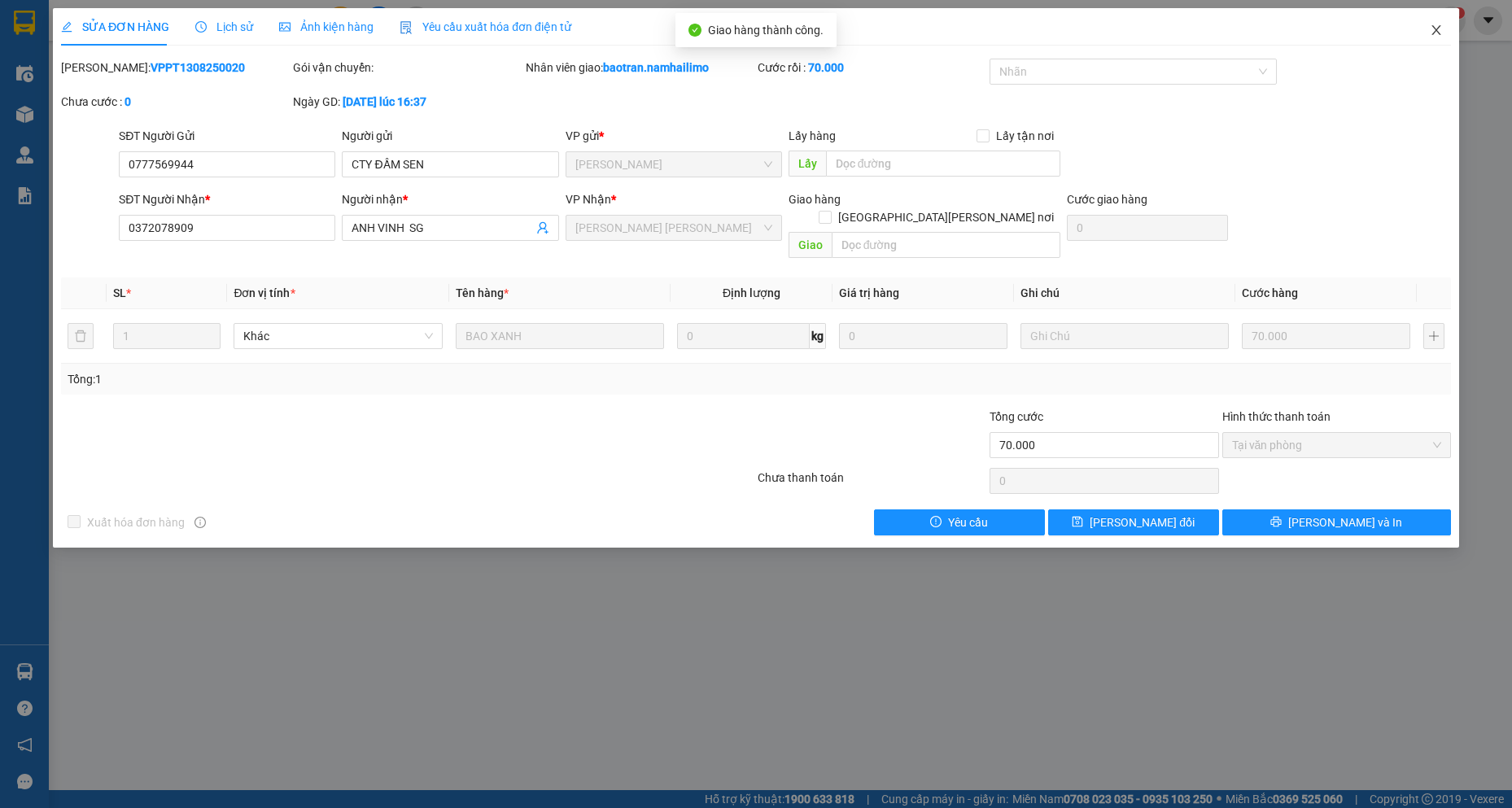
click at [1440, 26] on icon "close" at bounding box center [1436, 29] width 13 height 13
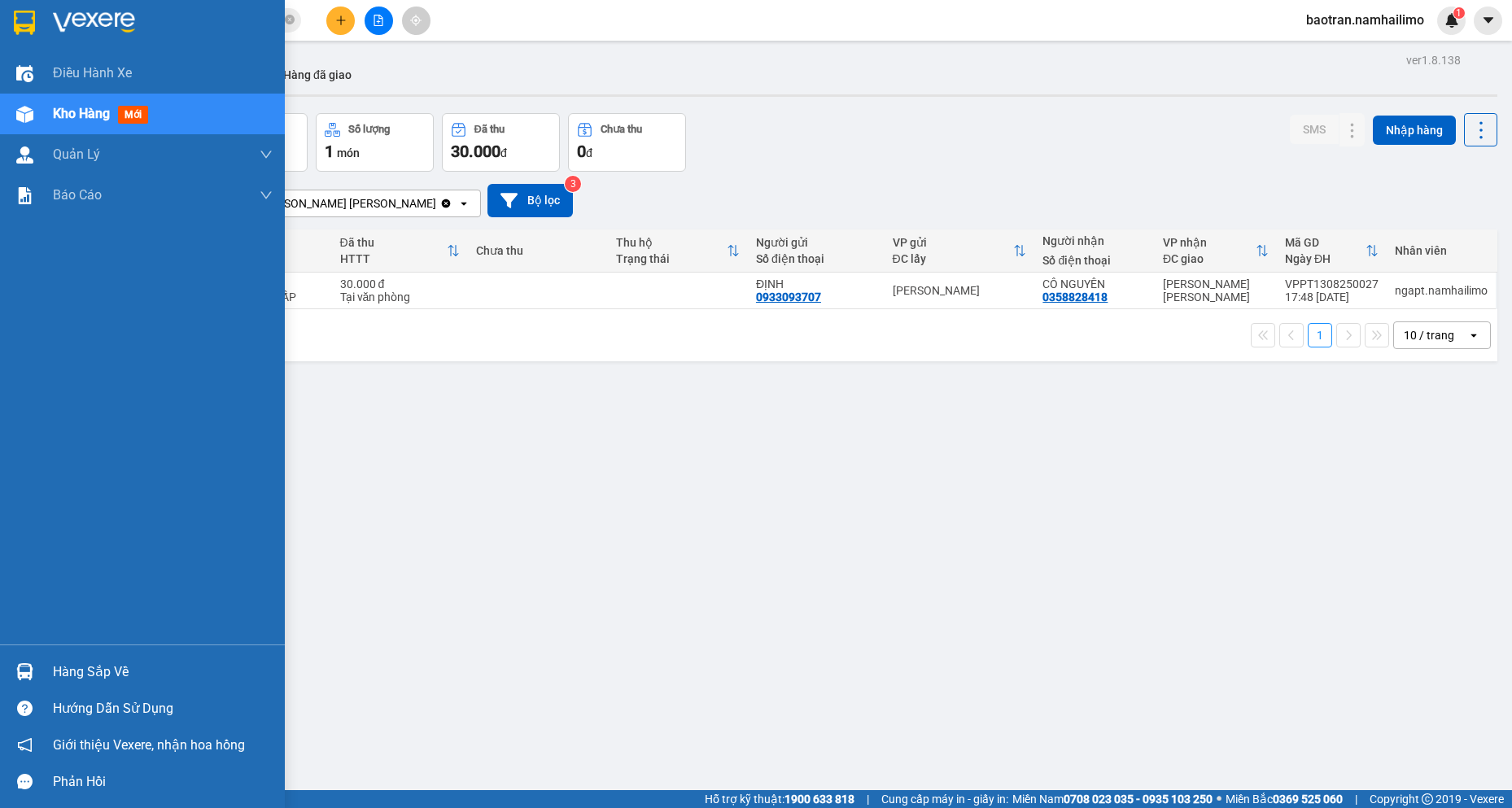
click at [86, 662] on div "Hàng sắp về" at bounding box center [162, 672] width 219 height 24
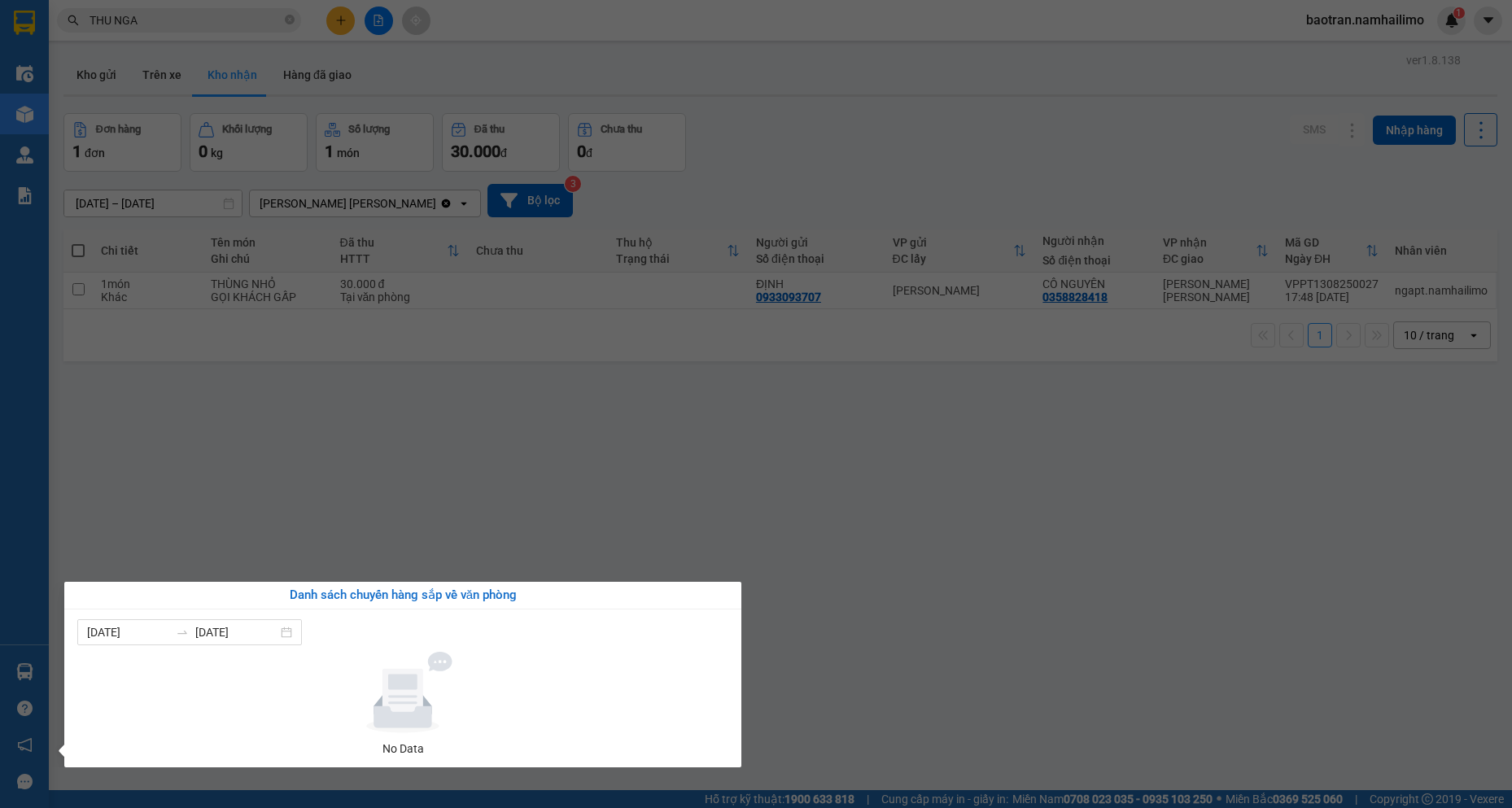
click at [399, 241] on section "Kết quả tìm kiếm ( 141 ) Bộ lọc Mã ĐH Trạng thái Món hàng Tổng cước Chưa cước N…" at bounding box center [756, 404] width 1512 height 808
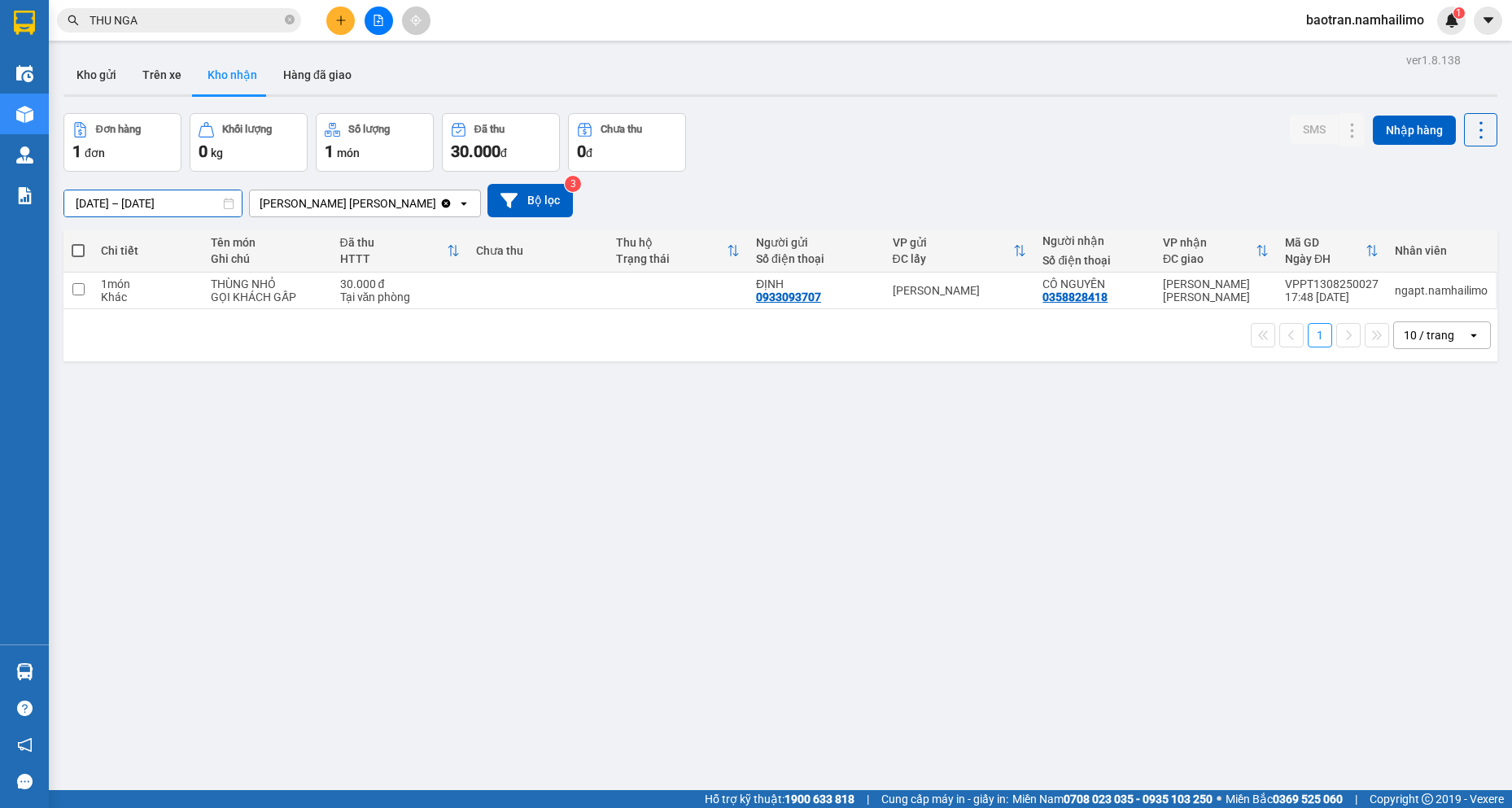
click at [201, 201] on input "12/08/2025 – 14/08/2025" at bounding box center [152, 203] width 177 height 26
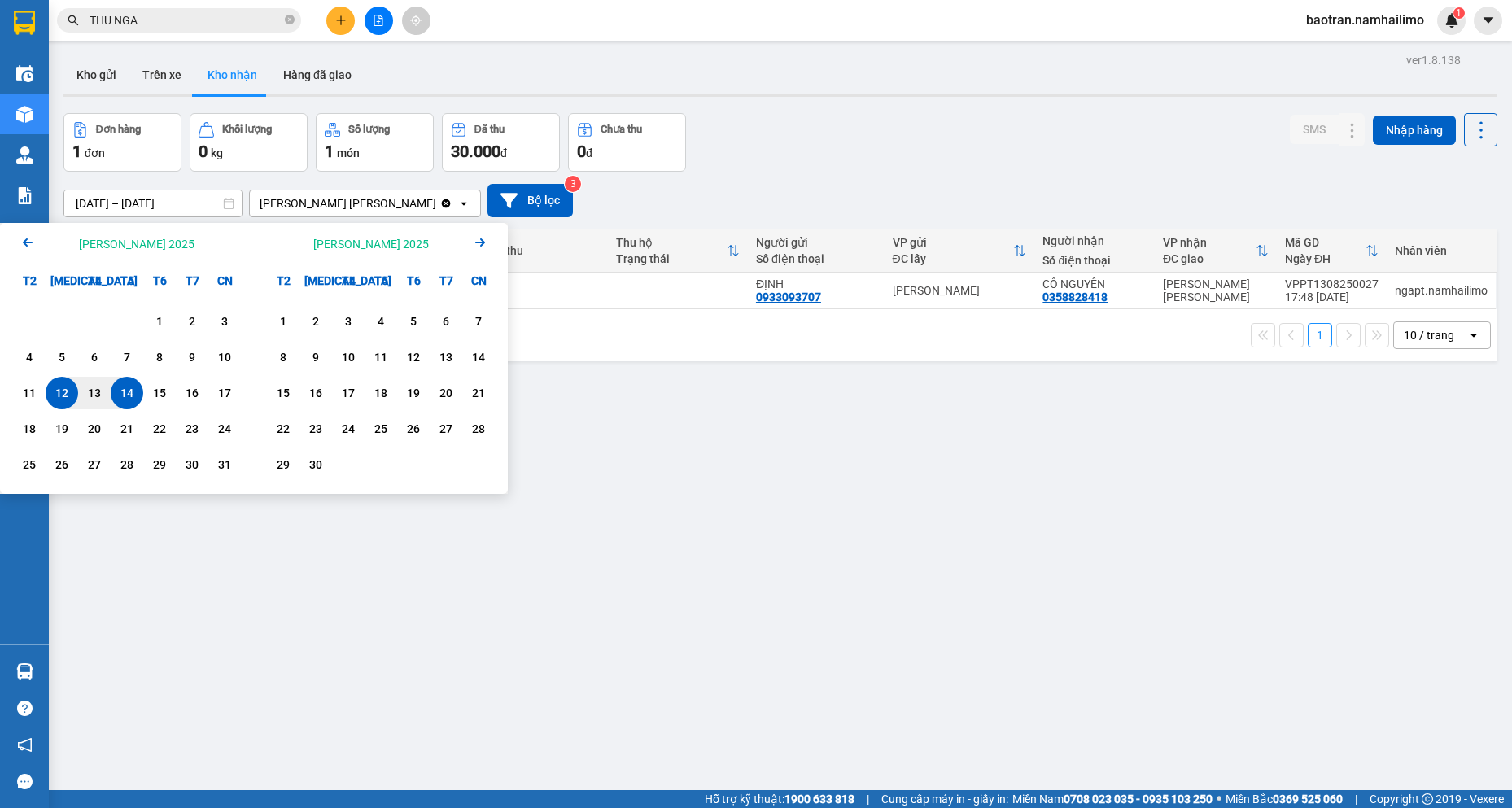
click at [56, 391] on div "12" at bounding box center [62, 393] width 23 height 20
click at [163, 319] on div "1" at bounding box center [160, 322] width 23 height 20
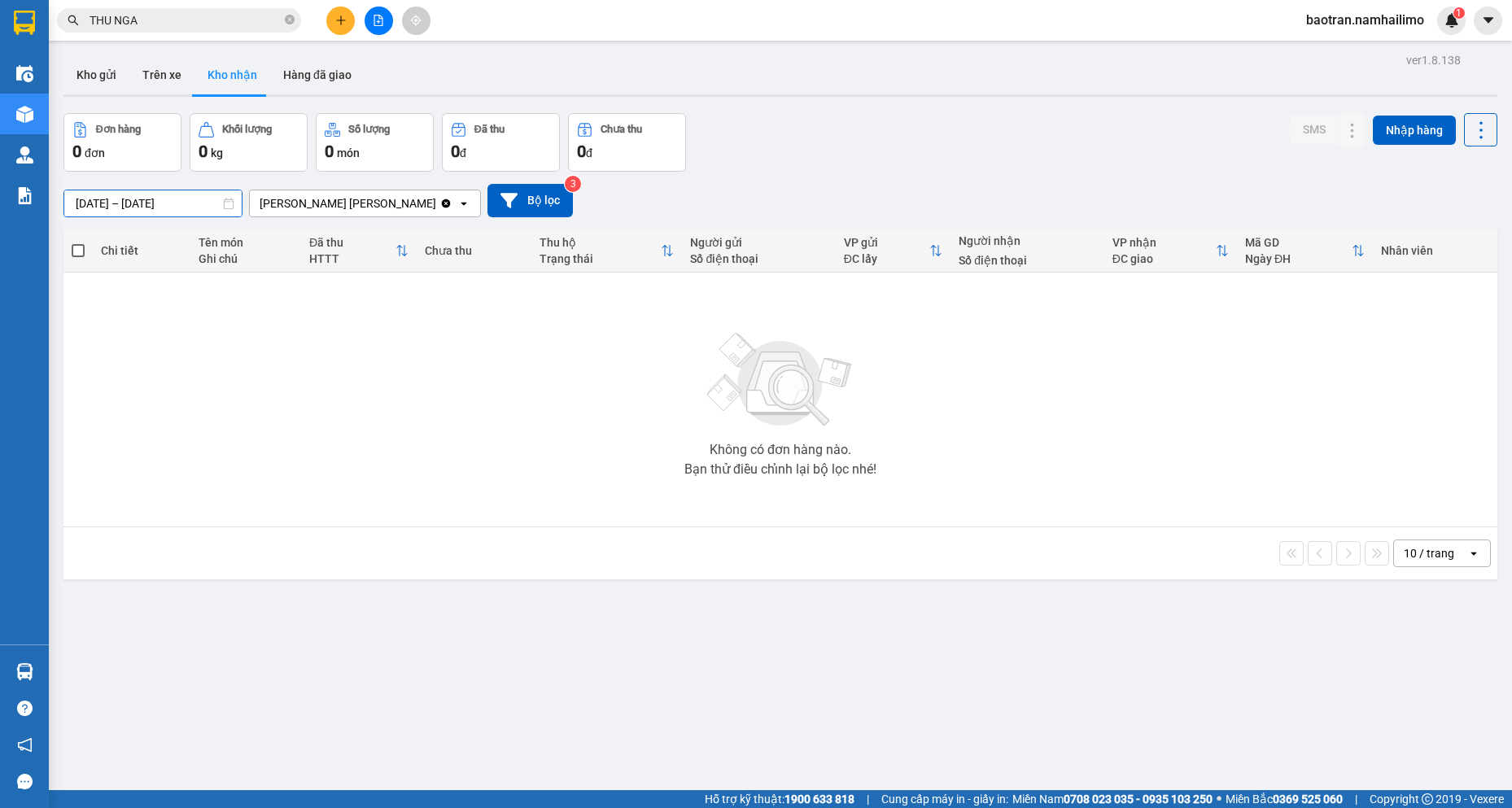
drag, startPoint x: 201, startPoint y: 198, endPoint x: 184, endPoint y: 284, distance: 87.7
click at [200, 198] on input "01/08/2025 – 12/08/2025" at bounding box center [152, 203] width 177 height 26
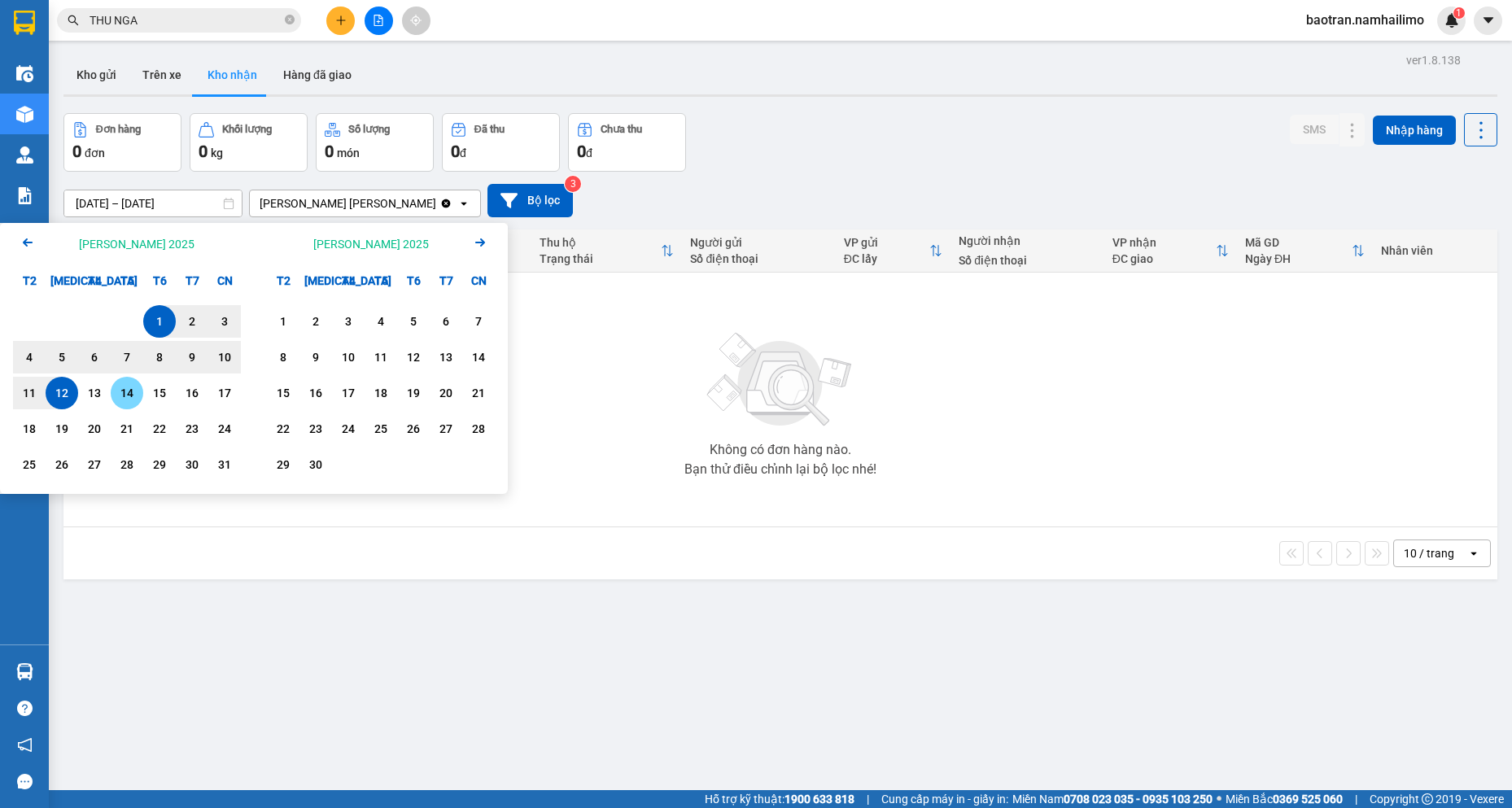
drag, startPoint x: 136, startPoint y: 402, endPoint x: 172, endPoint y: 359, distance: 56.1
click at [140, 388] on div "14" at bounding box center [127, 393] width 33 height 33
click at [153, 313] on div "1" at bounding box center [160, 322] width 23 height 20
type input "01/08/2025 – 14/08/2025"
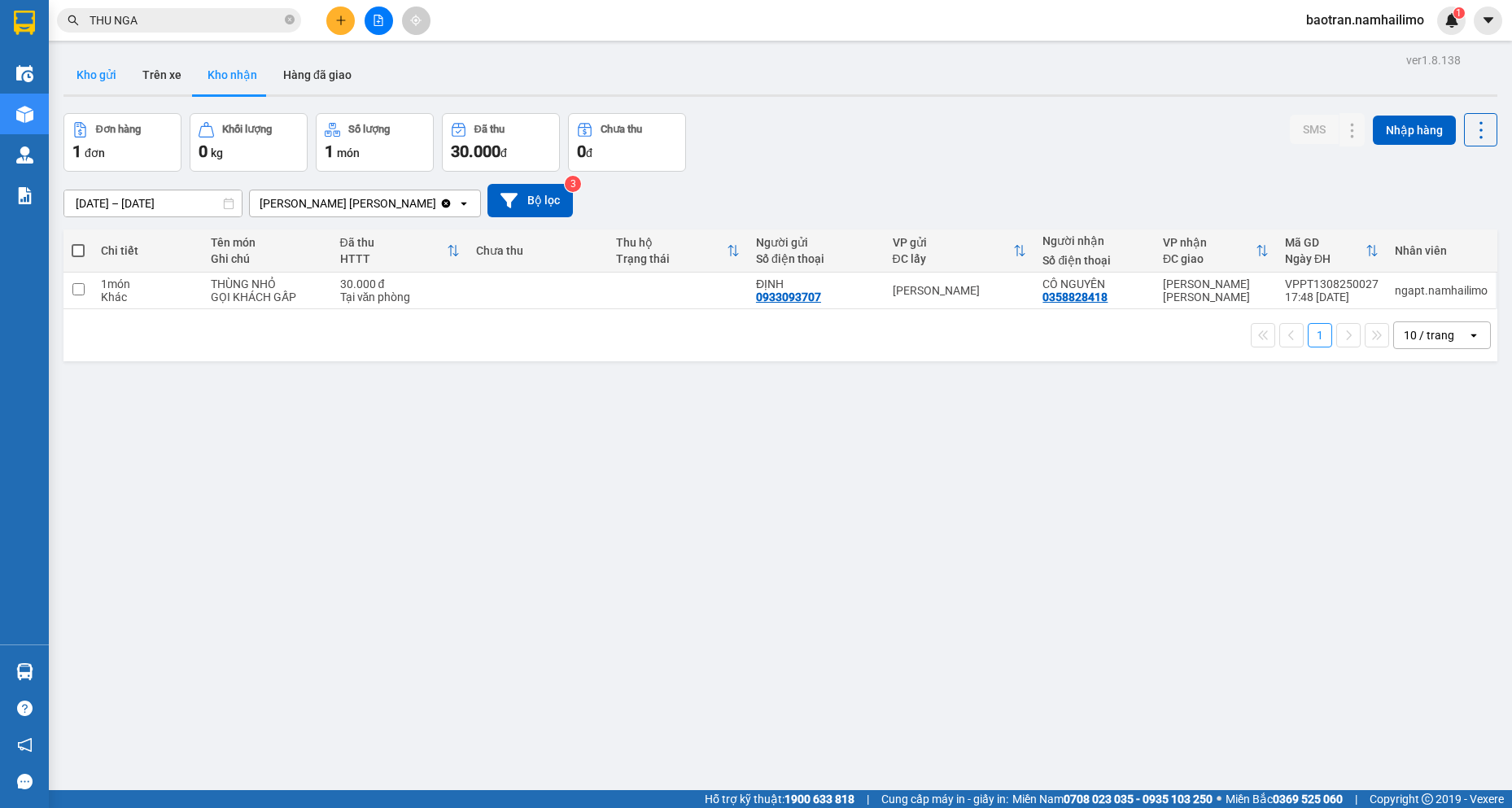
click at [99, 77] on button "Kho gửi" at bounding box center [96, 75] width 66 height 39
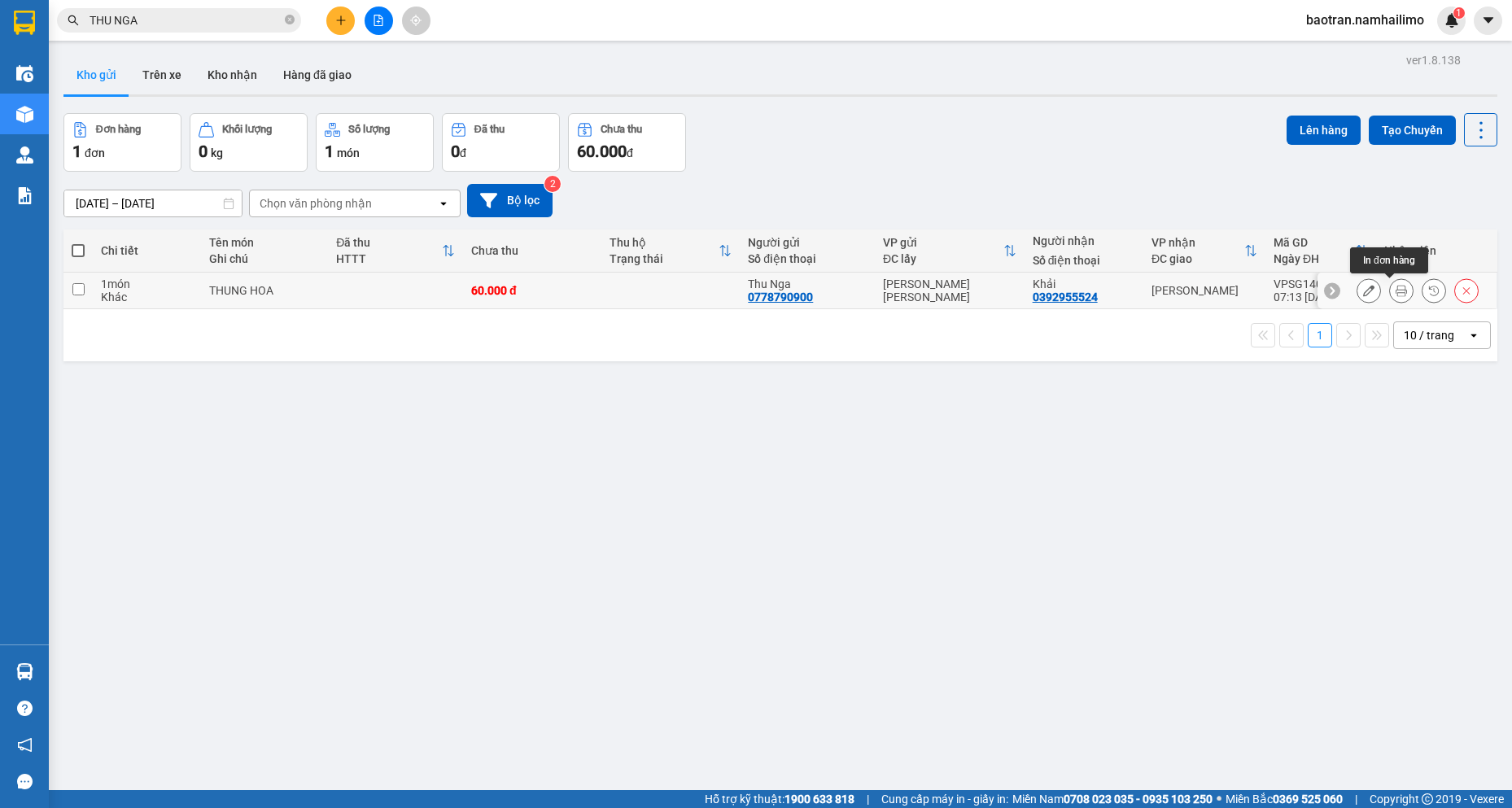
click at [1395, 294] on icon at bounding box center [1401, 290] width 12 height 12
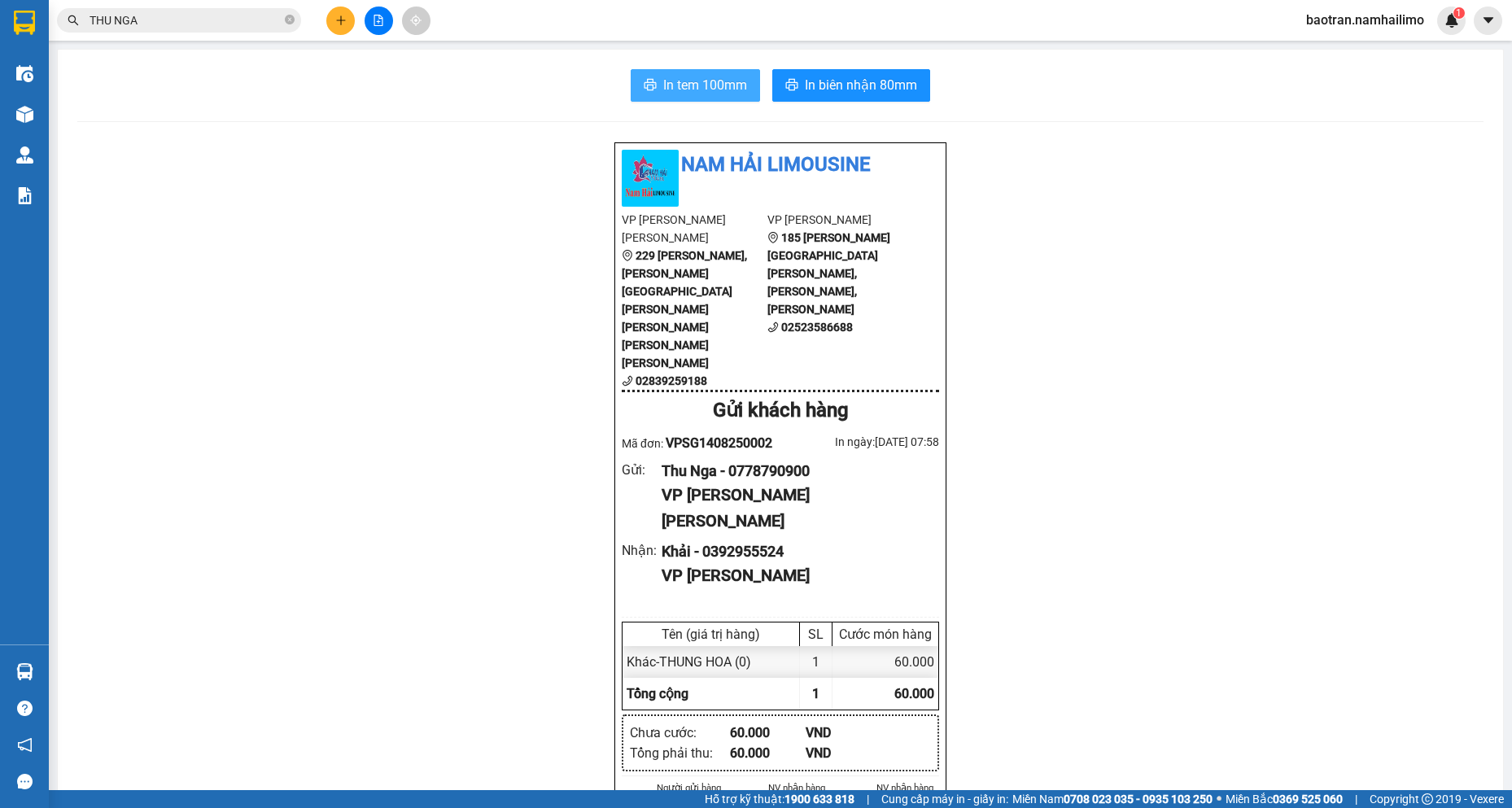
click at [670, 75] on span "In tem 100mm" at bounding box center [705, 85] width 84 height 21
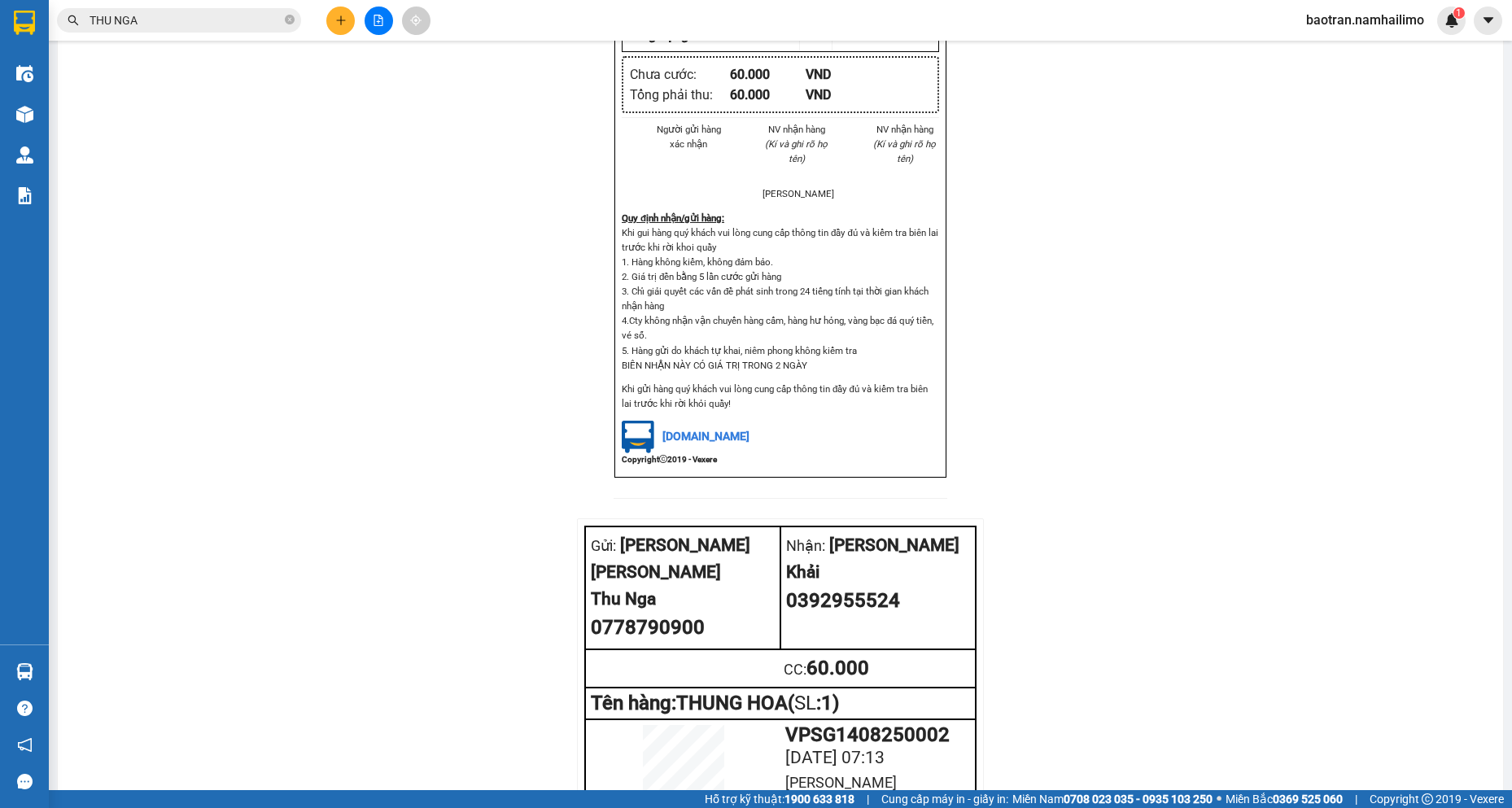
scroll to position [577, 0]
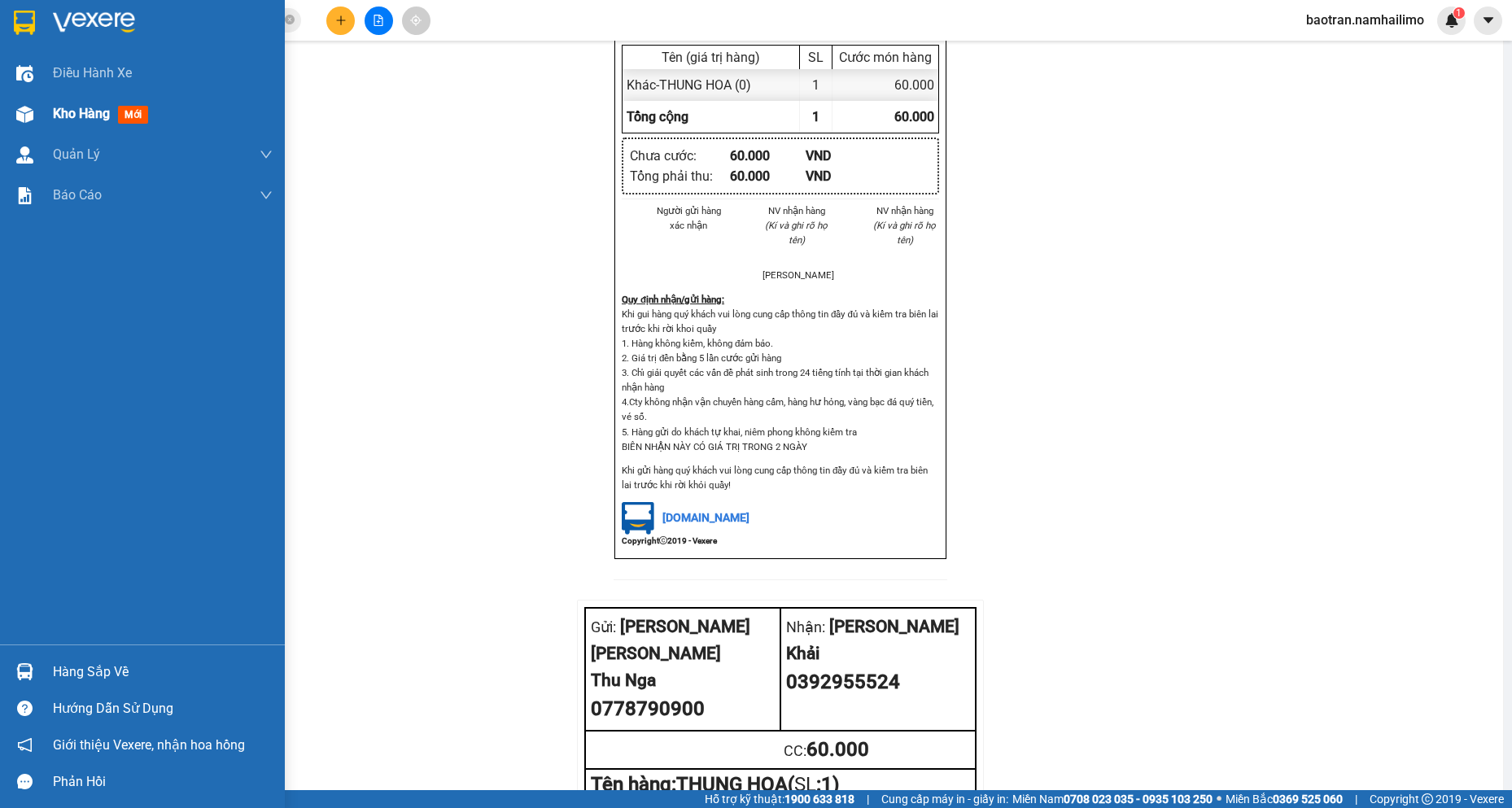
click at [50, 112] on div "Kho hàng mới" at bounding box center [142, 114] width 284 height 41
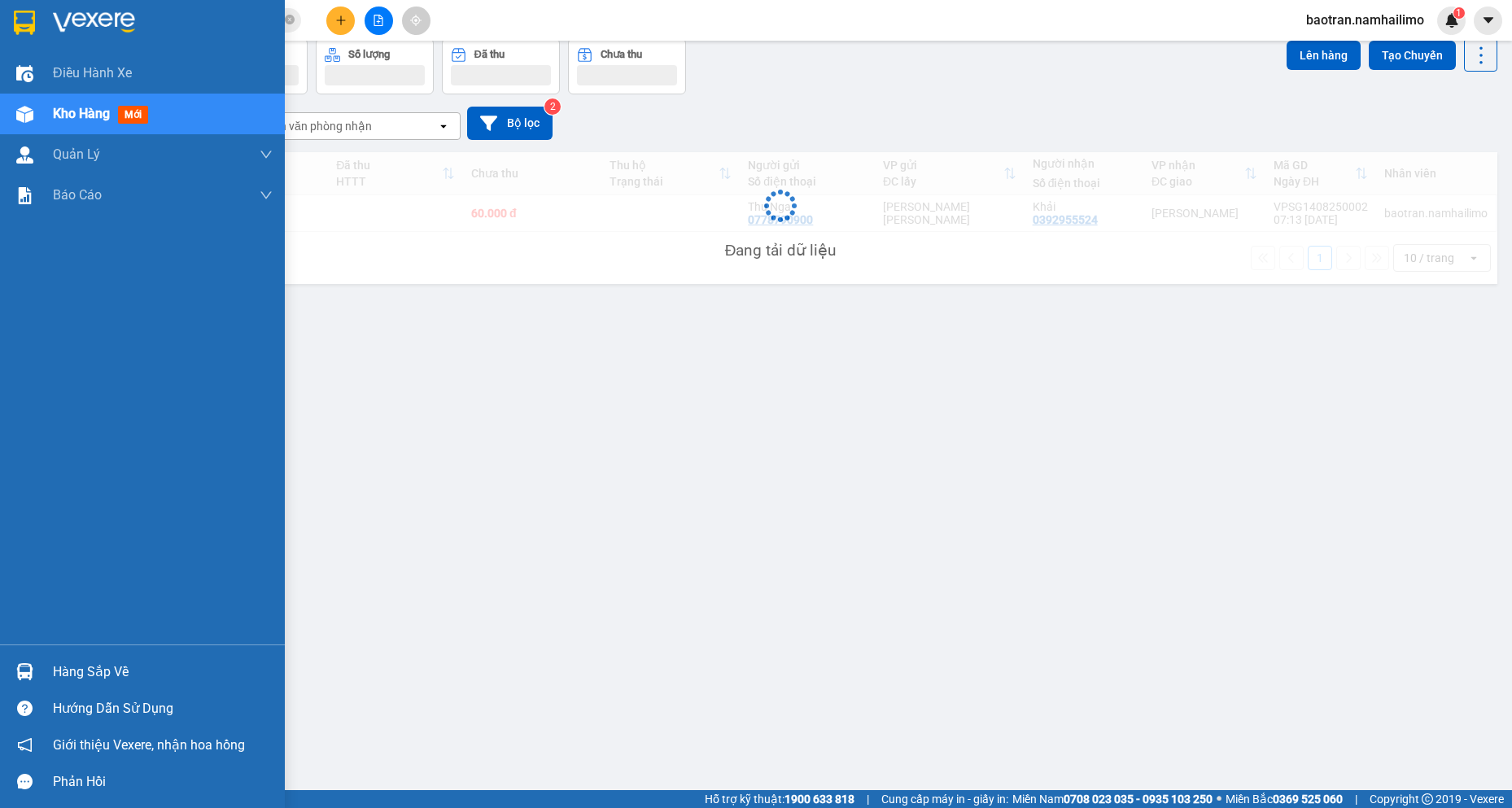
scroll to position [75, 0]
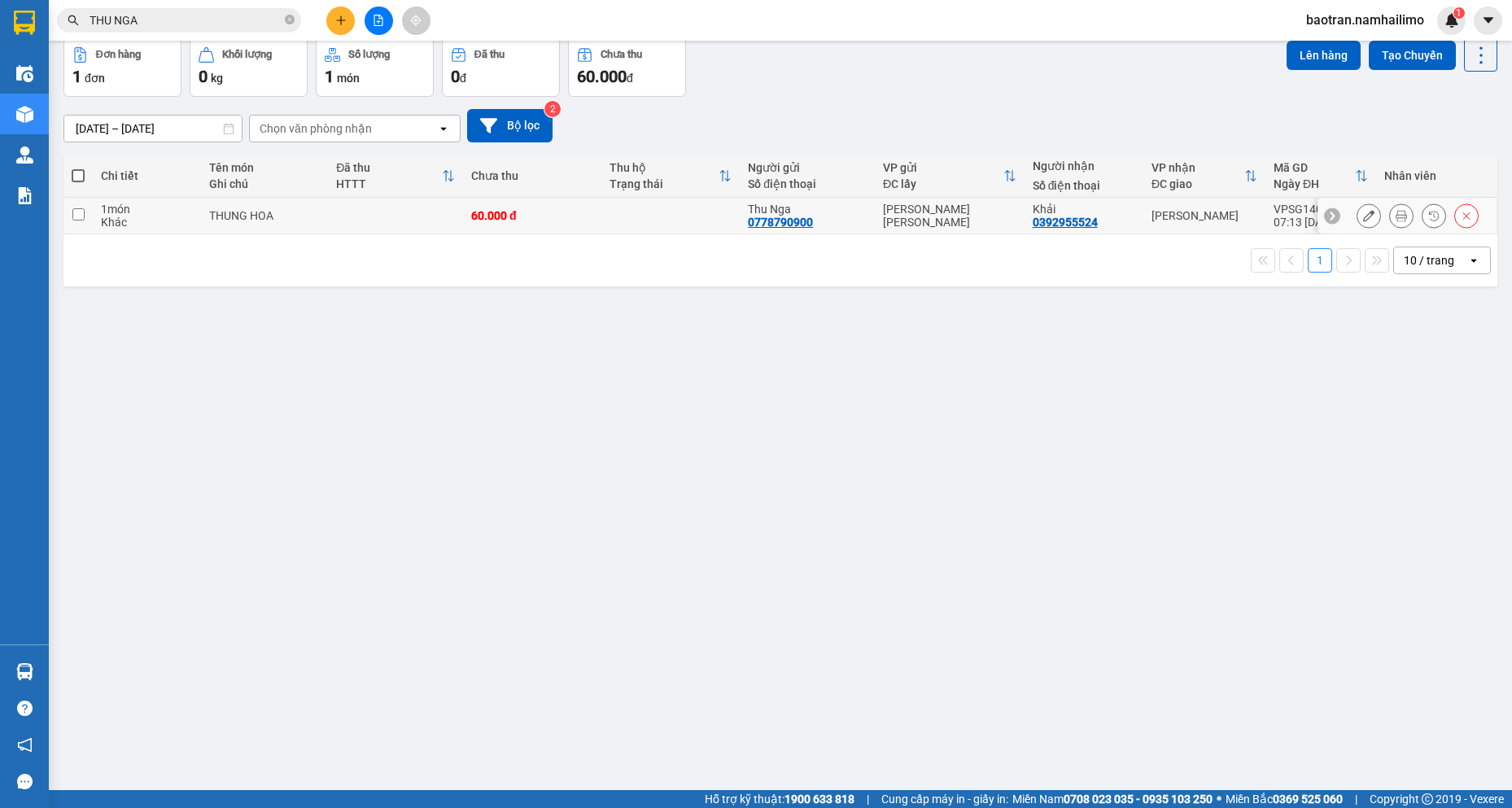
click at [906, 189] on div "ĐC lấy" at bounding box center [942, 184] width 120 height 13
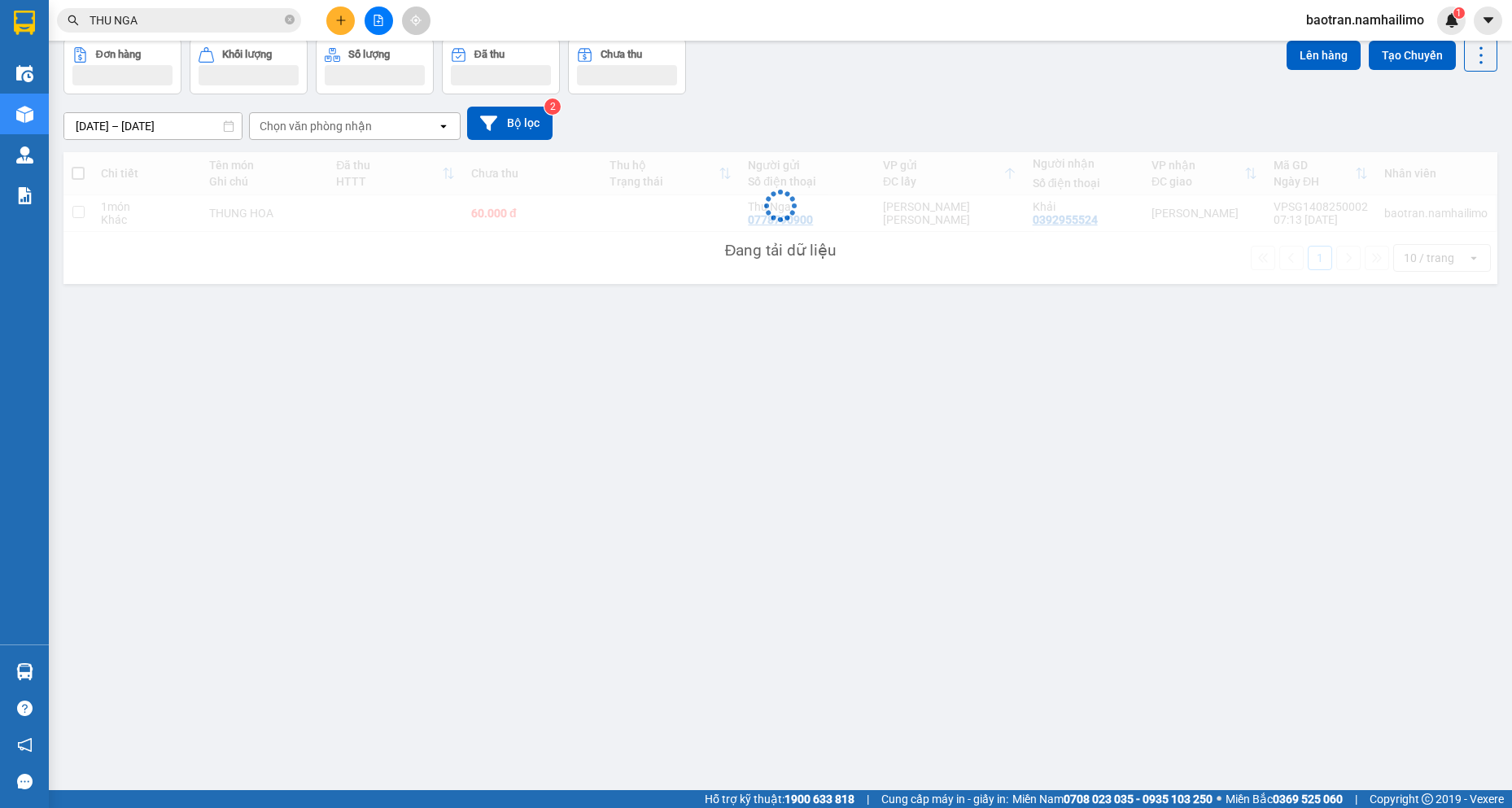
click at [917, 207] on div "Đang tải dữ liệu" at bounding box center [780, 218] width 1434 height 132
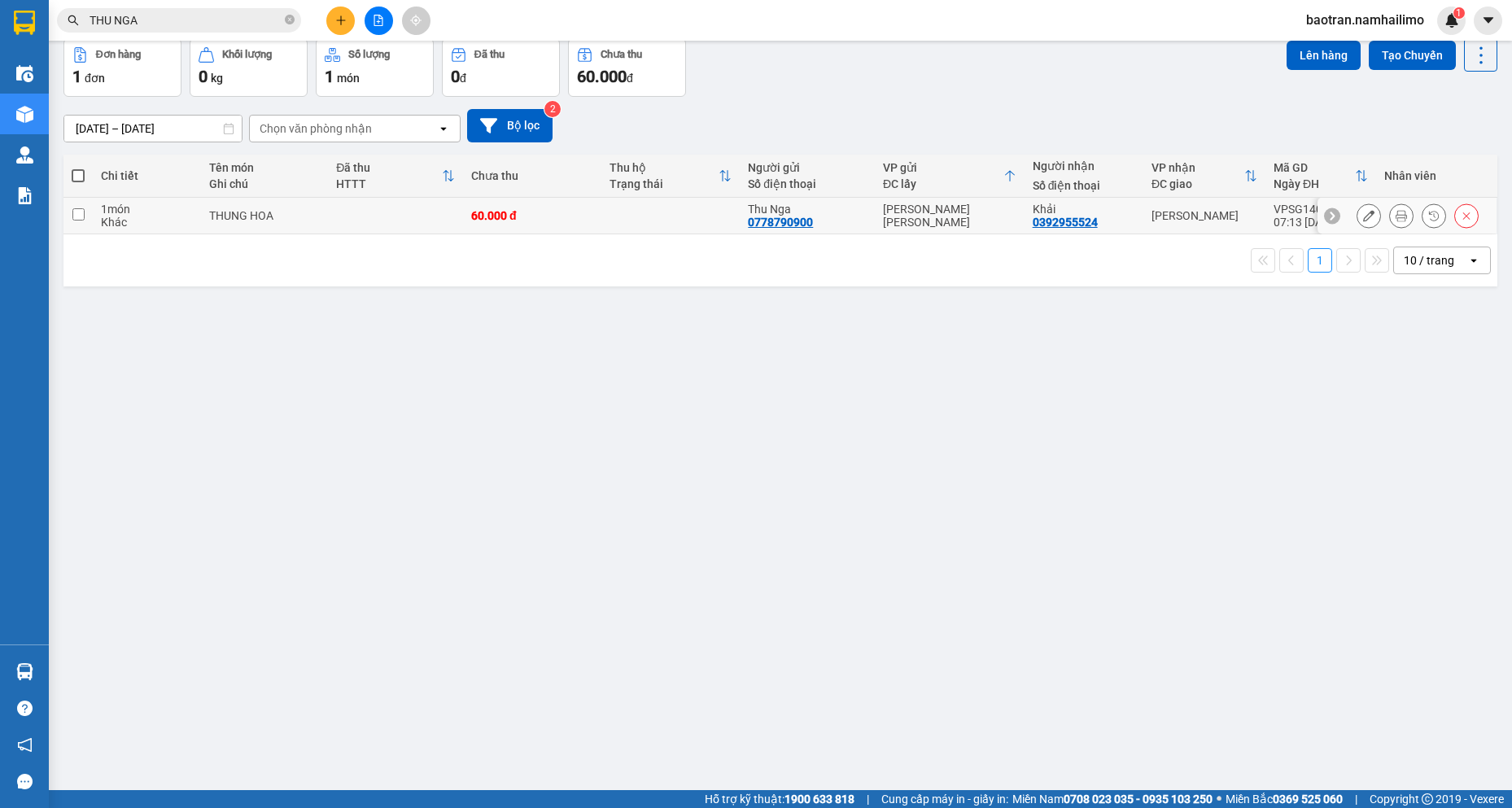
click at [917, 207] on td "VP Phạm Ngũ Lão" at bounding box center [949, 216] width 150 height 37
checkbox input "true"
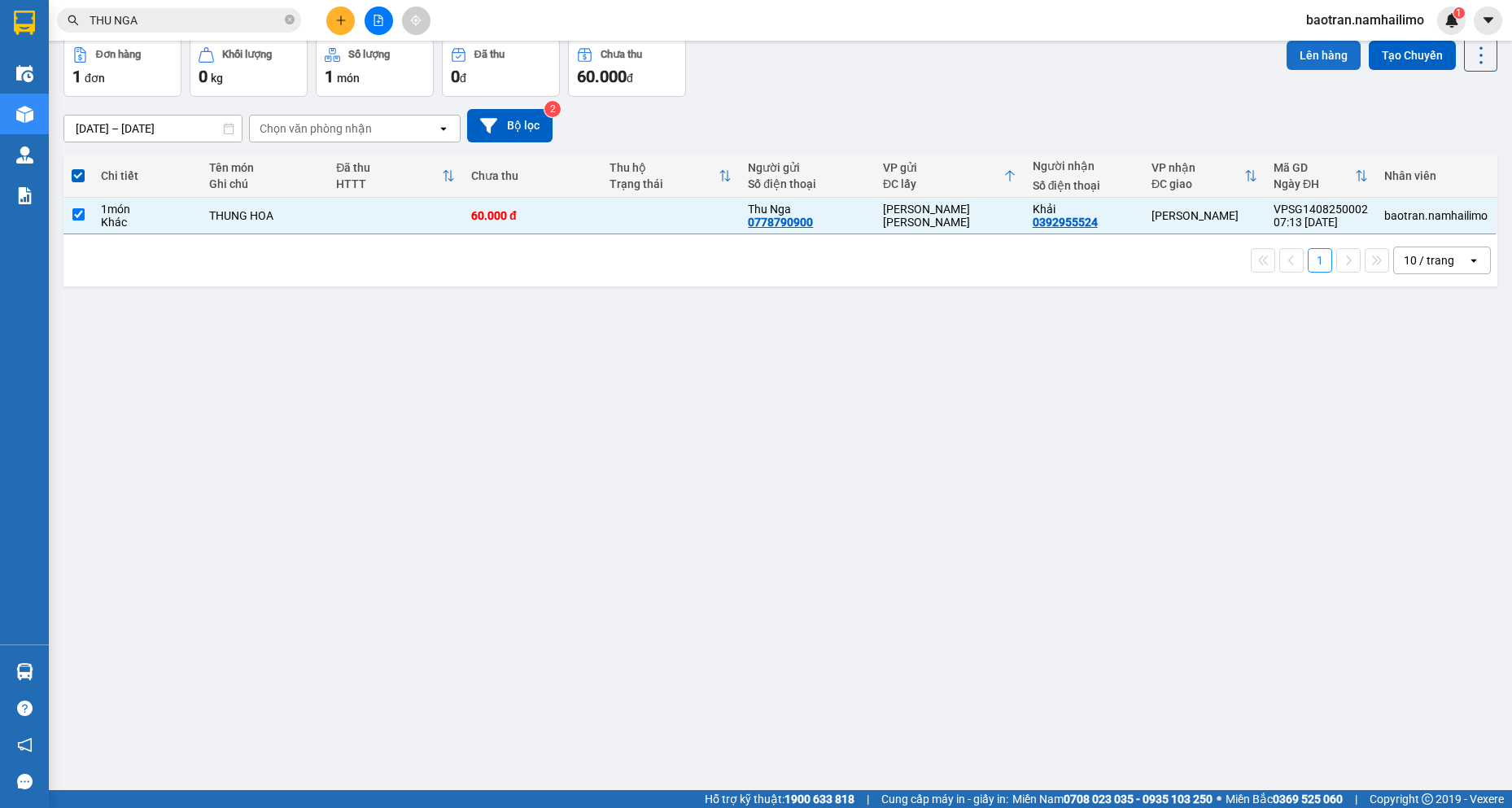
click at [1319, 61] on button "Lên hàng" at bounding box center [1323, 55] width 74 height 29
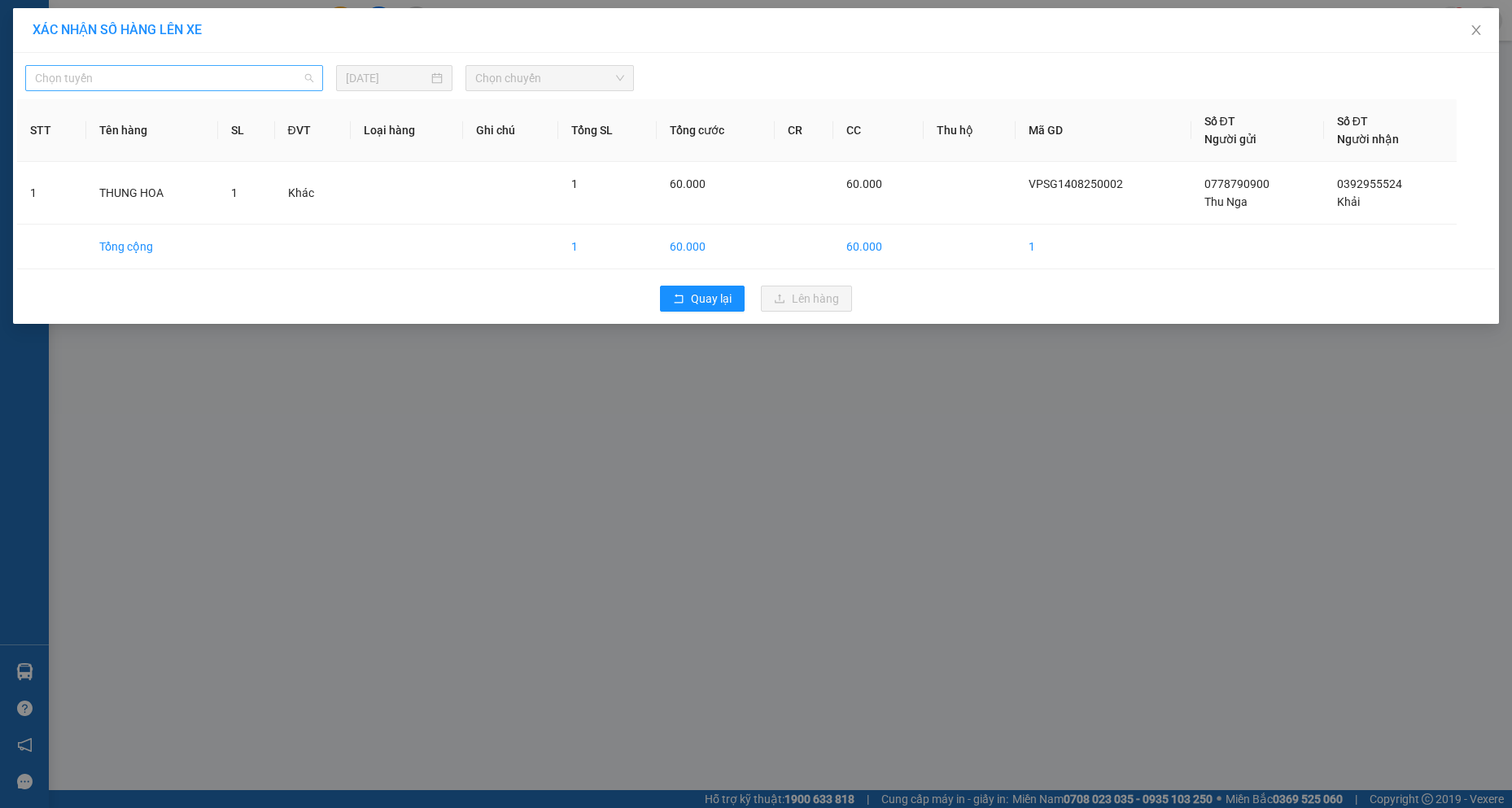
click at [308, 66] on span "Chọn tuyến" at bounding box center [174, 78] width 278 height 24
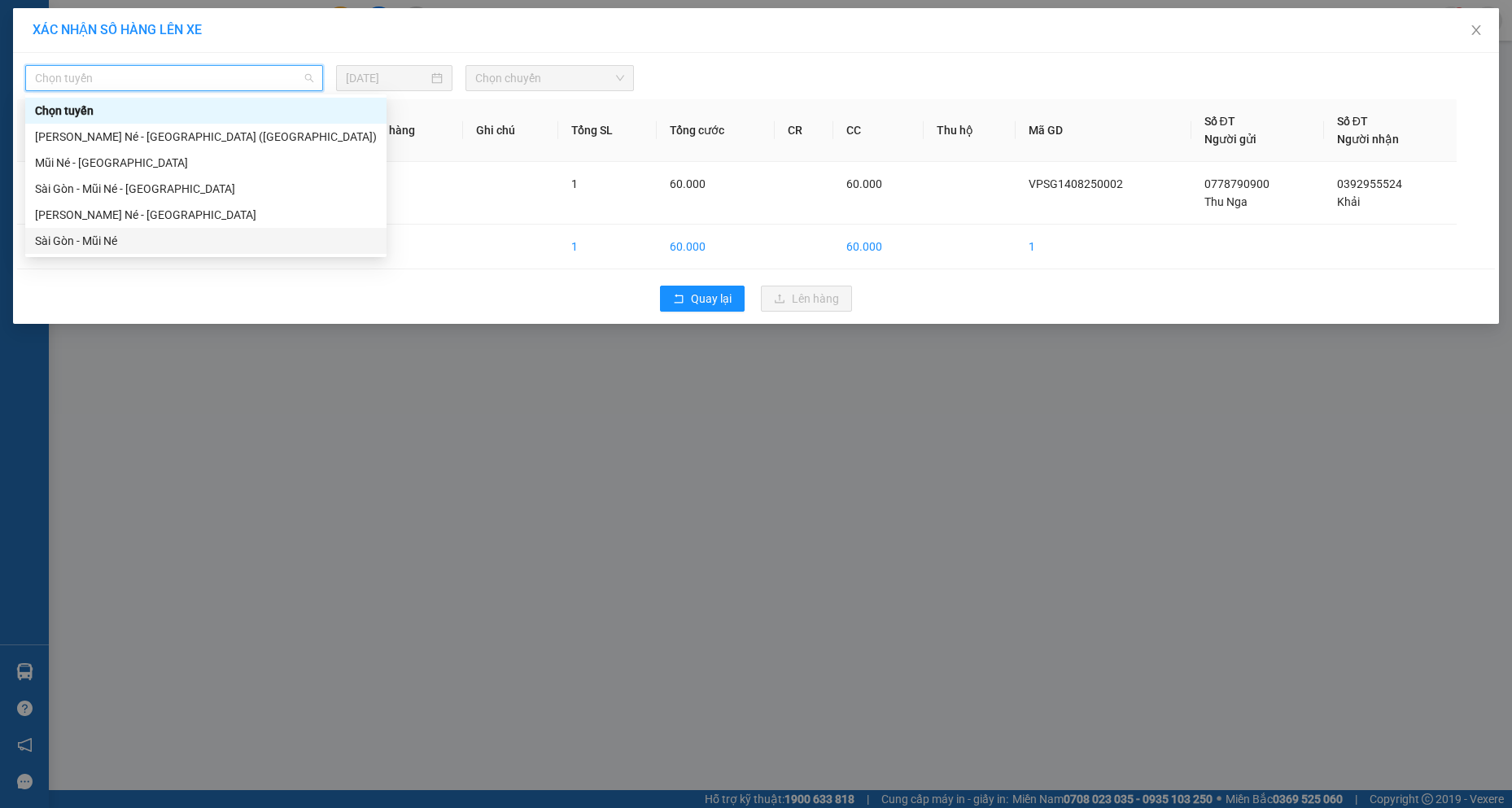
click at [107, 236] on div "Sài Gòn - Mũi Né" at bounding box center [205, 241] width 341 height 18
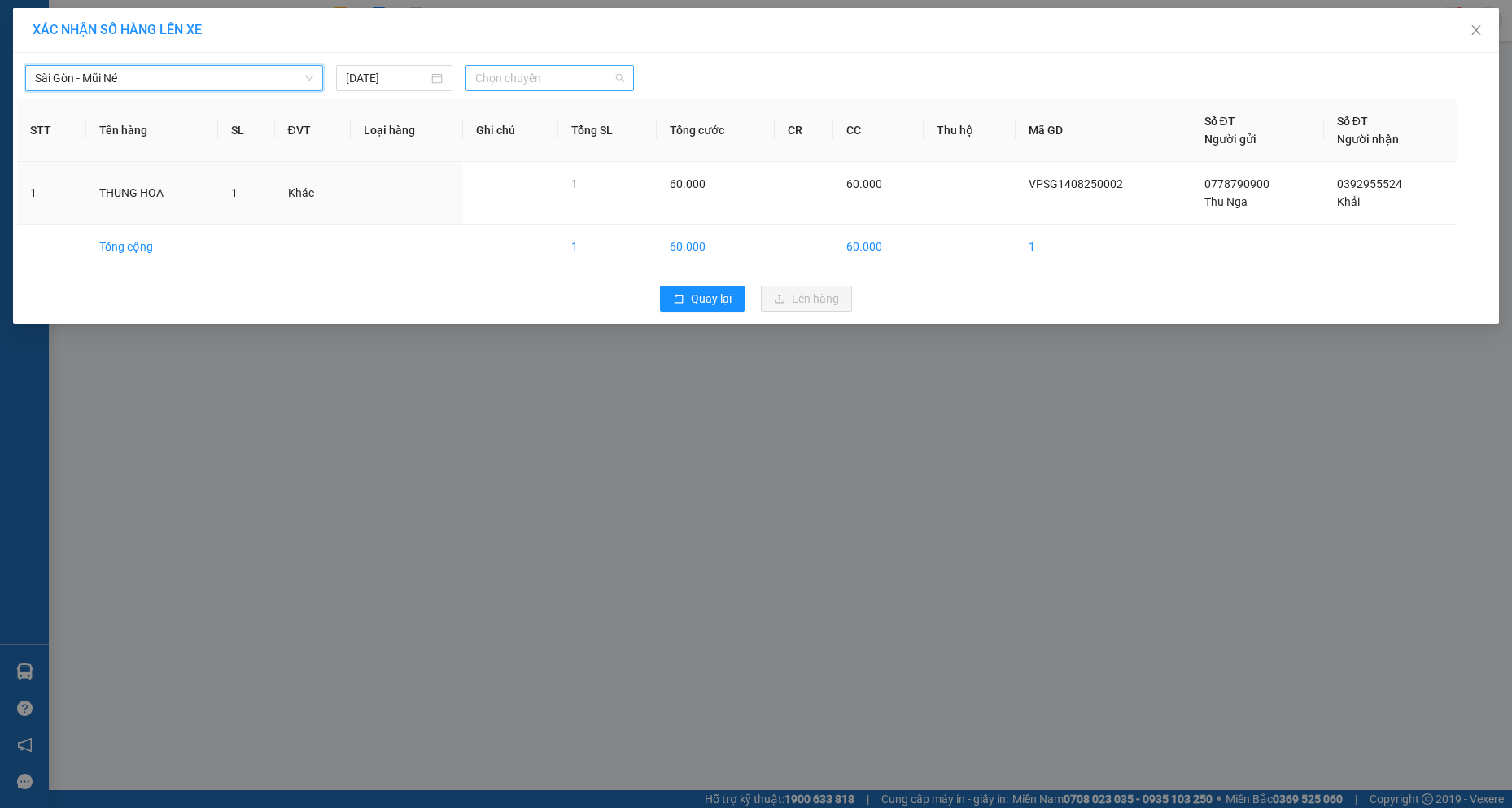
click at [569, 74] on span "Chọn chuyến" at bounding box center [549, 78] width 149 height 24
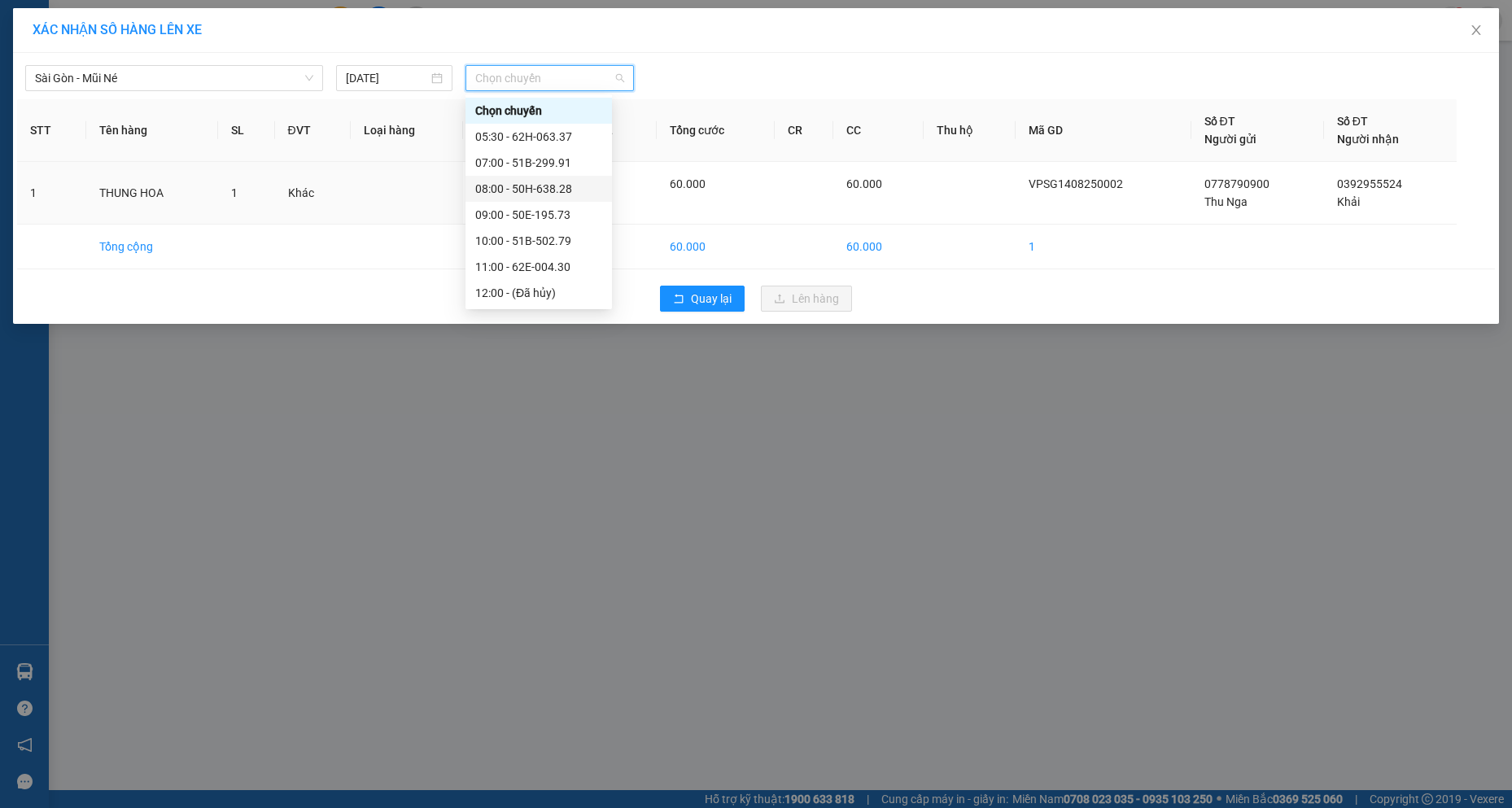
click at [529, 183] on div "08:00 - 50H-638.28" at bounding box center [538, 189] width 127 height 18
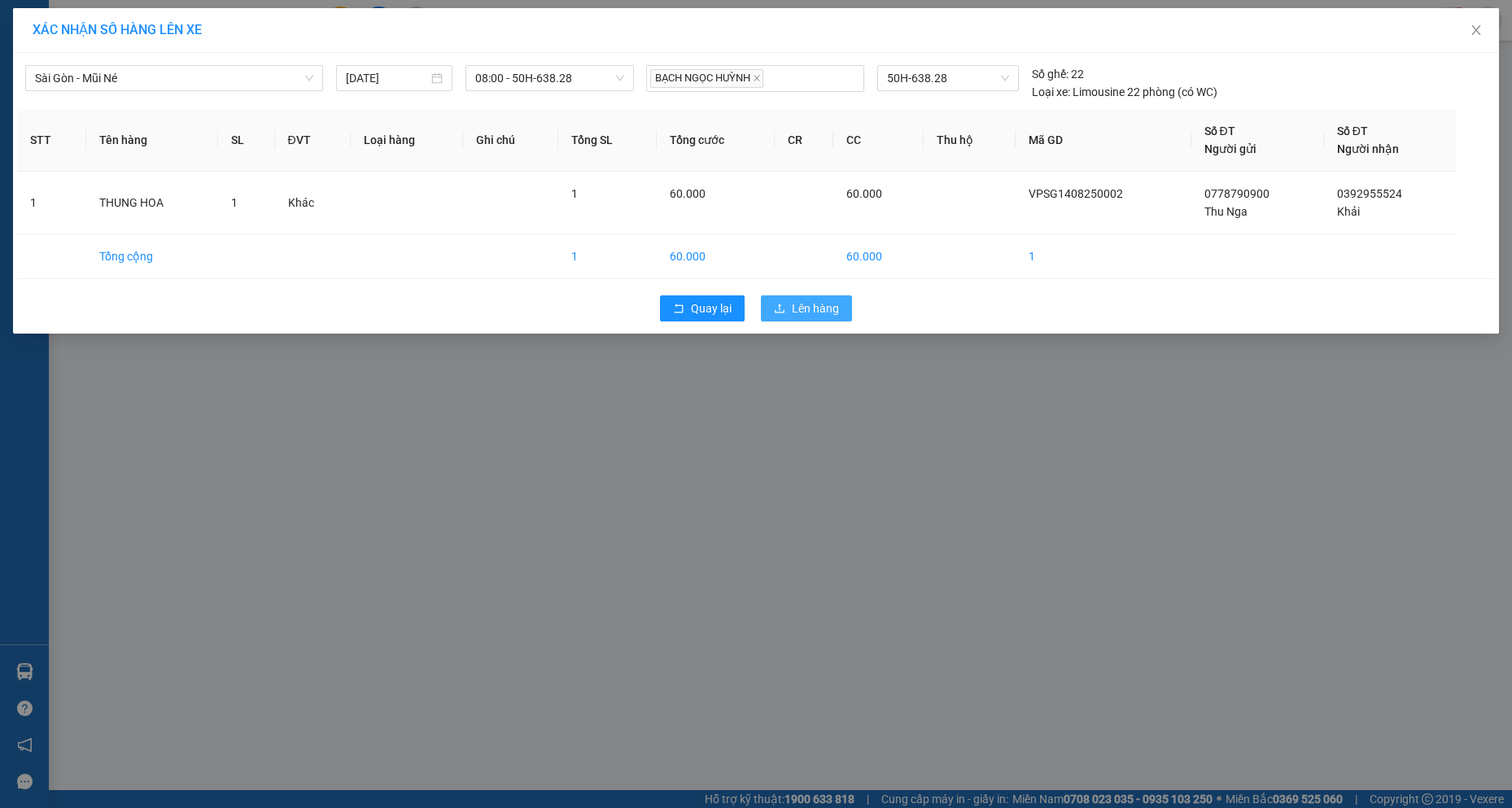
click at [803, 308] on span "Lên hàng" at bounding box center [815, 309] width 47 height 18
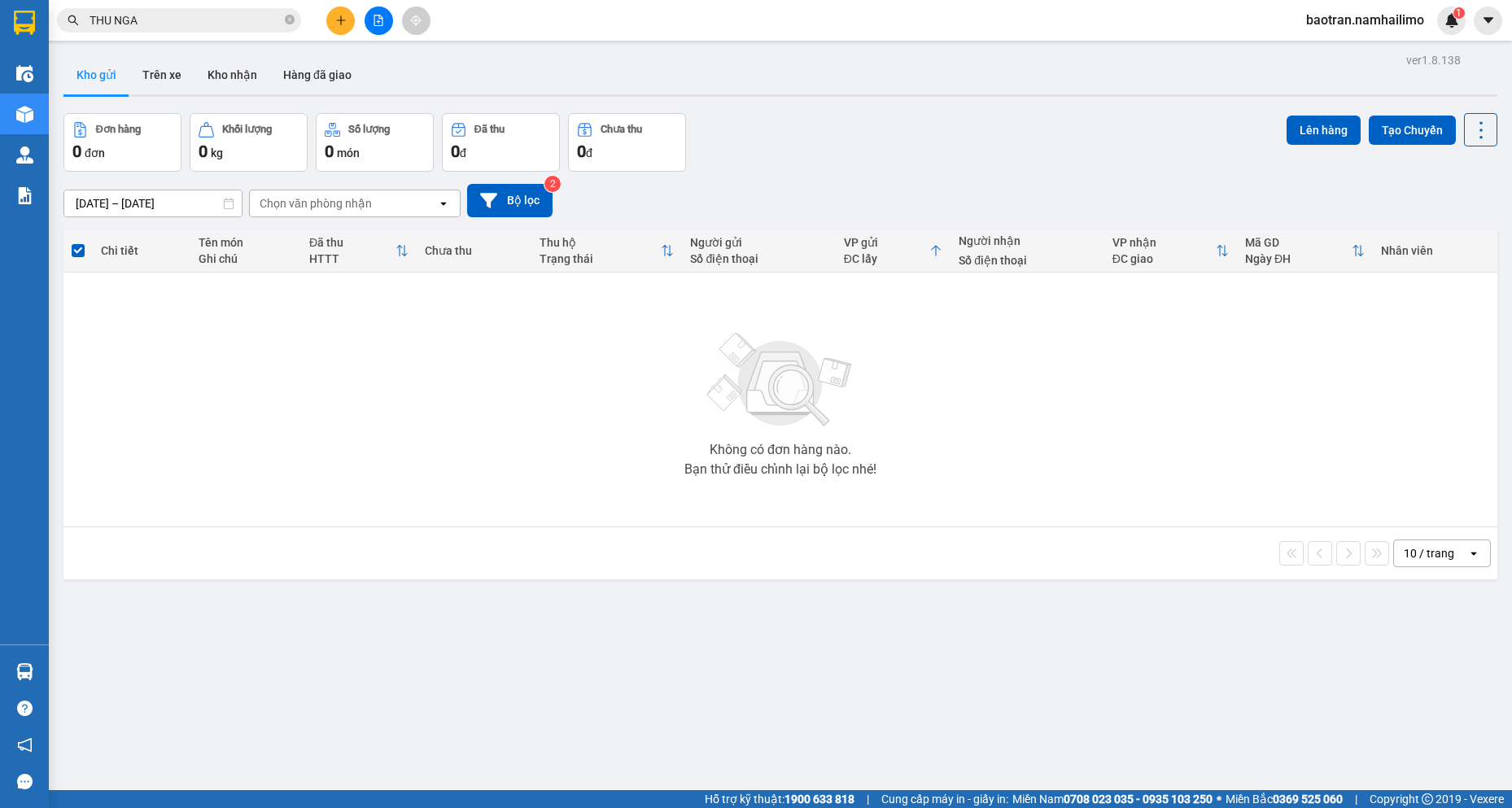
click at [153, 408] on div "Không có đơn hàng nào. Bạn thử điều chỉnh lại bộ lọc nhé!" at bounding box center [780, 400] width 1418 height 244
